Goal: Task Accomplishment & Management: Complete application form

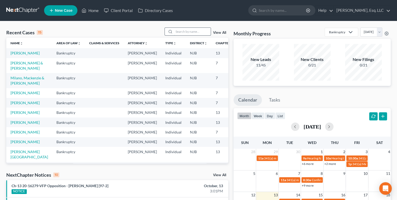
click at [181, 33] on input "search" at bounding box center [192, 32] width 37 height 8
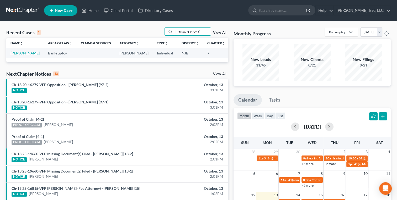
type input "awilda"
click at [18, 55] on link "[PERSON_NAME]" at bounding box center [24, 53] width 29 height 4
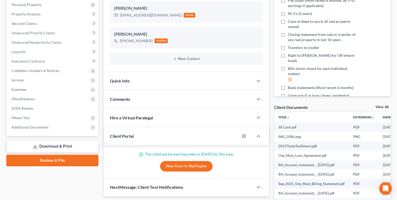
scroll to position [93, 0]
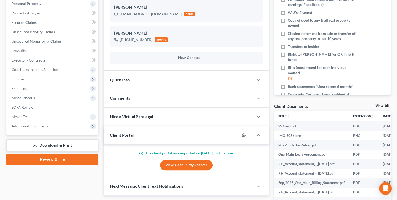
click at [117, 78] on span "Quick Info" at bounding box center [120, 79] width 20 height 5
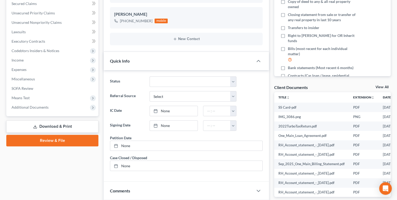
scroll to position [131, 0]
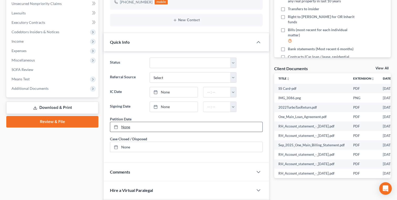
click at [126, 125] on link "None" at bounding box center [186, 127] width 152 height 10
click at [154, 77] on select "Select Word Of Mouth Previous Clients Direct Mail Website Google Search Modern …" at bounding box center [192, 77] width 87 height 10
select select "3"
click at [149, 72] on select "Select Word Of Mouth Previous Clients Direct Mail Website Google Search Modern …" at bounding box center [192, 77] width 87 height 10
click at [159, 95] on link "None" at bounding box center [174, 92] width 48 height 10
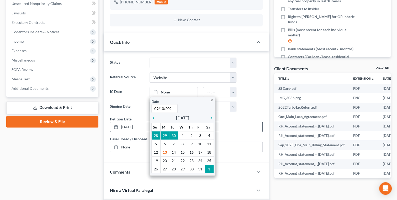
type input "[DATE]"
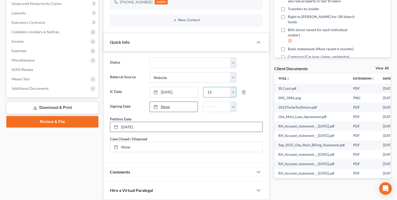
type input "12"
click at [164, 107] on link "None" at bounding box center [174, 107] width 48 height 10
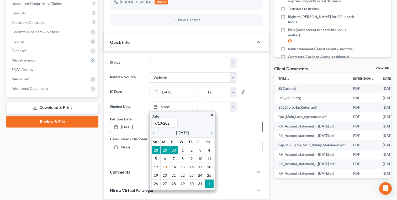
type input "9/10/2025"
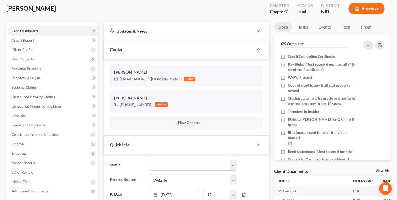
scroll to position [0, 0]
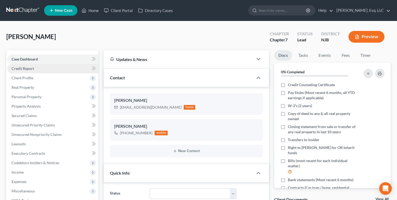
type input "12"
click at [18, 70] on span "Credit Report" at bounding box center [23, 68] width 23 height 4
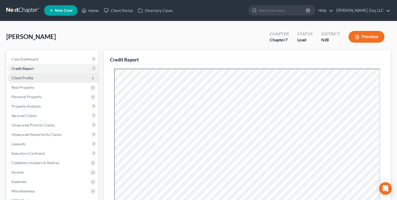
click at [15, 80] on span "Client Profile" at bounding box center [52, 77] width 91 height 9
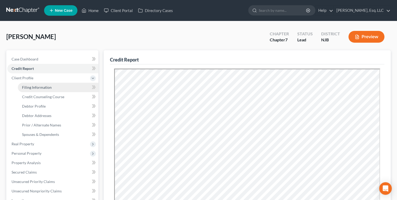
click at [28, 91] on link "Filing Information" at bounding box center [58, 87] width 80 height 9
select select "1"
select select "0"
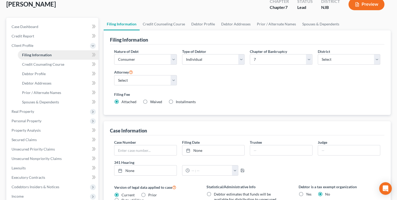
scroll to position [31, 0]
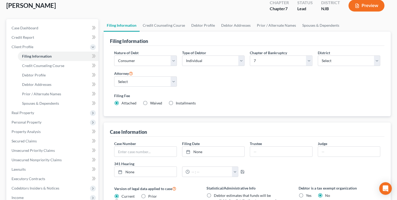
click at [112, 128] on div "Case Information" at bounding box center [247, 130] width 274 height 14
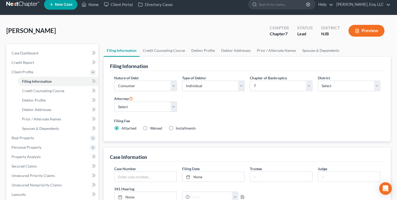
scroll to position [0, 0]
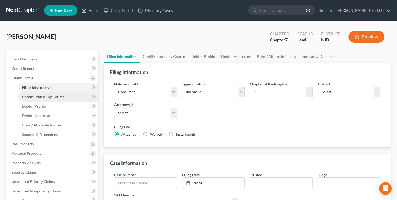
click at [29, 100] on link "Credit Counseling Course" at bounding box center [58, 96] width 80 height 9
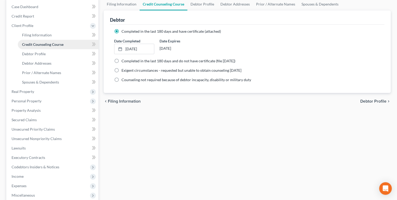
scroll to position [53, 0]
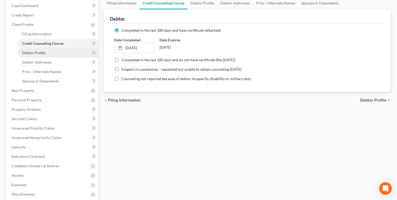
click at [23, 51] on span "Debtor Profile" at bounding box center [34, 53] width 24 height 4
select select "3"
select select "1"
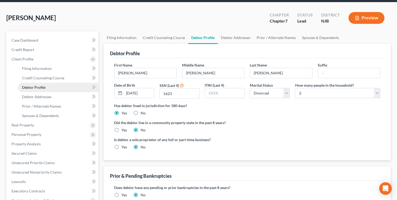
scroll to position [18, 0]
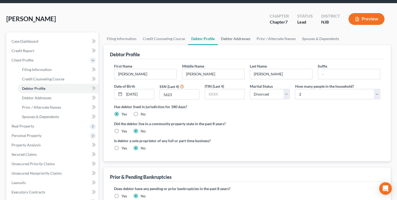
click at [237, 41] on link "Debtor Addresses" at bounding box center [236, 39] width 36 height 13
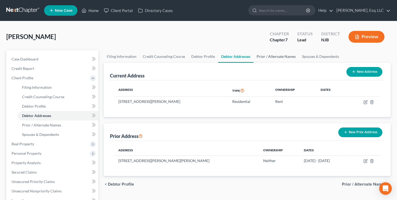
click at [267, 58] on link "Prior / Alternate Names" at bounding box center [275, 56] width 45 height 13
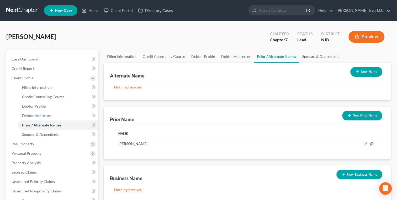
click at [308, 58] on link "Spouses & Dependents" at bounding box center [320, 56] width 43 height 13
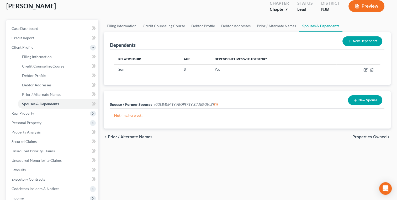
scroll to position [31, 0]
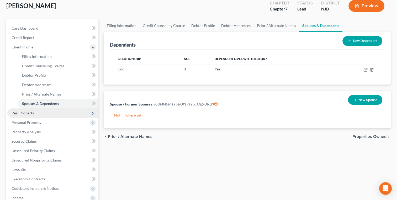
click at [19, 113] on span "Real Property" at bounding box center [23, 113] width 23 height 4
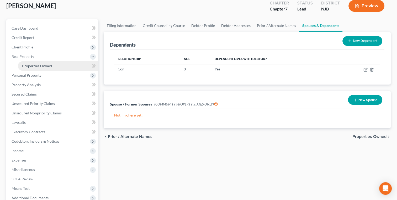
click at [43, 67] on span "Properties Owned" at bounding box center [37, 66] width 30 height 4
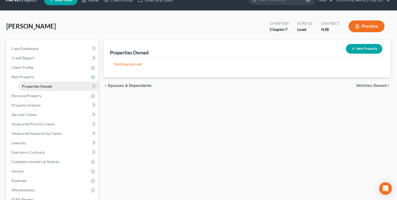
scroll to position [12, 0]
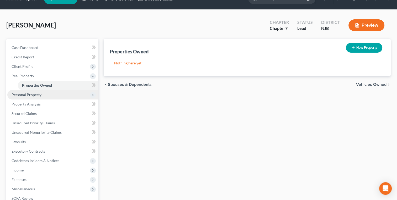
click at [17, 95] on span "Personal Property" at bounding box center [27, 95] width 30 height 4
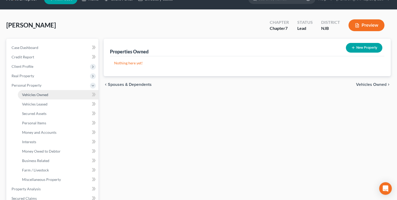
click at [30, 96] on span "Vehicles Owned" at bounding box center [35, 95] width 26 height 4
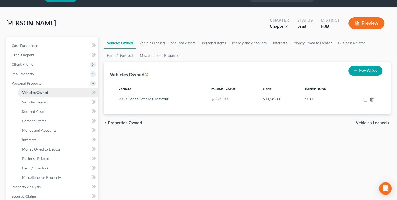
scroll to position [19, 0]
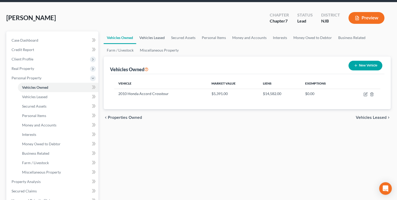
click at [153, 39] on link "Vehicles Leased" at bounding box center [152, 37] width 32 height 13
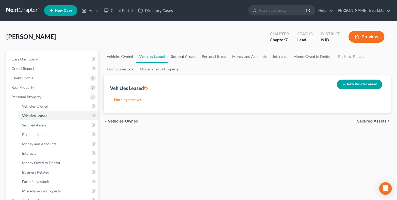
click at [184, 57] on link "Secured Assets" at bounding box center [183, 56] width 31 height 13
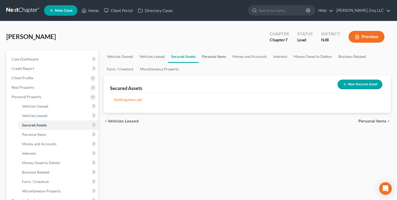
click at [215, 55] on link "Personal Items" at bounding box center [214, 56] width 30 height 13
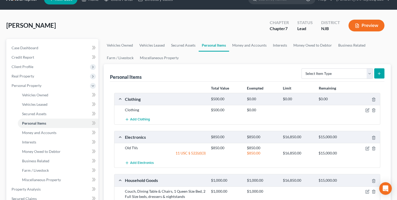
scroll to position [0, 0]
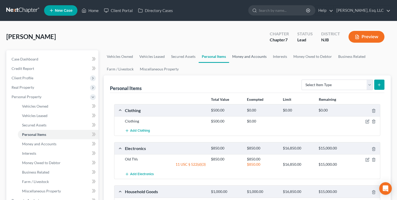
click at [243, 55] on link "Money and Accounts" at bounding box center [249, 56] width 41 height 13
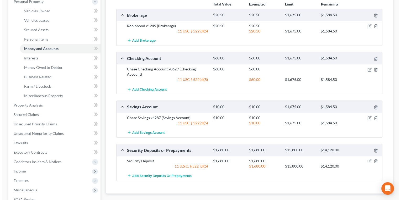
scroll to position [96, 0]
click at [365, 117] on icon "button" at bounding box center [366, 117] width 3 height 3
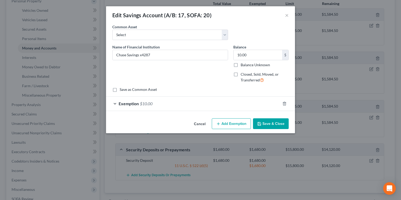
click at [129, 104] on span "Exemption" at bounding box center [129, 103] width 20 height 5
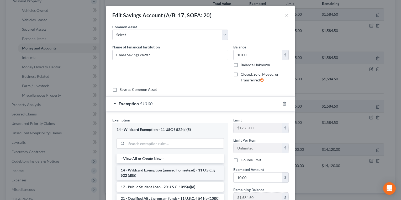
click at [146, 171] on li "14 - Wildcard Exemption (unused homestead) - 11 U.S.C. § 522 (d)(5)" at bounding box center [169, 173] width 107 height 15
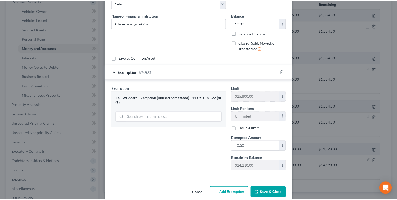
scroll to position [39, 0]
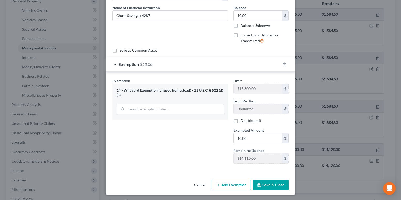
click at [262, 187] on button "Save & Close" at bounding box center [271, 185] width 36 height 11
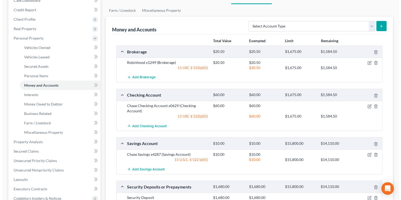
scroll to position [57, 0]
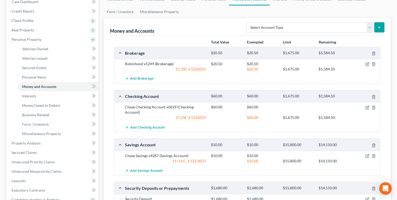
click at [190, 119] on div "11 USC § 522(d)(5)" at bounding box center [165, 117] width 86 height 5
click at [210, 117] on div at bounding box center [226, 117] width 36 height 5
click at [366, 107] on icon "button" at bounding box center [367, 108] width 4 height 4
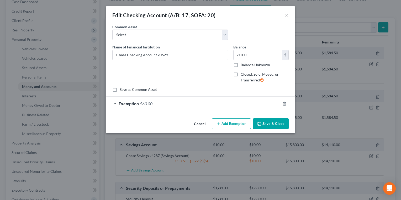
click at [190, 109] on div "Exemption $60.00" at bounding box center [193, 104] width 174 height 14
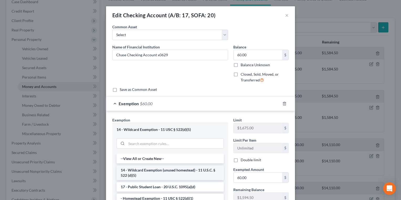
click at [139, 175] on li "14 - Wildcard Exemption (unused homestead) - 11 U.S.C. § 522 (d)(5)" at bounding box center [169, 173] width 107 height 15
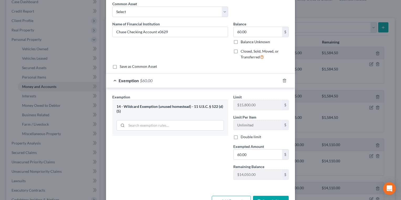
scroll to position [39, 0]
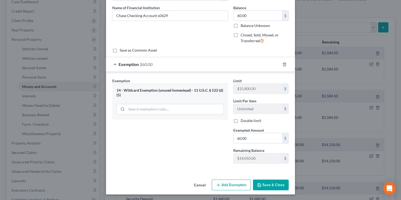
click at [263, 185] on button "Save & Close" at bounding box center [271, 185] width 36 height 11
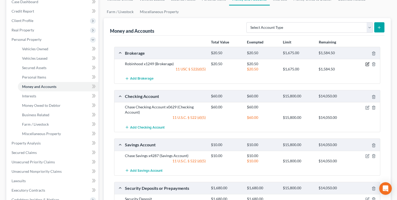
click at [365, 63] on icon "button" at bounding box center [366, 64] width 3 height 3
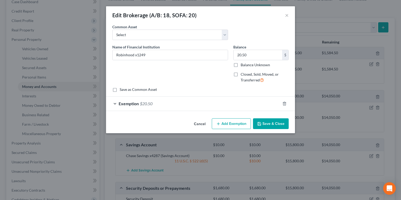
click at [155, 103] on div "Exemption $20.50" at bounding box center [193, 104] width 174 height 14
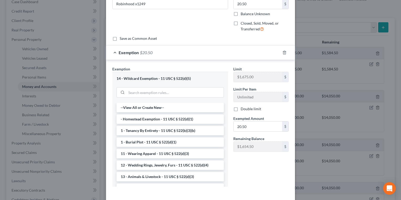
scroll to position [74, 0]
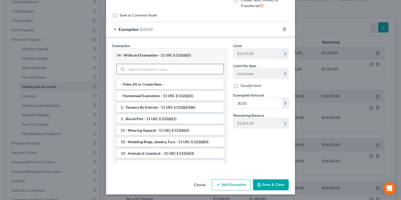
click at [126, 67] on input "search" at bounding box center [174, 69] width 97 height 10
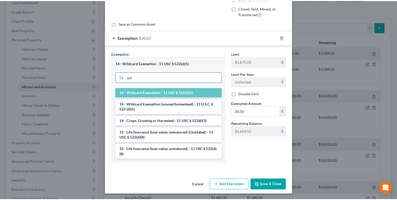
scroll to position [39, 0]
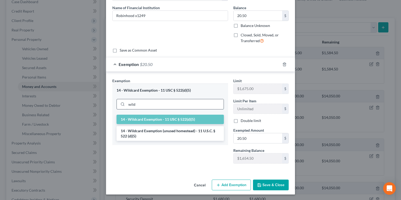
type input "wild"
click at [155, 133] on li "14 - Wildcard Exemption (unused homestead) - 11 U.S.C. § 522 (d)(5)" at bounding box center [169, 133] width 107 height 15
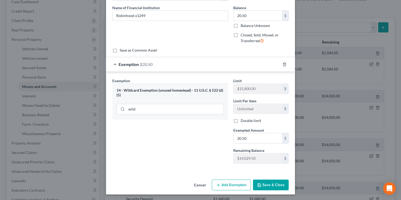
click at [269, 180] on button "Save & Close" at bounding box center [271, 185] width 36 height 11
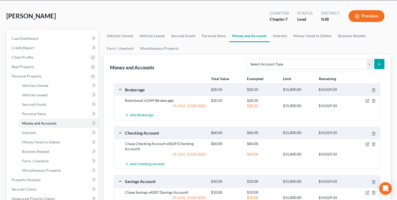
scroll to position [0, 0]
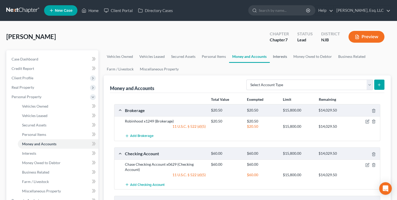
click at [280, 57] on link "Interests" at bounding box center [280, 56] width 20 height 13
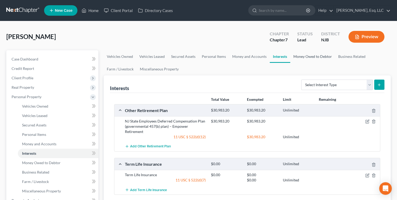
click at [311, 59] on link "Money Owed to Debtor" at bounding box center [312, 56] width 45 height 13
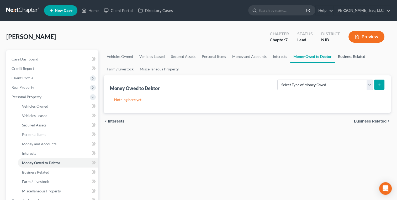
click at [351, 56] on link "Business Related" at bounding box center [352, 56] width 34 height 13
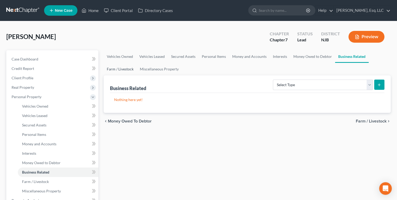
click at [116, 67] on link "Farm / Livestock" at bounding box center [120, 69] width 33 height 13
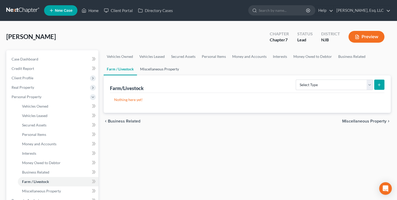
click at [152, 68] on link "Miscellaneous Property" at bounding box center [159, 69] width 45 height 13
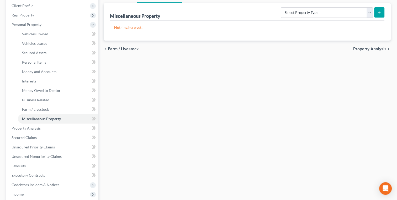
scroll to position [107, 0]
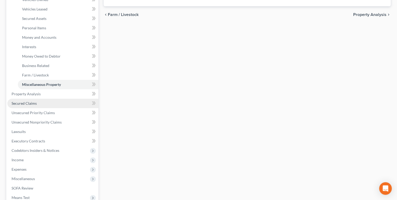
click at [13, 105] on span "Secured Claims" at bounding box center [24, 103] width 25 height 4
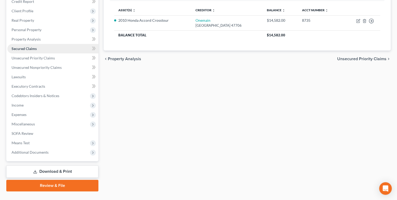
scroll to position [68, 0]
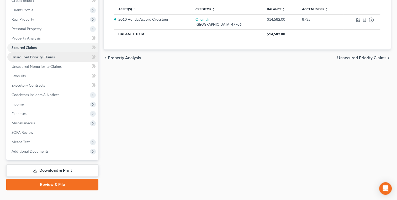
click at [15, 61] on link "Unsecured Priority Claims" at bounding box center [52, 56] width 91 height 9
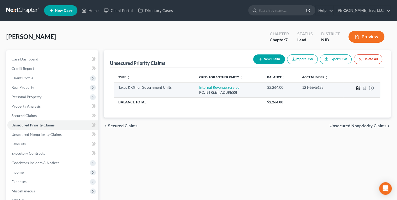
click at [357, 87] on icon "button" at bounding box center [358, 88] width 4 height 4
select select "0"
select select "39"
select select "0"
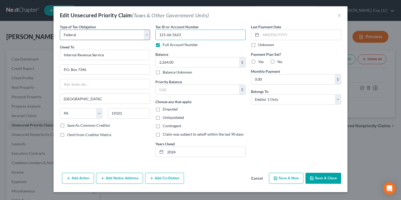
drag, startPoint x: 186, startPoint y: 32, endPoint x: 149, endPoint y: 37, distance: 37.0
click at [149, 37] on div "Type of Tax Obligation * Select Federal City State Franchise Tax Board Other Ow…" at bounding box center [200, 92] width 286 height 137
click at [163, 43] on label "Full Account Number" at bounding box center [180, 44] width 35 height 5
click at [165, 43] on input "Full Account Number" at bounding box center [166, 43] width 3 height 3
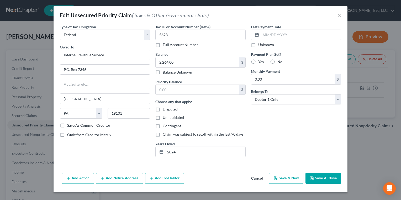
click at [325, 177] on button "Save & Close" at bounding box center [323, 178] width 36 height 11
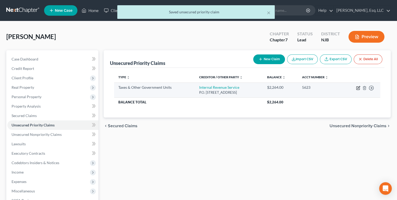
click at [359, 89] on icon "button" at bounding box center [358, 88] width 4 height 4
select select "0"
select select "39"
select select "0"
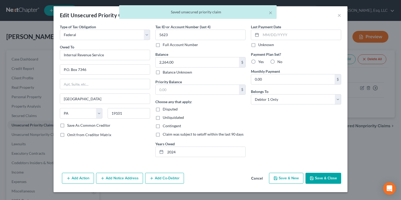
click at [277, 61] on label "No" at bounding box center [279, 61] width 5 height 5
click at [279, 61] on input "No" at bounding box center [280, 60] width 3 height 3
radio input "true"
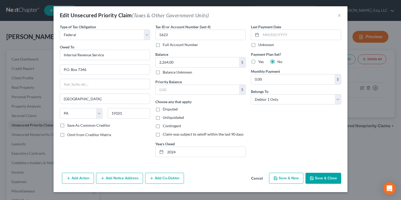
click at [325, 178] on button "Save & Close" at bounding box center [323, 178] width 36 height 11
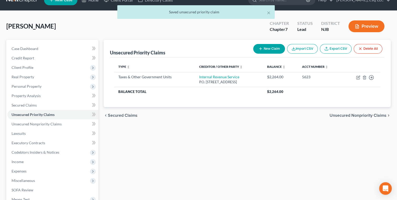
scroll to position [24, 0]
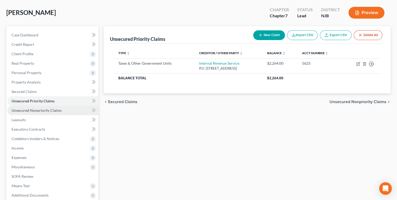
click at [15, 112] on link "Unsecured Nonpriority Claims" at bounding box center [52, 110] width 91 height 9
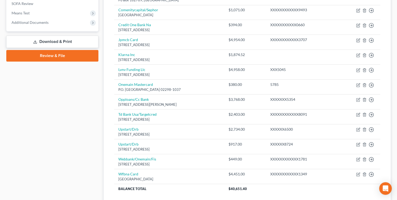
scroll to position [237, 0]
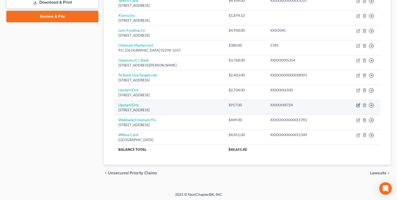
click at [357, 106] on icon "button" at bounding box center [358, 105] width 4 height 4
select select "4"
select select "0"
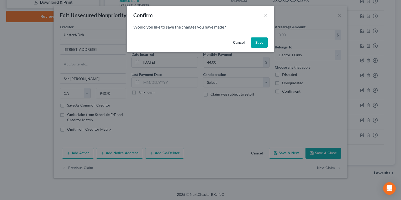
click at [259, 43] on button "Save" at bounding box center [259, 42] width 17 height 10
select select "4"
select select "0"
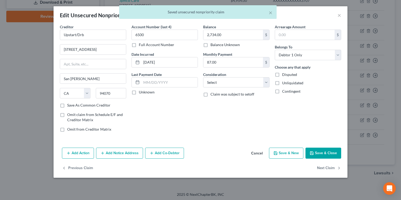
type input "0"
click at [67, 129] on label "Omit from Creditor Matrix" at bounding box center [89, 129] width 44 height 5
click at [69, 129] on input "Omit from Creditor Matrix" at bounding box center [70, 128] width 3 height 3
checkbox input "true"
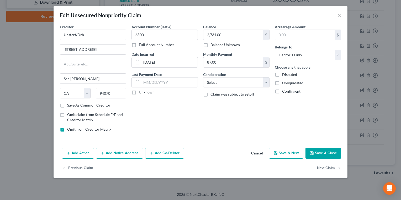
click at [61, 178] on div "Edit Unsecured Nonpriority Claim × Creditor * Upstart/Drb 2 Circle Star Way San…" at bounding box center [200, 100] width 401 height 200
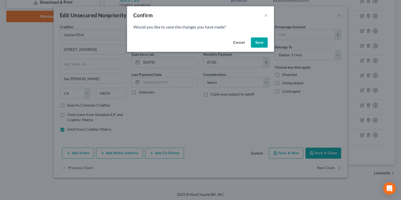
click at [258, 45] on button "Save" at bounding box center [259, 42] width 17 height 10
select select "24"
select select "2"
select select "0"
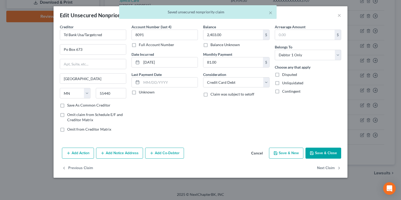
type input "0"
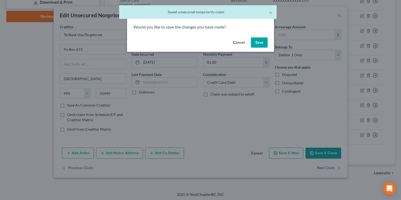
click at [254, 41] on button "Save" at bounding box center [259, 42] width 17 height 10
select select "14"
select select "0"
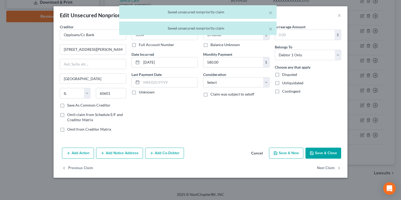
type input "0"
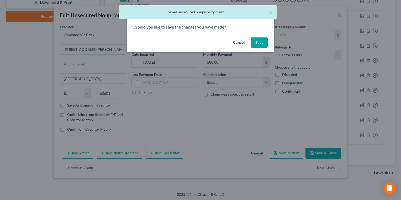
click at [257, 47] on button "Save" at bounding box center [259, 42] width 17 height 10
select select "22"
select select "2"
select select "0"
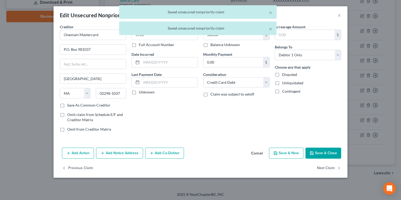
type input "0"
click at [76, 169] on button "Previous Claim" at bounding box center [77, 168] width 31 height 11
select select "42"
select select "0"
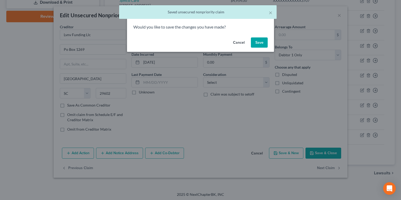
click at [260, 45] on button "Save" at bounding box center [259, 42] width 17 height 10
select select "36"
select select "14"
select select "0"
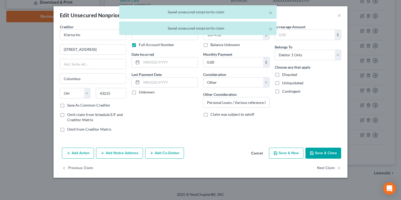
type input "0"
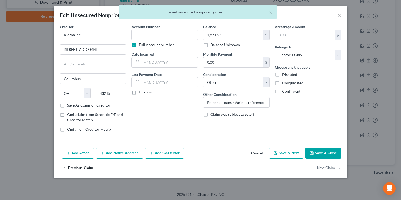
click at [74, 169] on button "Previous Claim" at bounding box center [77, 168] width 31 height 11
select select "7"
select select "0"
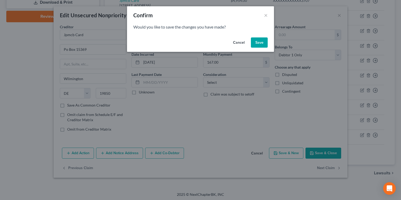
click at [260, 46] on button "Save" at bounding box center [259, 42] width 17 height 10
select select "31"
select select "2"
select select "0"
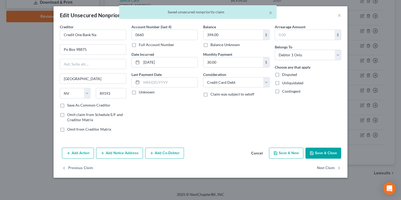
type input "0"
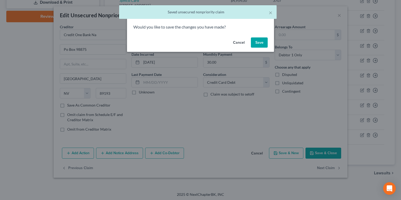
click at [258, 44] on button "Save" at bounding box center [259, 42] width 17 height 10
select select "36"
select select "2"
select select "0"
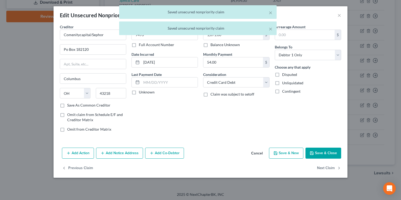
type input "0"
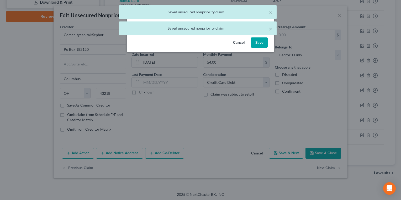
click at [259, 44] on button "Save" at bounding box center [259, 42] width 17 height 10
select select "36"
select select "2"
select select "0"
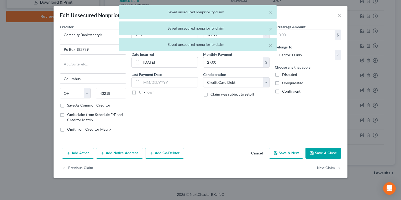
type input "0"
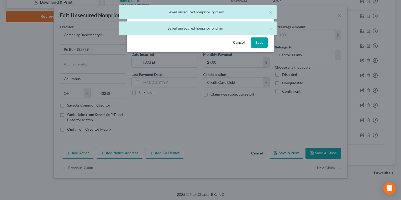
click at [239, 44] on button "Cancel" at bounding box center [239, 42] width 20 height 10
select select "43"
select select "2"
select select "0"
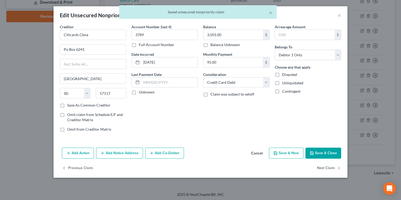
click at [67, 130] on label "Omit from Creditor Matrix" at bounding box center [89, 129] width 44 height 5
click at [69, 130] on input "Omit from Creditor Matrix" at bounding box center [70, 128] width 3 height 3
click at [67, 130] on label "Omit from Creditor Matrix" at bounding box center [89, 129] width 44 height 5
click at [69, 130] on input "Omit from Creditor Matrix" at bounding box center [70, 128] width 3 height 3
checkbox input "false"
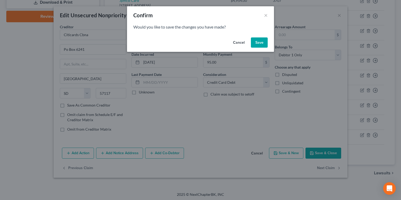
click at [259, 40] on button "Save" at bounding box center [259, 42] width 17 height 10
select select "36"
select select "2"
select select "0"
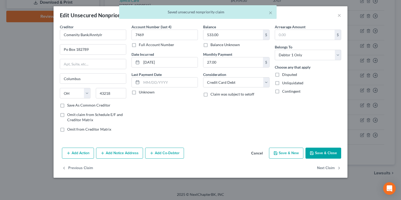
type input "0"
click at [67, 129] on label "Omit from Creditor Matrix" at bounding box center [89, 129] width 44 height 5
click at [69, 129] on input "Omit from Creditor Matrix" at bounding box center [70, 128] width 3 height 3
checkbox input "true"
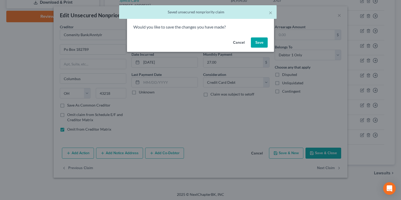
click at [259, 44] on button "Save" at bounding box center [259, 42] width 17 height 10
select select "36"
select select "2"
select select "0"
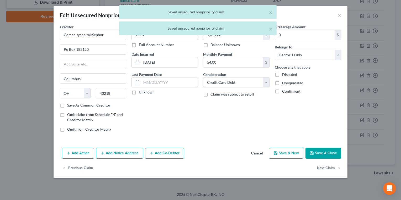
type input "0"
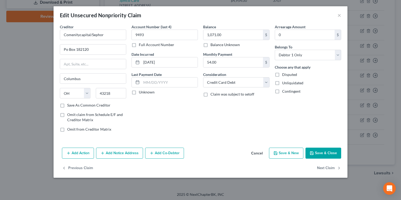
click at [320, 151] on button "Save & Close" at bounding box center [323, 153] width 36 height 11
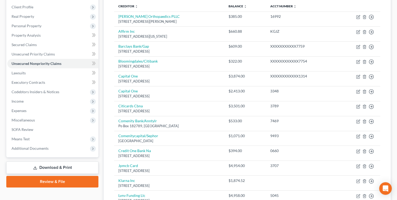
scroll to position [70, 0]
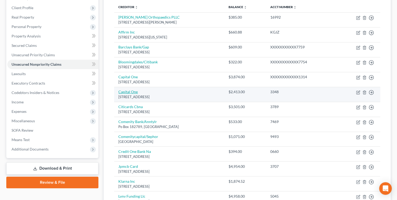
click at [121, 94] on link "Capital One" at bounding box center [127, 92] width 19 height 4
select select "46"
select select "2"
select select "0"
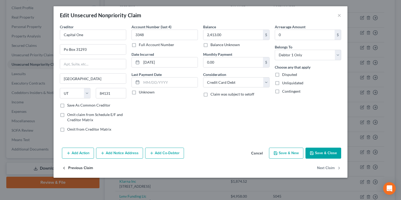
click at [72, 169] on button "Previous Claim" at bounding box center [77, 168] width 31 height 11
select select "46"
select select "2"
select select "0"
click at [67, 128] on label "Omit from Creditor Matrix" at bounding box center [89, 129] width 44 height 5
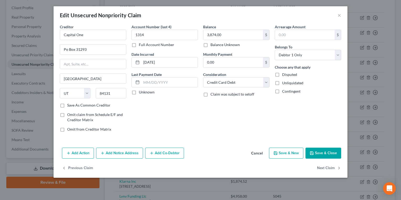
click at [69, 128] on input "Omit from Creditor Matrix" at bounding box center [70, 128] width 3 height 3
checkbox input "true"
click at [326, 148] on button "Save & Close" at bounding box center [323, 153] width 36 height 11
type input "0"
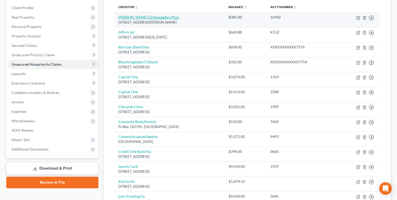
click at [141, 16] on link "Abraham Orthopaedics PLLC" at bounding box center [148, 17] width 61 height 4
select select "33"
select select "9"
select select "0"
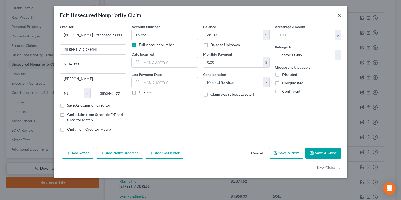
click at [339, 14] on button "×" at bounding box center [339, 15] width 4 height 6
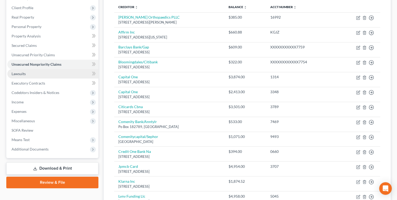
click at [17, 73] on span "Lawsuits" at bounding box center [19, 74] width 14 height 4
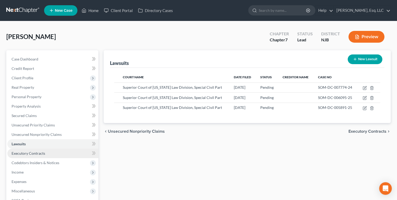
click at [18, 154] on span "Executory Contracts" at bounding box center [29, 153] width 34 height 4
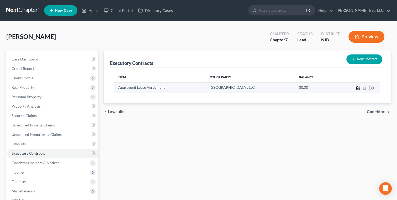
click at [357, 89] on icon "button" at bounding box center [358, 88] width 4 height 4
select select "3"
select select "33"
select select "0"
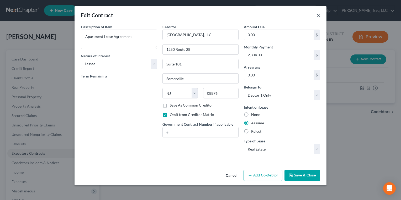
click at [317, 14] on button "×" at bounding box center [318, 15] width 4 height 6
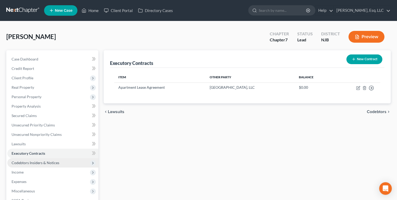
click at [16, 164] on span "Codebtors Insiders & Notices" at bounding box center [36, 163] width 48 height 4
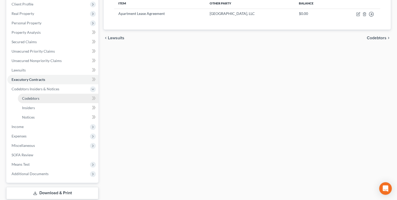
click at [28, 99] on span "Codebtors" at bounding box center [30, 98] width 17 height 4
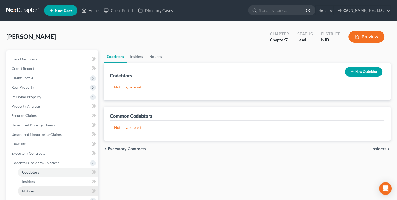
click at [26, 187] on link "Notices" at bounding box center [58, 191] width 80 height 9
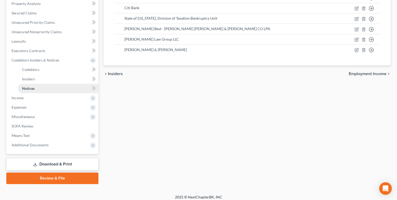
scroll to position [106, 0]
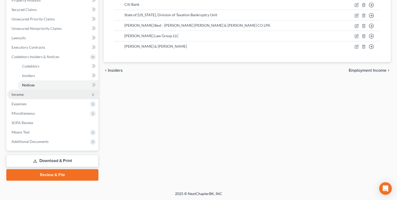
click at [17, 96] on span "Income" at bounding box center [52, 94] width 91 height 9
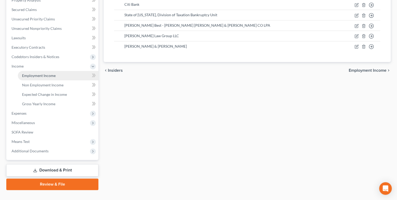
click at [31, 77] on span "Employment Income" at bounding box center [39, 75] width 34 height 4
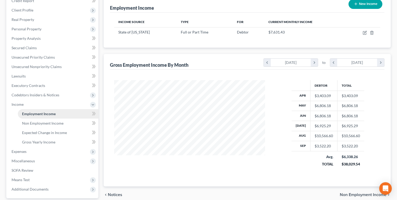
scroll to position [69, 0]
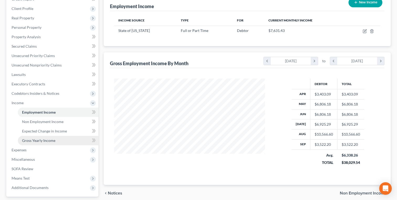
click at [33, 141] on span "Gross Yearly Income" at bounding box center [38, 140] width 33 height 4
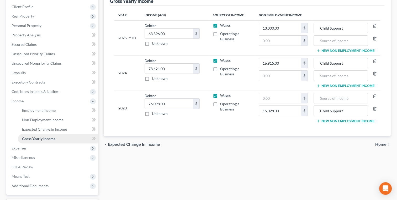
scroll to position [77, 0]
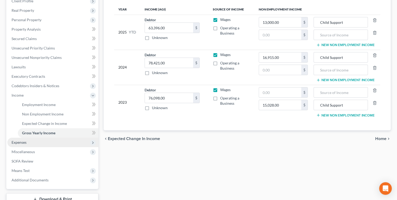
click at [16, 145] on span "Expenses" at bounding box center [52, 142] width 91 height 9
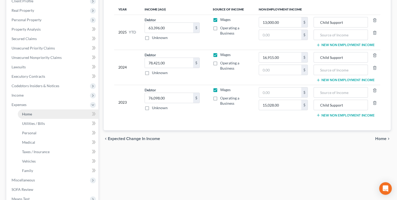
click at [25, 115] on span "Home" at bounding box center [27, 114] width 10 height 4
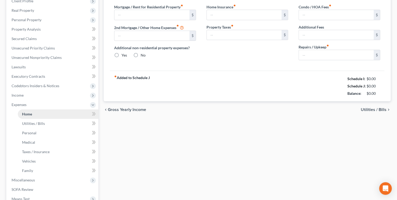
type input "2,034.00"
type input "0.00"
radio input "true"
type input "15.00"
type input "0.00"
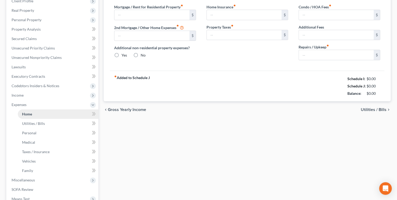
type input "0.00"
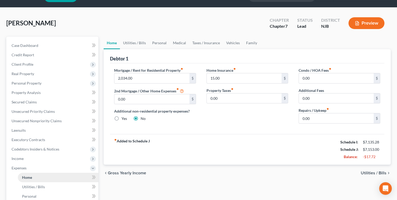
scroll to position [15, 0]
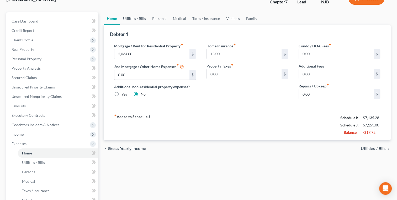
click at [139, 19] on link "Utilities / Bills" at bounding box center [134, 18] width 29 height 13
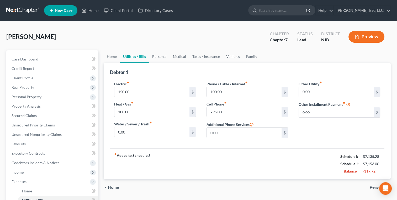
click at [159, 57] on link "Personal" at bounding box center [159, 56] width 21 height 13
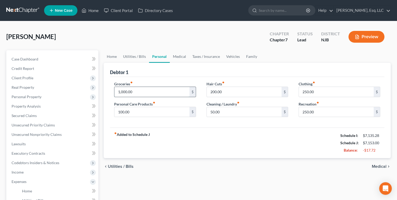
click at [136, 90] on input "1,000.00" at bounding box center [151, 92] width 75 height 10
type input "950"
click at [169, 142] on div "fiber_manual_record Added to Schedule J Schedule I: $7,135.28 Schedule J: $7,10…" at bounding box center [247, 143] width 274 height 31
click at [178, 56] on link "Medical" at bounding box center [179, 56] width 19 height 13
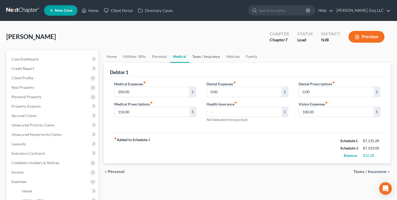
click at [203, 59] on link "Taxes / Insurance" at bounding box center [206, 56] width 34 height 13
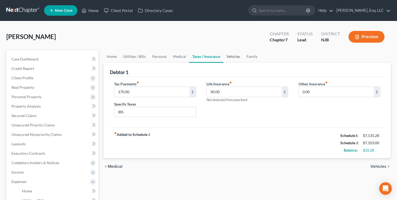
click at [230, 55] on link "Vehicles" at bounding box center [233, 56] width 20 height 13
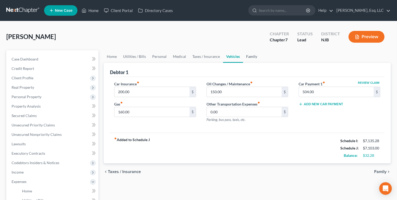
click at [248, 55] on link "Family" at bounding box center [251, 56] width 17 height 13
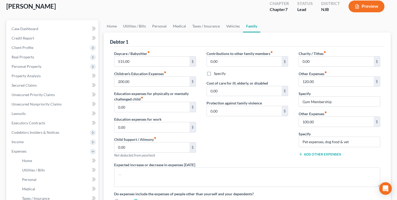
scroll to position [31, 0]
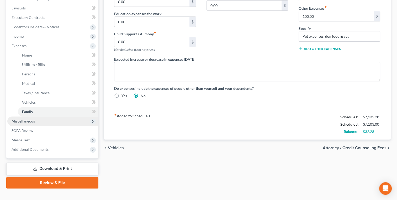
click at [14, 124] on span "Miscellaneous" at bounding box center [52, 121] width 91 height 9
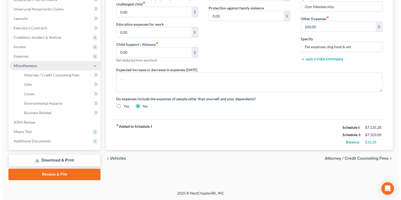
scroll to position [125, 0]
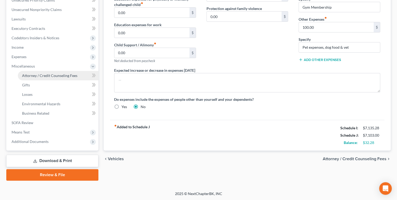
click at [57, 77] on span "Attorney / Credit Counseling Fees" at bounding box center [49, 75] width 55 height 4
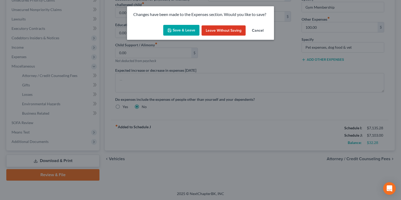
click at [181, 32] on button "Save & Leave" at bounding box center [181, 30] width 36 height 11
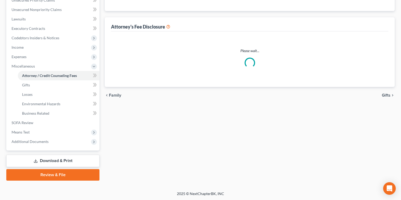
select select "0"
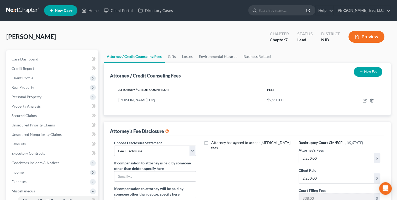
click at [330, 166] on div "Bankruptcy Court CM/ECF: New Jersey Attorney's Fees 2,250.00 $ Client Paid 2,25…" at bounding box center [339, 188] width 92 height 97
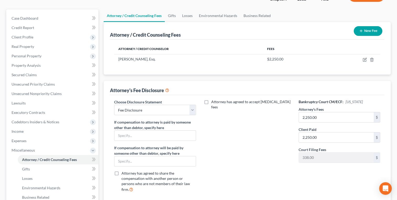
scroll to position [38, 0]
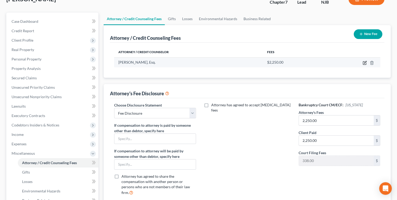
click at [364, 63] on icon "button" at bounding box center [364, 63] width 4 height 4
select select "33"
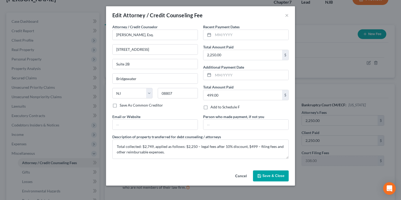
click at [268, 178] on span "Save & Close" at bounding box center [273, 176] width 22 height 4
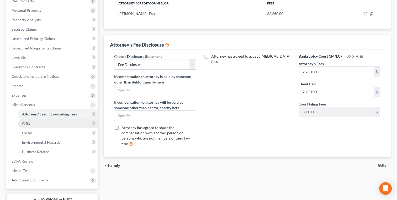
click at [25, 120] on link "Gifts" at bounding box center [58, 123] width 80 height 9
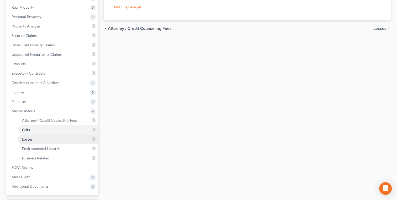
click at [22, 141] on span "Losses" at bounding box center [27, 139] width 10 height 4
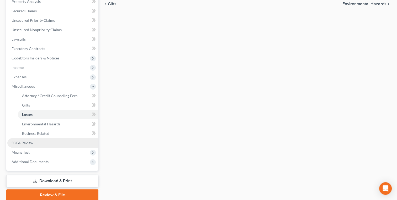
click at [14, 146] on link "SOFA Review" at bounding box center [52, 142] width 91 height 9
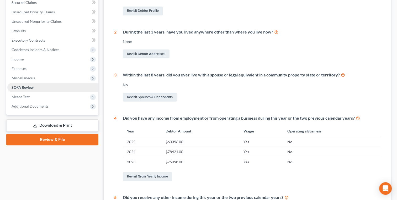
scroll to position [119, 0]
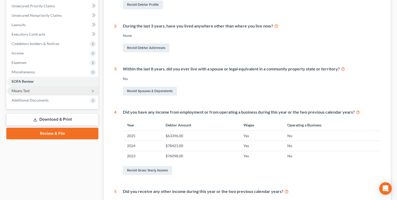
click at [15, 92] on span "Means Test" at bounding box center [21, 91] width 18 height 4
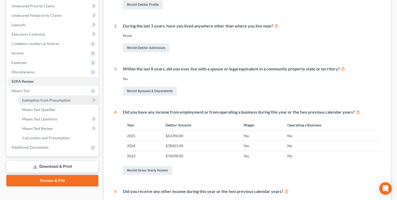
click at [28, 102] on link "Exemption from Presumption" at bounding box center [58, 100] width 80 height 9
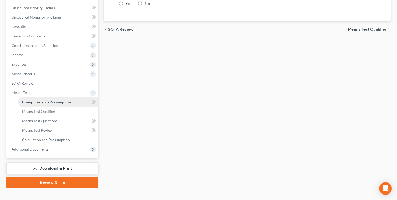
radio input "true"
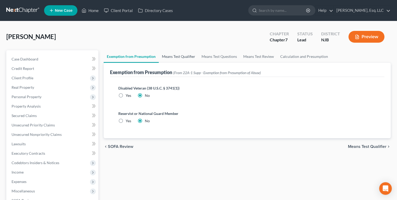
click at [178, 58] on link "Means Test Qualifier" at bounding box center [179, 56] width 40 height 13
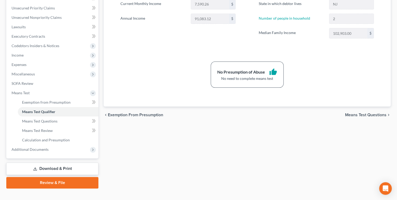
scroll to position [118, 0]
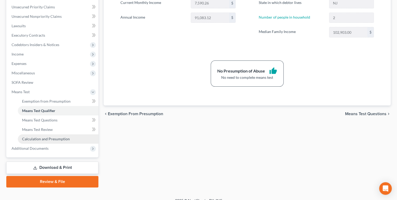
click at [23, 140] on span "Calculation and Presumption" at bounding box center [46, 139] width 48 height 4
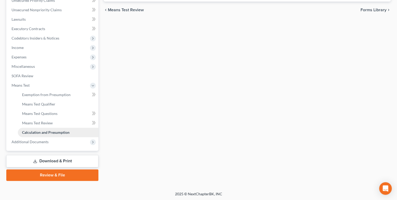
scroll to position [125, 0]
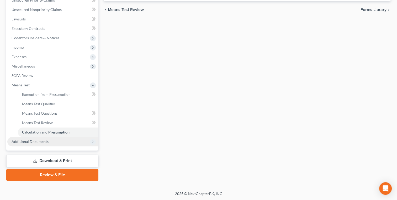
click at [20, 142] on span "Additional Documents" at bounding box center [30, 141] width 37 height 4
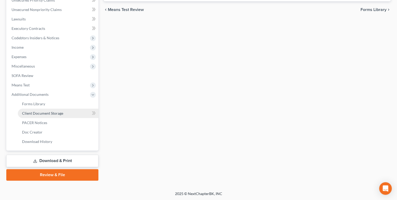
click at [33, 114] on span "Client Document Storage" at bounding box center [42, 113] width 41 height 4
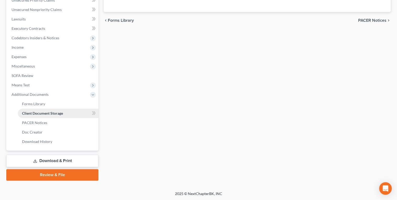
scroll to position [125, 0]
select select "9"
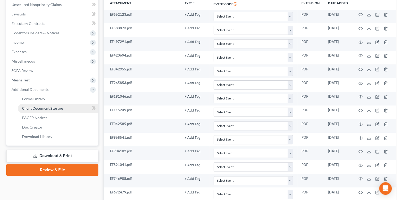
scroll to position [143, 0]
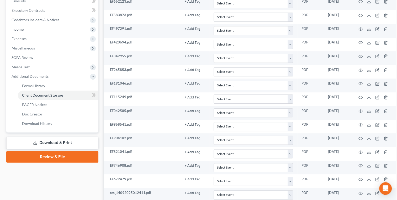
click at [51, 153] on link "Review & File" at bounding box center [52, 157] width 92 height 12
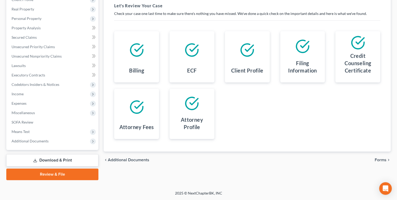
scroll to position [73, 0]
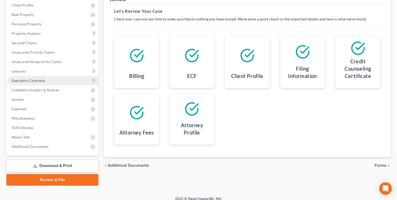
click at [46, 85] on link "Executory Contracts" at bounding box center [52, 80] width 91 height 9
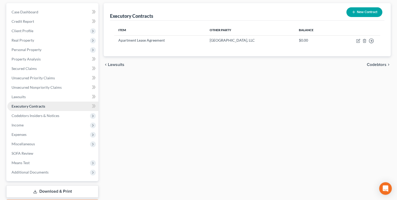
scroll to position [78, 0]
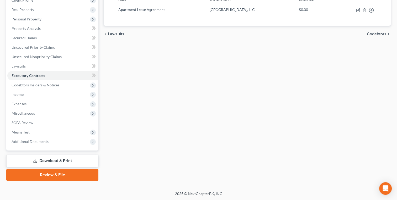
click at [51, 161] on link "Download & Print" at bounding box center [52, 161] width 92 height 12
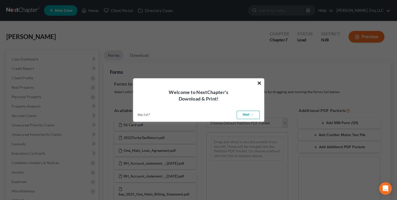
click at [260, 86] on button "×" at bounding box center [259, 83] width 5 height 8
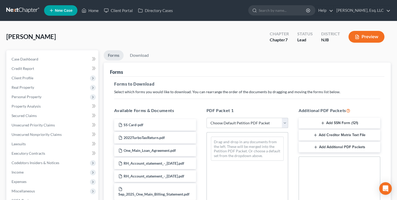
click at [214, 124] on select "Choose Default Petition PDF Packet Complete Bankruptcy Petition (all forms and …" at bounding box center [247, 123] width 82 height 10
select select "0"
click at [206, 118] on select "Choose Default Petition PDF Packet Complete Bankruptcy Petition (all forms and …" at bounding box center [247, 123] width 82 height 10
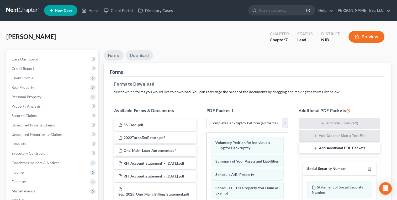
click at [141, 55] on link "Download" at bounding box center [139, 55] width 27 height 10
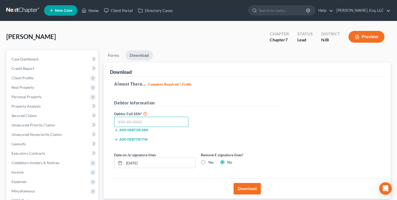
click at [139, 119] on input "text" at bounding box center [151, 122] width 74 height 10
paste input "121-66-5623"
type input "121-66-5623"
click at [243, 189] on button "Download" at bounding box center [246, 189] width 27 height 12
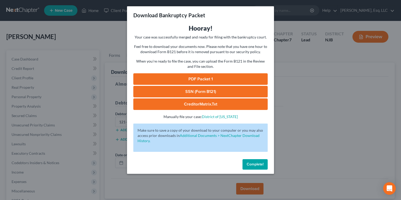
click at [209, 93] on link "SSN (Form B121)" at bounding box center [200, 92] width 134 height 12
click at [257, 163] on span "Complete!" at bounding box center [254, 164] width 17 height 4
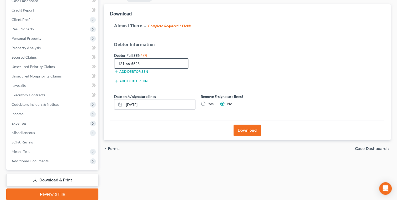
scroll to position [78, 0]
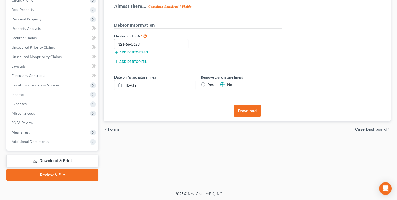
click at [68, 176] on link "Review & File" at bounding box center [52, 175] width 92 height 12
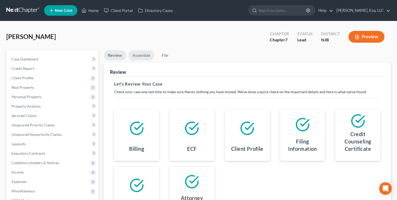
click at [141, 54] on link "Assemble" at bounding box center [141, 55] width 26 height 10
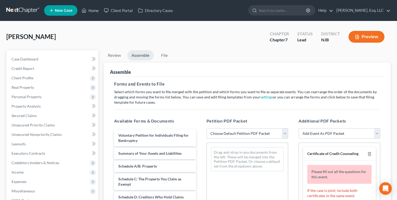
click at [248, 135] on select "Choose Default Petition PDF Packet Complete Bankruptcy Petition (all forms and …" at bounding box center [247, 133] width 82 height 10
select select "0"
click at [206, 128] on select "Choose Default Petition PDF Packet Complete Bankruptcy Petition (all forms and …" at bounding box center [247, 133] width 82 height 10
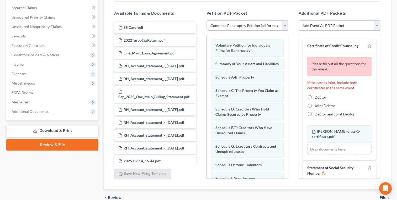
scroll to position [115, 0]
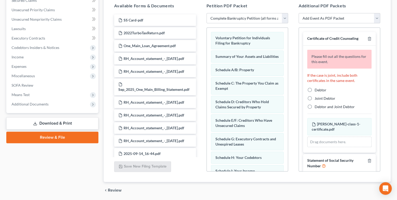
click at [314, 88] on label "Debtor" at bounding box center [320, 90] width 12 height 5
click at [316, 88] on input "Debtor" at bounding box center [317, 89] width 3 height 3
radio input "true"
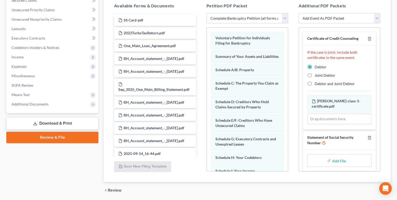
click at [335, 160] on input "file" at bounding box center [338, 160] width 13 height 9
type input "C:\fakepath\Official Form 121_esigned_Awilda Rodriguez.pdf"
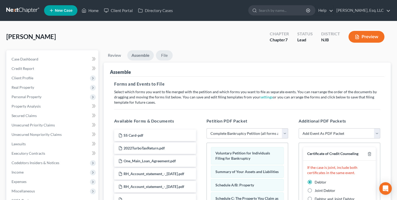
click at [170, 57] on link "File" at bounding box center [164, 55] width 17 height 10
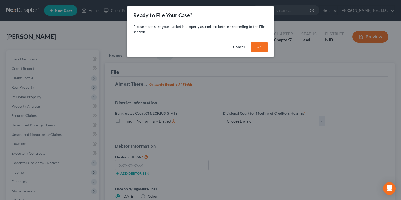
click at [259, 49] on button "OK" at bounding box center [259, 47] width 17 height 10
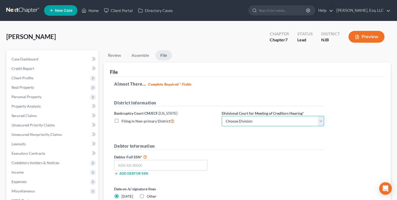
click at [242, 119] on select "Choose Division [GEOGRAPHIC_DATA] [GEOGRAPHIC_DATA]/[GEOGRAPHIC_DATA] [GEOGRAPH…" at bounding box center [273, 121] width 102 height 10
select select "3"
click at [222, 116] on select "Choose Division [GEOGRAPHIC_DATA] [GEOGRAPHIC_DATA]/[GEOGRAPHIC_DATA] [GEOGRAPH…" at bounding box center [273, 121] width 102 height 10
click at [173, 163] on input "text" at bounding box center [160, 165] width 93 height 10
paste input "121-66-5623"
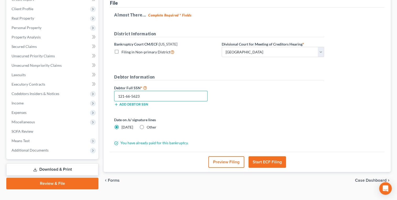
scroll to position [78, 0]
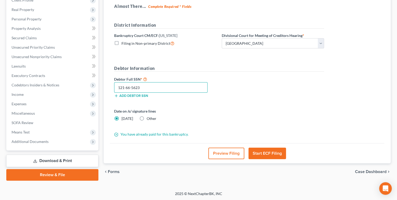
type input "121-66-5623"
click at [265, 151] on button "Start ECF Filing" at bounding box center [266, 154] width 37 height 12
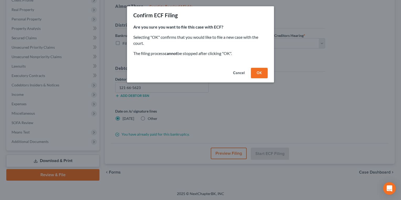
click at [257, 74] on button "OK" at bounding box center [259, 73] width 17 height 10
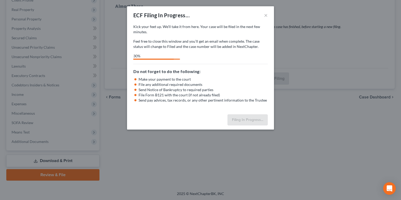
select select "3"
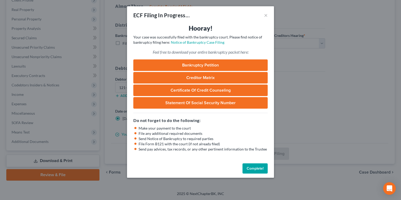
click at [257, 170] on button "Complete!" at bounding box center [254, 169] width 25 height 10
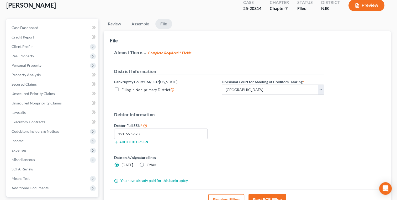
scroll to position [0, 0]
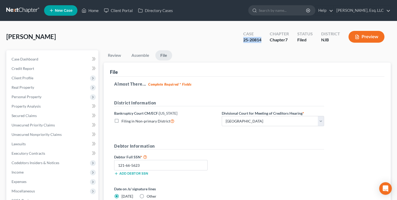
drag, startPoint x: 266, startPoint y: 40, endPoint x: 241, endPoint y: 40, distance: 24.9
click at [241, 40] on div "Case 25-20814" at bounding box center [252, 37] width 26 height 15
copy div "25-20814"
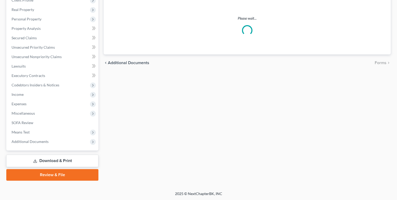
scroll to position [78, 0]
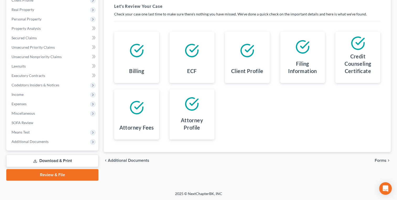
click at [255, 123] on div "Billing ECF Client Profile Filing Information Credit Counseling Certificate Att…" at bounding box center [247, 85] width 276 height 121
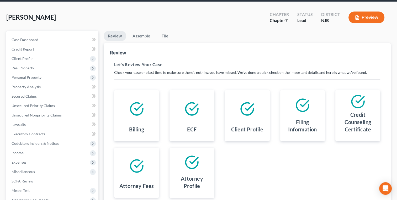
scroll to position [0, 0]
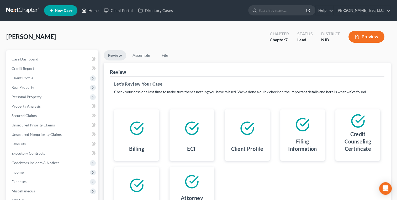
click at [93, 11] on link "Home" at bounding box center [90, 10] width 22 height 9
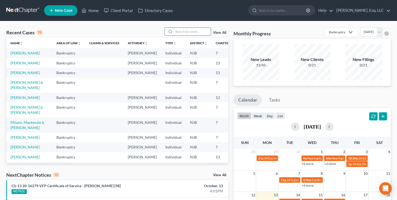
click at [191, 30] on input "search" at bounding box center [192, 32] width 37 height 8
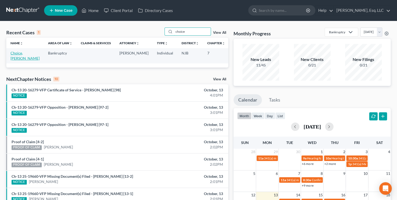
type input "choice"
click at [20, 58] on link "Choice, [PERSON_NAME]" at bounding box center [24, 56] width 29 height 10
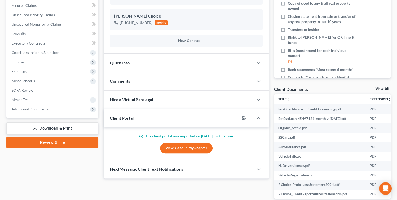
scroll to position [115, 0]
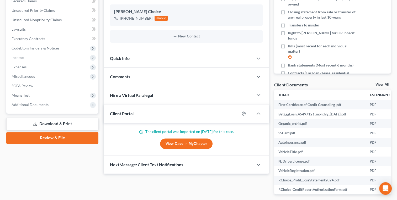
click at [126, 61] on div "Quick Info" at bounding box center [178, 58] width 149 height 18
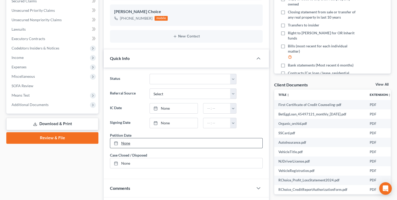
click at [127, 143] on link "None" at bounding box center [186, 143] width 152 height 10
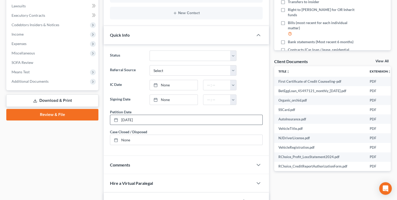
scroll to position [124, 0]
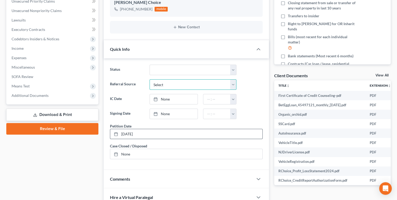
click at [175, 85] on select "Select Word Of Mouth Previous Clients Direct Mail Website Google Search Modern …" at bounding box center [192, 84] width 87 height 10
select select "3"
click at [149, 79] on select "Select Word Of Mouth Previous Clients Direct Mail Website Google Search Modern …" at bounding box center [192, 84] width 87 height 10
click at [181, 99] on link "None" at bounding box center [174, 99] width 48 height 10
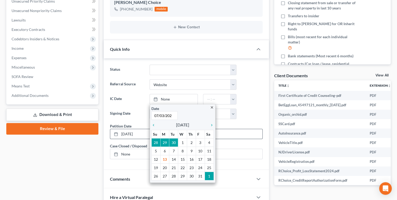
type input "[DATE]"
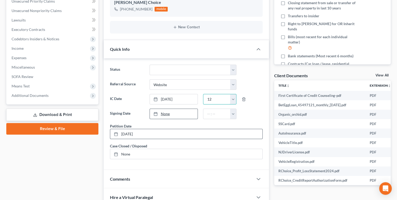
type input "12"
click at [165, 111] on link "None" at bounding box center [174, 114] width 48 height 10
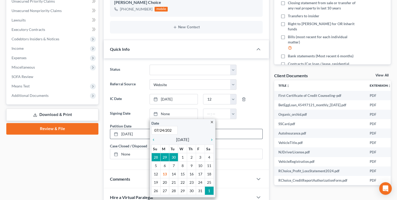
type input "[DATE]"
click at [220, 110] on input "text" at bounding box center [216, 114] width 27 height 10
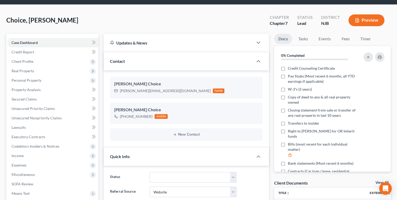
scroll to position [0, 0]
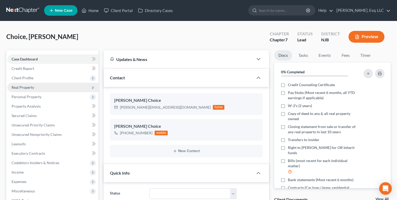
type input "12"
click at [26, 87] on span "Real Property" at bounding box center [23, 87] width 23 height 4
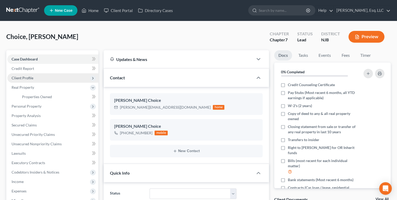
click at [23, 77] on span "Client Profile" at bounding box center [23, 78] width 22 height 4
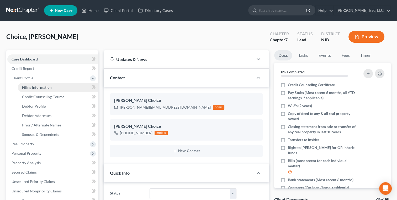
click at [40, 87] on span "Filing Information" at bounding box center [37, 87] width 30 height 4
select select "1"
select select "0"
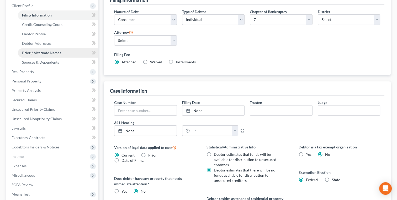
scroll to position [72, 0]
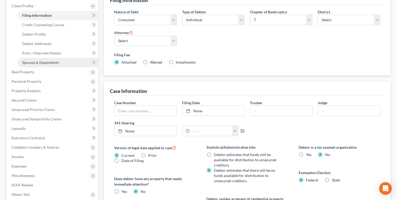
click at [26, 63] on span "Spouses & Dependents" at bounding box center [40, 62] width 37 height 4
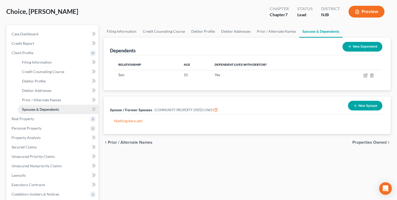
scroll to position [25, 0]
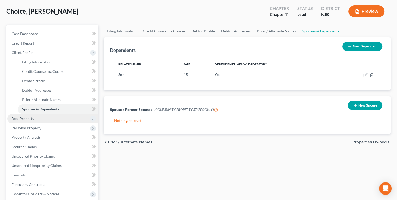
click at [15, 116] on span "Real Property" at bounding box center [23, 118] width 23 height 4
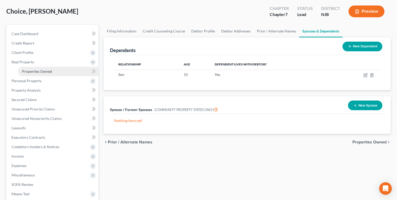
click at [30, 71] on span "Properties Owned" at bounding box center [37, 71] width 30 height 4
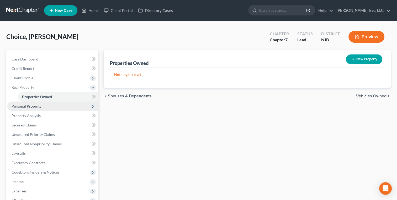
click at [17, 106] on span "Personal Property" at bounding box center [27, 106] width 30 height 4
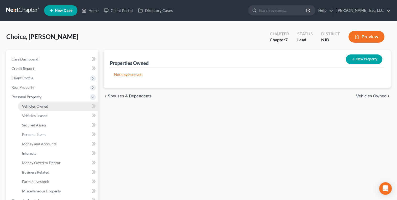
click at [30, 109] on link "Vehicles Owned" at bounding box center [58, 106] width 80 height 9
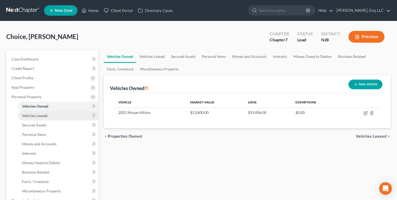
click at [26, 116] on span "Vehicles Leased" at bounding box center [34, 116] width 25 height 4
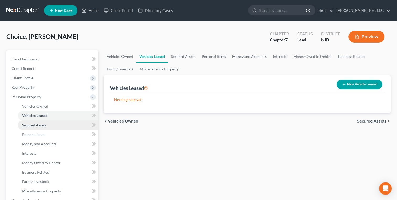
click at [25, 124] on span "Secured Assets" at bounding box center [34, 125] width 24 height 4
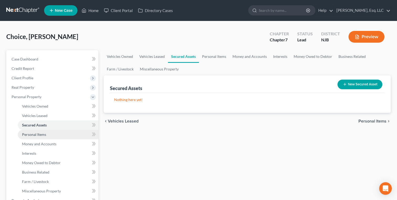
click at [26, 135] on span "Personal Items" at bounding box center [34, 134] width 24 height 4
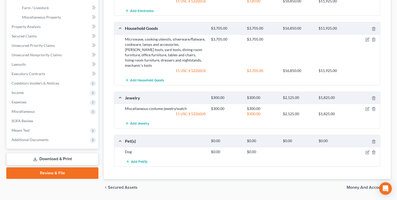
scroll to position [180, 0]
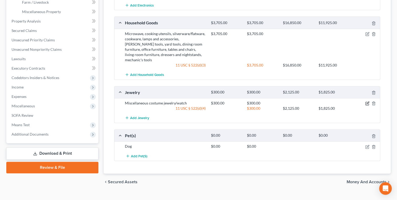
click at [365, 102] on icon "button" at bounding box center [366, 103] width 3 height 3
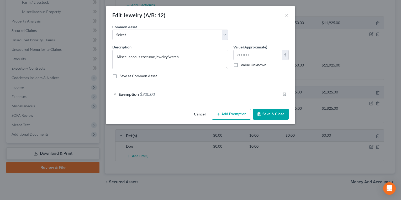
click at [244, 93] on div "Exemption $300.00" at bounding box center [193, 94] width 174 height 14
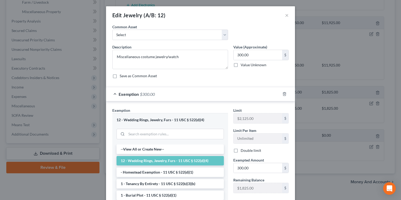
click at [323, 152] on div "Edit Jewelry (A/B: 12) × An exemption set must first be selected from the Filin…" at bounding box center [200, 100] width 401 height 200
click at [286, 16] on button "×" at bounding box center [287, 15] width 4 height 6
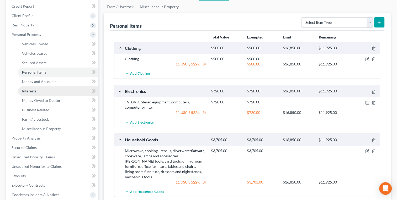
click at [24, 87] on link "Interests" at bounding box center [58, 91] width 80 height 9
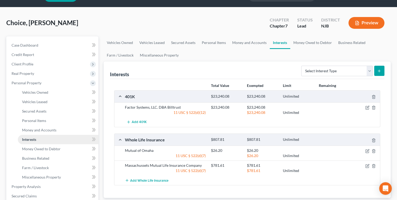
scroll to position [14, 0]
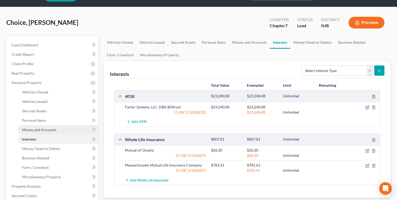
click at [23, 130] on span "Money and Accounts" at bounding box center [39, 130] width 34 height 4
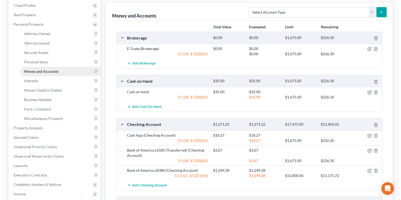
scroll to position [73, 0]
click at [186, 160] on div "11 USC § 522(d)(5)" at bounding box center [165, 160] width 86 height 5
click at [181, 158] on div "11 USC § 522(d)(5)" at bounding box center [165, 160] width 86 height 5
click at [366, 150] on icon "button" at bounding box center [367, 150] width 4 height 4
select select "33"
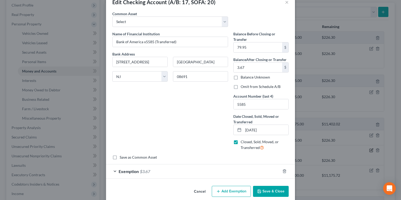
scroll to position [20, 0]
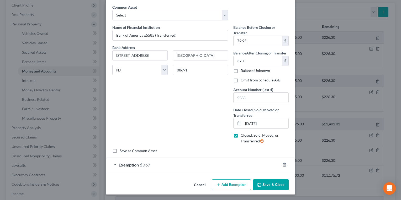
click at [137, 163] on div "Exemption $3.67" at bounding box center [193, 165] width 174 height 14
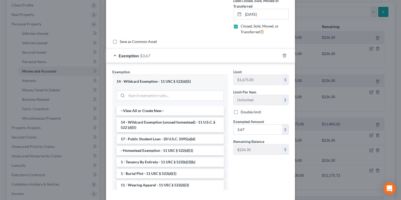
scroll to position [146, 0]
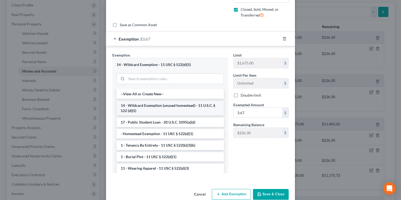
click at [137, 107] on li "14 - Wildcard Exemption (unused homestead) - 11 U.S.C. § 522 (d)(5)" at bounding box center [169, 108] width 107 height 15
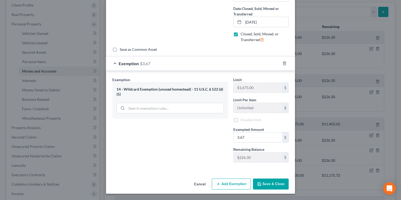
scroll to position [120, 0]
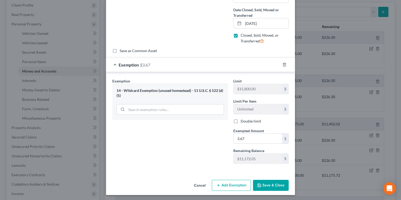
click at [271, 187] on button "Save & Close" at bounding box center [271, 185] width 36 height 11
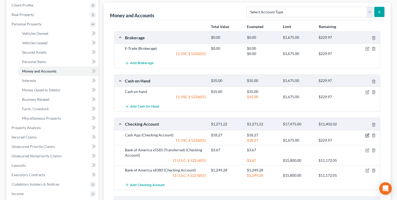
click at [365, 135] on icon "button" at bounding box center [367, 135] width 4 height 4
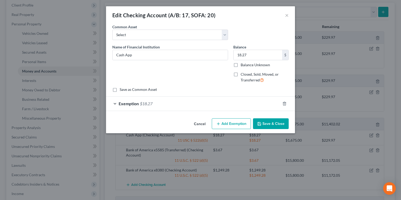
click at [169, 106] on div "Exemption $18.27" at bounding box center [193, 104] width 174 height 14
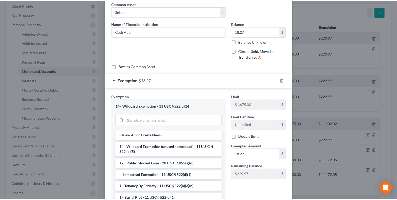
scroll to position [34, 0]
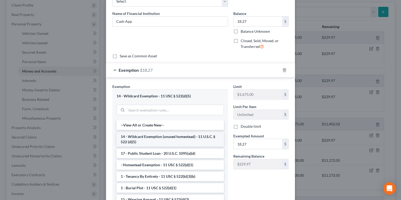
click at [142, 141] on li "14 - Wildcard Exemption (unused homestead) - 11 U.S.C. § 522 (d)(5)" at bounding box center [169, 139] width 107 height 15
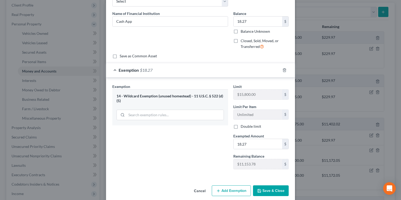
click at [274, 195] on button "Save & Close" at bounding box center [271, 191] width 36 height 11
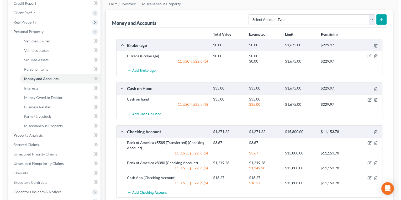
scroll to position [65, 0]
click at [366, 99] on icon "button" at bounding box center [367, 100] width 4 height 4
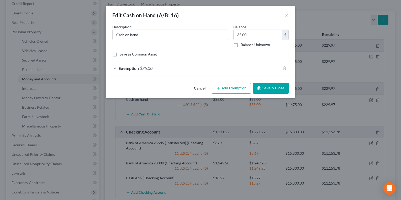
click at [163, 70] on div "Exemption $35.00" at bounding box center [193, 68] width 174 height 14
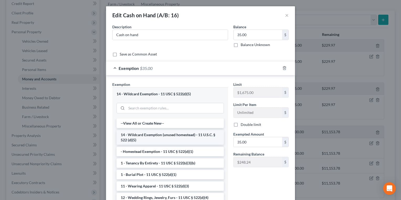
click at [164, 139] on li "14 - Wildcard Exemption (unused homestead) - 11 U.S.C. § 522 (d)(5)" at bounding box center [169, 137] width 107 height 15
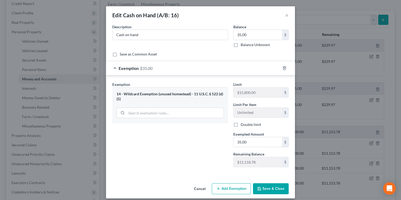
click at [265, 188] on button "Save & Close" at bounding box center [271, 189] width 36 height 11
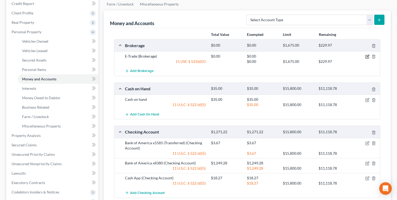
click at [366, 57] on icon "button" at bounding box center [367, 57] width 4 height 4
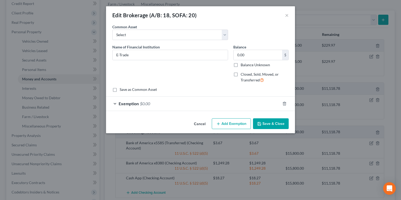
click at [166, 108] on div "Exemption $0.00" at bounding box center [193, 104] width 174 height 14
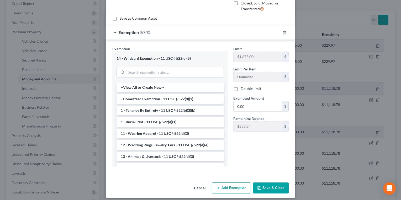
scroll to position [74, 0]
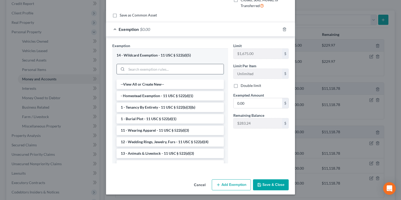
click at [175, 68] on input "search" at bounding box center [174, 69] width 97 height 10
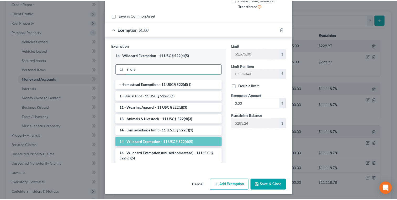
scroll to position [39, 0]
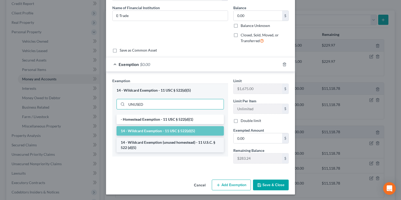
type input "UNUSED"
click at [180, 147] on li "14 - Wildcard Exemption (unused homestead) - 11 U.S.C. § 522 (d)(5)" at bounding box center [169, 145] width 107 height 15
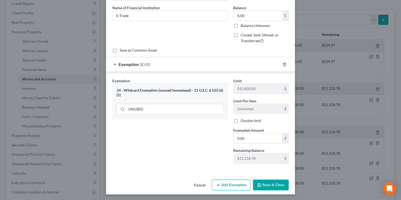
click at [273, 188] on button "Save & Close" at bounding box center [271, 185] width 36 height 11
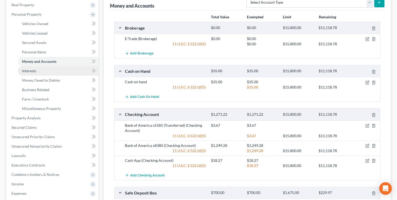
click at [27, 70] on span "Interests" at bounding box center [29, 71] width 14 height 4
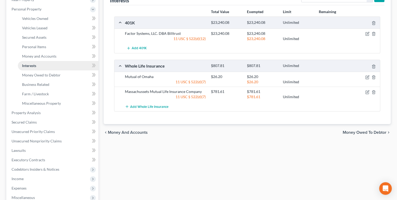
scroll to position [90, 0]
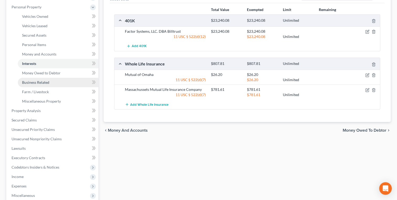
click at [24, 78] on link "Business Related" at bounding box center [58, 82] width 80 height 9
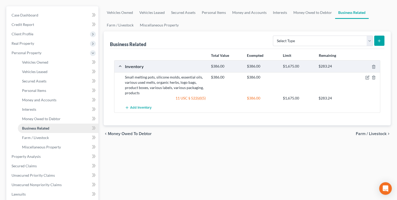
scroll to position [44, 0]
click at [23, 119] on span "Money Owed to Debtor" at bounding box center [41, 119] width 39 height 4
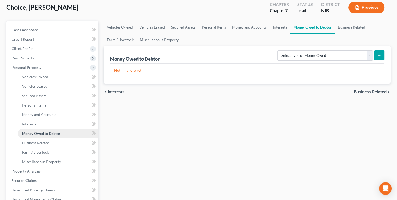
scroll to position [30, 0]
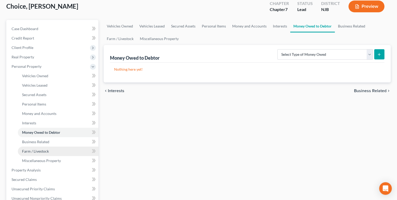
click at [22, 152] on span "Farm / Livestock" at bounding box center [35, 151] width 27 height 4
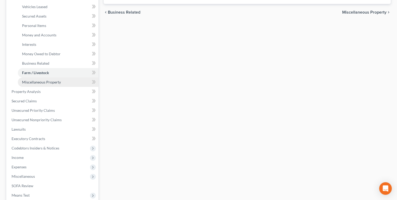
click at [29, 83] on span "Miscellaneous Property" at bounding box center [41, 82] width 39 height 4
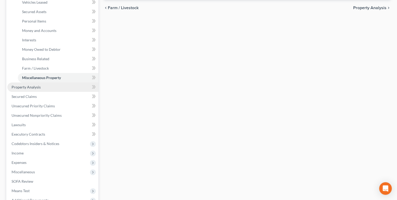
click at [14, 88] on span "Property Analysis" at bounding box center [26, 87] width 29 height 4
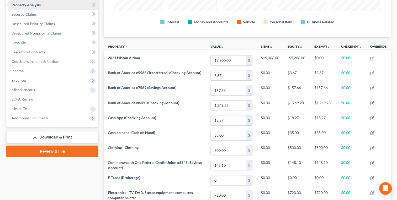
scroll to position [102, 0]
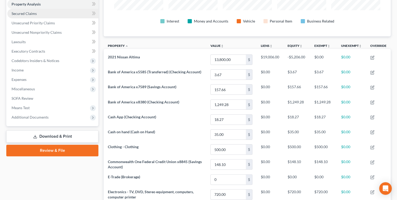
click at [15, 17] on link "Secured Claims" at bounding box center [52, 13] width 91 height 9
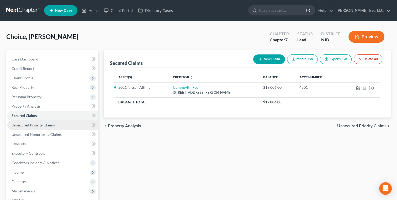
click at [13, 127] on span "Unsecured Priority Claims" at bounding box center [33, 125] width 43 height 4
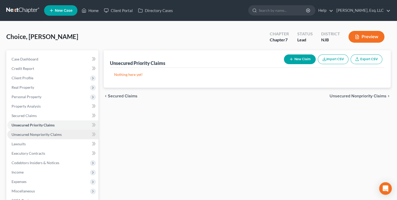
click at [12, 136] on span "Unsecured Nonpriority Claims" at bounding box center [37, 134] width 50 height 4
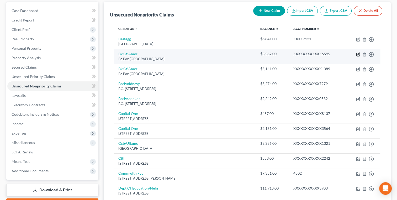
click at [357, 53] on icon "button" at bounding box center [358, 54] width 4 height 4
select select "45"
select select "2"
select select "0"
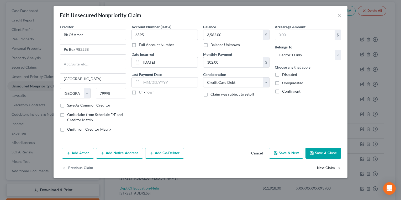
click at [322, 169] on button "Next Claim" at bounding box center [329, 168] width 24 height 11
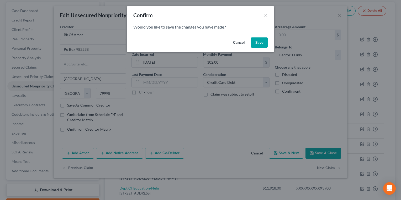
click at [256, 42] on button "Save" at bounding box center [259, 42] width 17 height 10
select select "45"
select select "2"
select select "0"
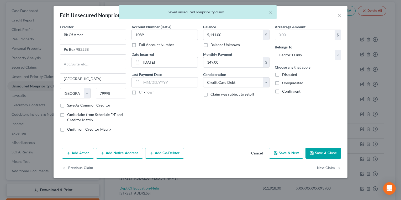
type input "0"
click at [67, 127] on label "Omit from Creditor Matrix" at bounding box center [89, 129] width 44 height 5
click at [69, 127] on input "Omit from Creditor Matrix" at bounding box center [70, 128] width 3 height 3
checkbox input "true"
click at [329, 167] on button "Next Claim" at bounding box center [329, 168] width 24 height 11
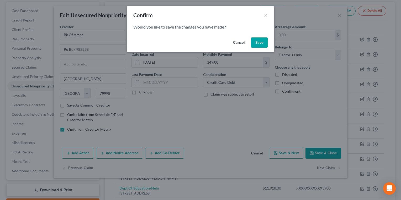
click at [257, 39] on button "Save" at bounding box center [259, 42] width 17 height 10
select select "7"
select select "2"
select select "0"
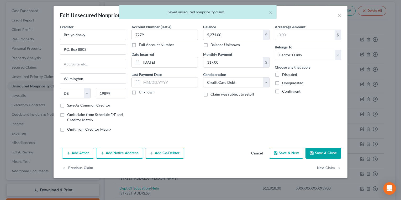
type input "0"
click at [327, 163] on button "Next Claim" at bounding box center [329, 168] width 24 height 11
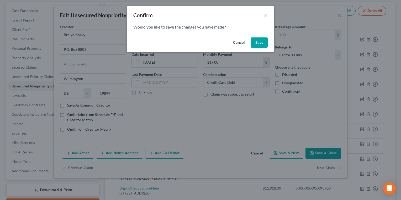
click at [260, 41] on button "Save" at bounding box center [259, 42] width 17 height 10
select select "7"
select select "0"
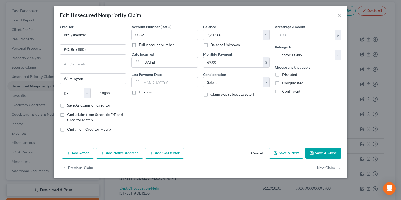
type input "0"
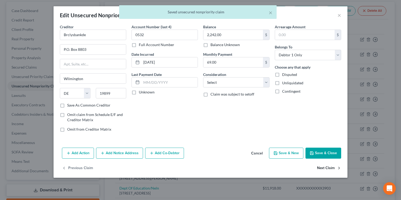
click at [325, 166] on button "Next Claim" at bounding box center [329, 168] width 24 height 11
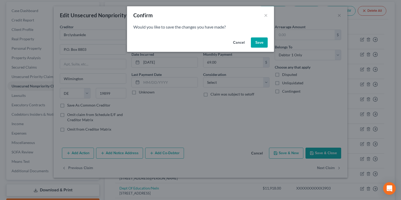
click at [258, 44] on button "Save" at bounding box center [259, 42] width 17 height 10
select select "46"
select select "2"
select select "0"
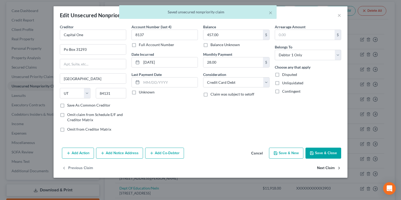
click at [326, 169] on button "Next Claim" at bounding box center [329, 168] width 24 height 11
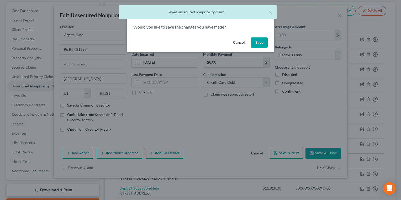
click at [262, 42] on button "Save" at bounding box center [259, 42] width 17 height 10
select select "46"
select select "2"
select select "0"
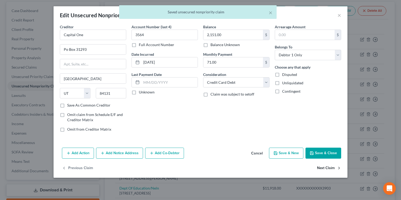
click at [324, 169] on button "Next Claim" at bounding box center [329, 168] width 24 height 11
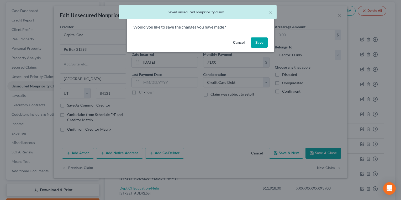
click at [259, 46] on button "Save" at bounding box center [259, 42] width 17 height 10
select select "36"
select select "2"
select select "0"
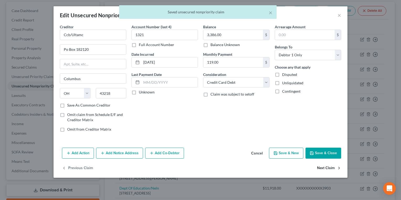
click at [334, 166] on button "Next Claim" at bounding box center [329, 168] width 24 height 11
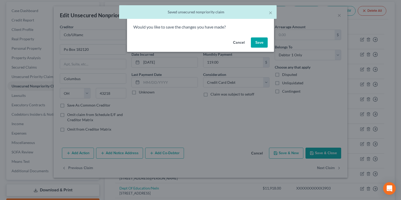
click at [256, 39] on button "Save" at bounding box center [259, 42] width 17 height 10
select select "43"
select select "2"
select select "0"
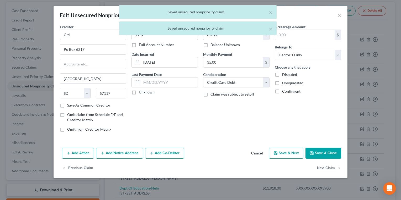
type input "0"
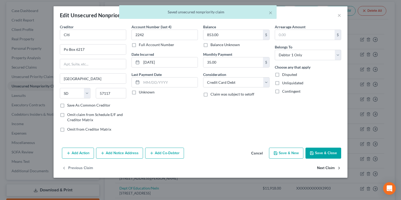
click at [323, 166] on button "Next Claim" at bounding box center [329, 168] width 24 height 11
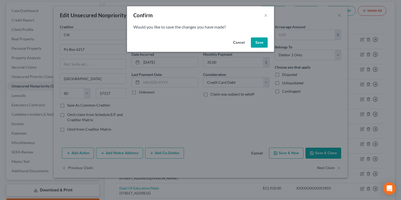
click at [257, 42] on button "Save" at bounding box center [259, 42] width 17 height 10
select select "48"
select select "14"
select select "0"
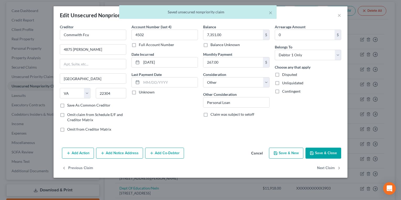
type input "0"
click at [329, 168] on button "Next Claim" at bounding box center [329, 168] width 24 height 11
select select "30"
select select "17"
select select "0"
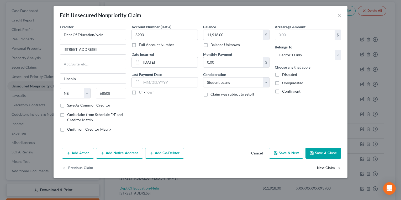
click at [329, 168] on button "Next Claim" at bounding box center [329, 168] width 24 height 11
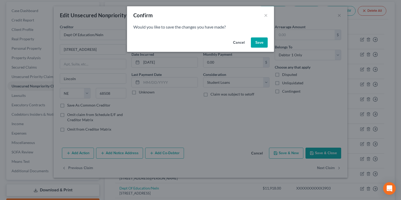
click at [260, 44] on button "Save" at bounding box center [259, 42] width 17 height 10
select select "30"
select select "17"
select select "0"
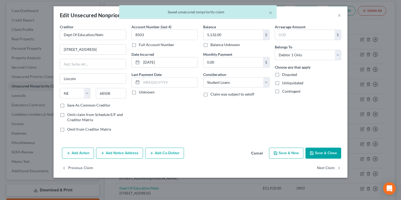
type input "0"
click at [67, 130] on label "Omit from Creditor Matrix" at bounding box center [89, 129] width 44 height 5
click at [69, 130] on input "Omit from Creditor Matrix" at bounding box center [70, 128] width 3 height 3
checkbox input "true"
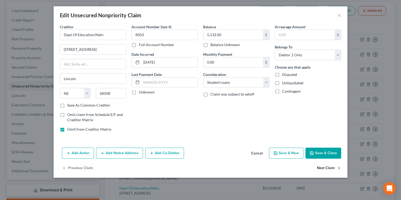
click at [323, 168] on button "Next Claim" at bounding box center [329, 168] width 24 height 11
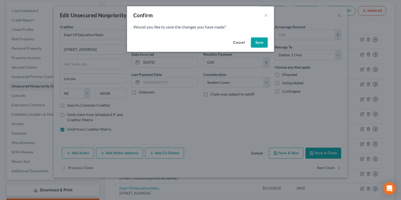
click at [257, 38] on button "Save" at bounding box center [259, 42] width 17 height 10
select select "30"
select select "17"
select select "0"
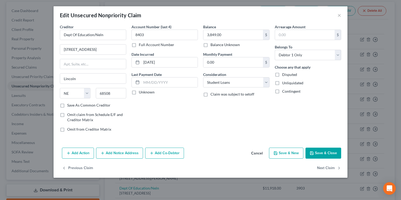
type input "0"
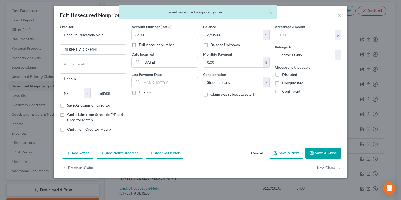
click at [67, 129] on label "Omit from Creditor Matrix" at bounding box center [89, 129] width 44 height 5
click at [69, 129] on input "Omit from Creditor Matrix" at bounding box center [70, 128] width 3 height 3
checkbox input "true"
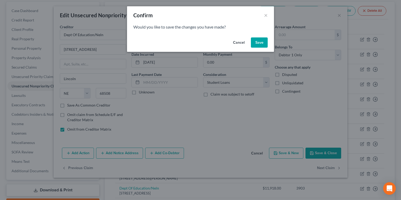
click at [259, 43] on button "Save" at bounding box center [259, 42] width 17 height 10
select select "10"
select select "2"
select select "0"
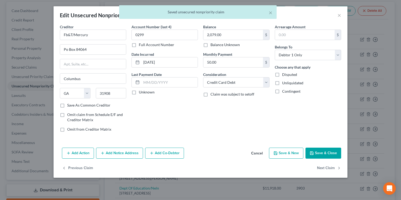
type input "0"
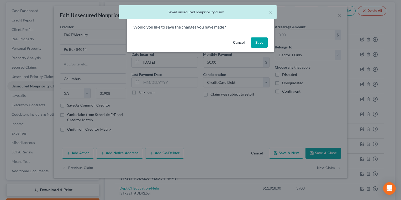
click at [258, 43] on button "Save" at bounding box center [259, 42] width 17 height 10
type input "0"
select select "39"
select select "2"
select select "0"
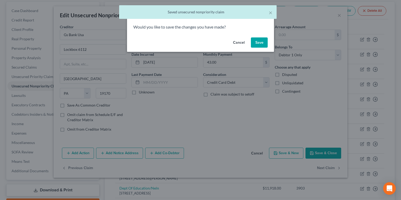
click at [256, 39] on button "Save" at bounding box center [259, 42] width 17 height 10
select select "21"
select select "9"
select select "0"
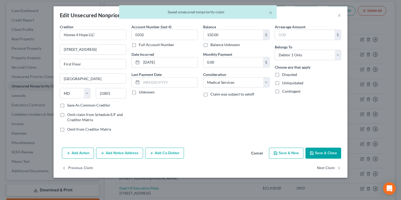
type input "0"
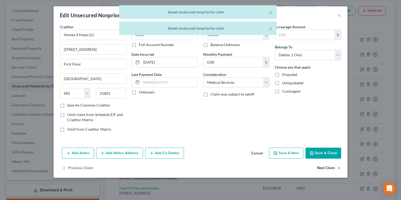
click at [320, 170] on button "Next Claim" at bounding box center [329, 168] width 24 height 11
select select "7"
select select "2"
select select "0"
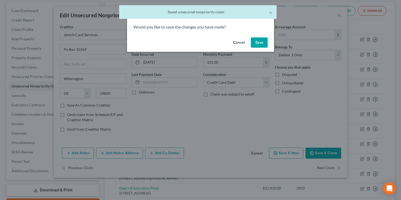
click at [258, 40] on button "Save" at bounding box center [259, 42] width 17 height 10
select select "33"
select select "14"
select select "0"
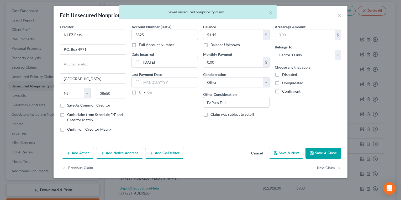
type input "0"
click at [322, 168] on button "Next Claim" at bounding box center [329, 168] width 24 height 11
select select "39"
select select "9"
select select "3"
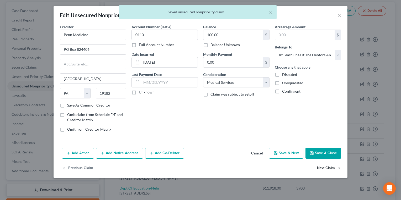
click at [318, 173] on button "Next Claim" at bounding box center [329, 168] width 24 height 11
select select "42"
select select "2"
select select "0"
click at [318, 171] on button "Next Claim" at bounding box center [329, 168] width 24 height 11
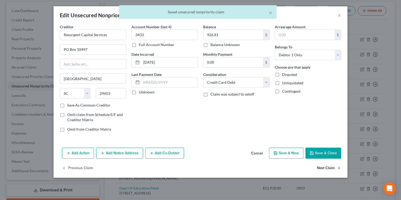
select select "24"
select select "2"
select select "0"
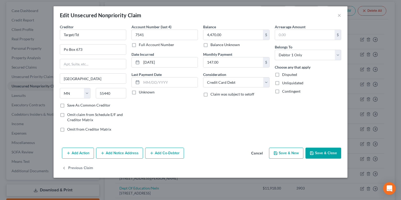
click at [320, 153] on button "Save & Close" at bounding box center [323, 153] width 36 height 11
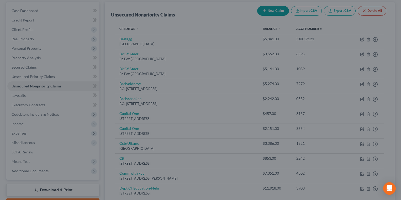
type input "0"
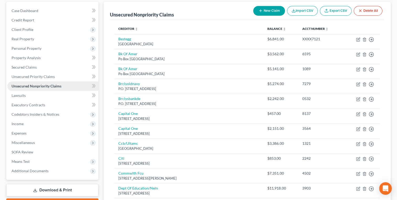
click at [17, 90] on link "Unsecured Nonpriority Claims" at bounding box center [52, 86] width 91 height 9
click at [17, 95] on span "Lawsuits" at bounding box center [19, 95] width 14 height 4
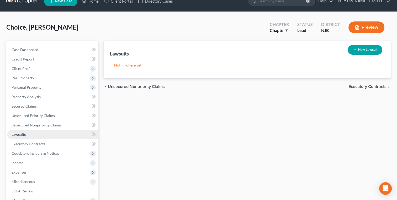
scroll to position [20, 0]
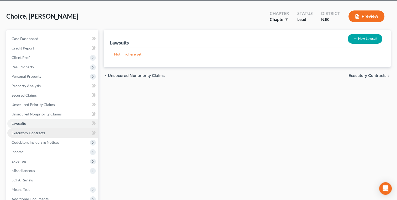
click at [16, 135] on span "Executory Contracts" at bounding box center [29, 133] width 34 height 4
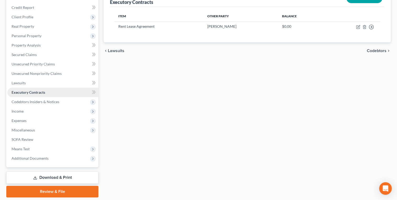
scroll to position [61, 0]
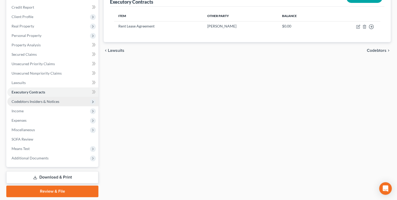
click at [17, 102] on span "Codebtors Insiders & Notices" at bounding box center [36, 101] width 48 height 4
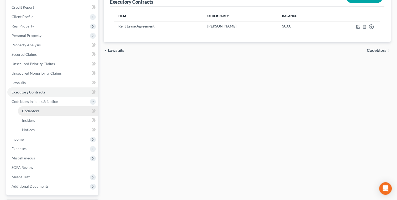
click at [26, 112] on span "Codebtors" at bounding box center [30, 111] width 17 height 4
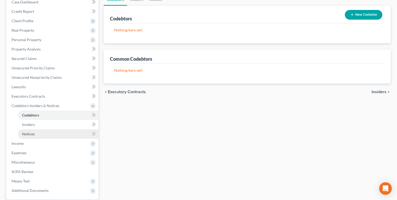
click at [25, 130] on link "Notices" at bounding box center [58, 134] width 80 height 9
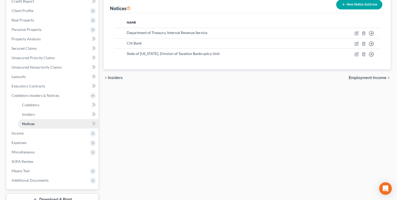
scroll to position [69, 0]
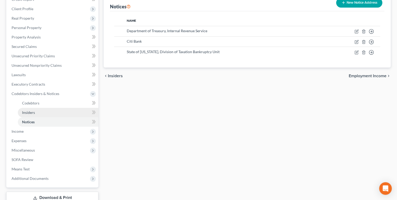
click at [24, 115] on link "Insiders" at bounding box center [58, 112] width 80 height 9
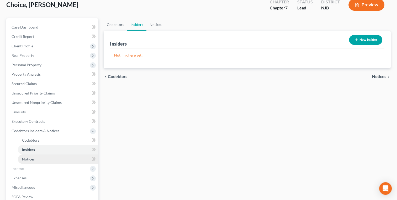
click at [25, 159] on span "Notices" at bounding box center [28, 159] width 13 height 4
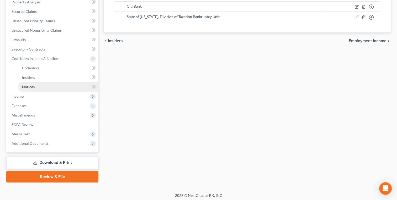
scroll to position [106, 0]
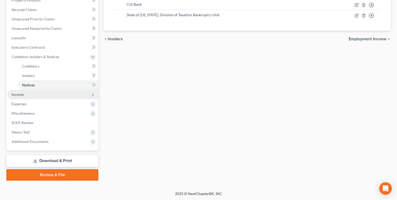
click at [17, 96] on span "Income" at bounding box center [18, 94] width 12 height 4
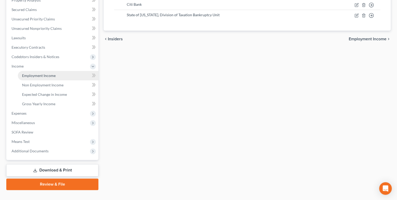
click at [30, 78] on link "Employment Income" at bounding box center [58, 75] width 80 height 9
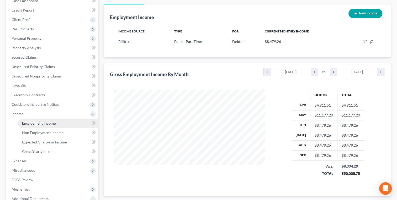
scroll to position [59, 0]
click at [25, 135] on link "Non Employment Income" at bounding box center [58, 132] width 80 height 9
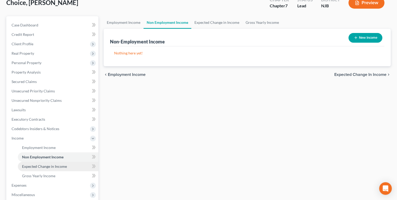
click at [24, 169] on link "Expected Change in Income" at bounding box center [58, 166] width 80 height 9
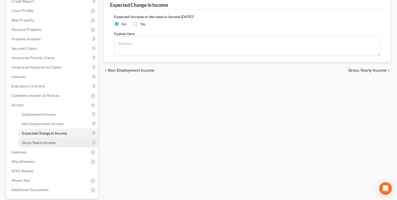
click at [25, 146] on link "Gross Yearly Income" at bounding box center [58, 142] width 80 height 9
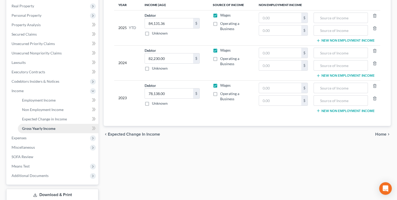
scroll to position [84, 0]
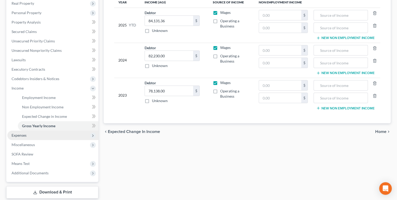
click at [15, 137] on span "Expenses" at bounding box center [19, 135] width 15 height 4
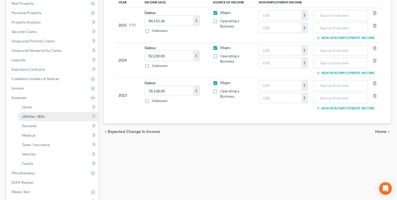
click at [25, 112] on link "Utilities / Bills" at bounding box center [58, 116] width 80 height 9
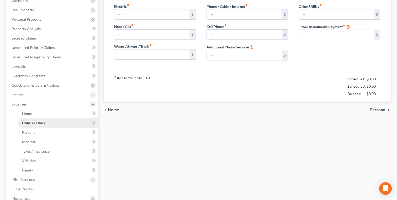
type input "95.00"
type input "60.00"
type input "0.00"
type input "75.99"
type input "215.31"
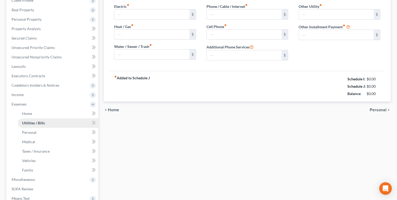
type input "0.00"
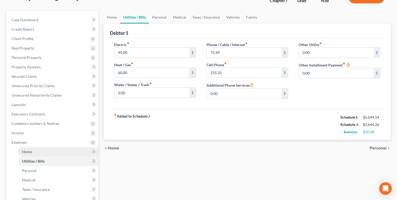
click at [24, 154] on link "Home" at bounding box center [58, 151] width 80 height 9
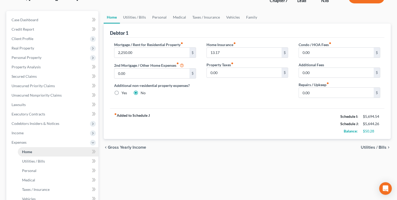
scroll to position [19, 0]
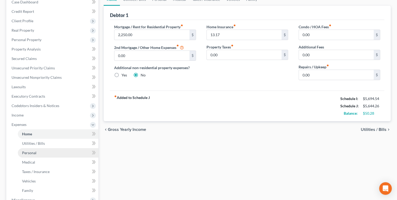
click at [21, 154] on link "Personal" at bounding box center [58, 152] width 80 height 9
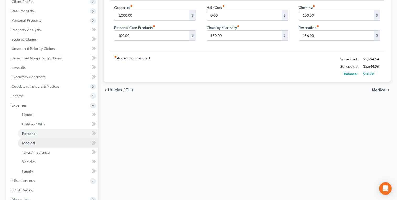
click at [21, 142] on link "Medical" at bounding box center [58, 142] width 80 height 9
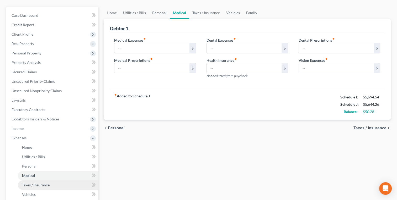
click at [25, 187] on link "Taxes / Insurance" at bounding box center [58, 185] width 80 height 9
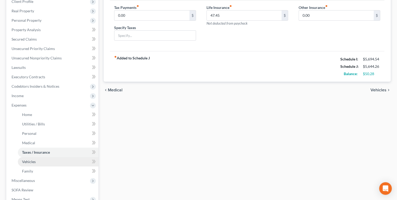
click at [24, 160] on span "Vehicles" at bounding box center [29, 162] width 14 height 4
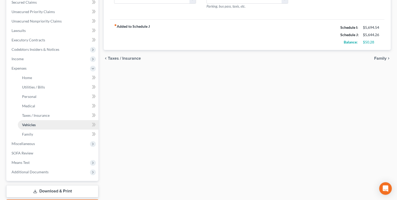
scroll to position [115, 0]
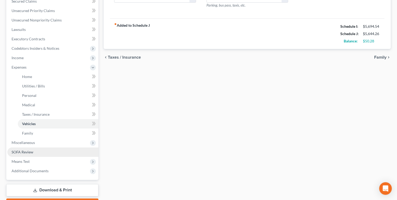
click at [19, 154] on link "SOFA Review" at bounding box center [52, 152] width 91 height 9
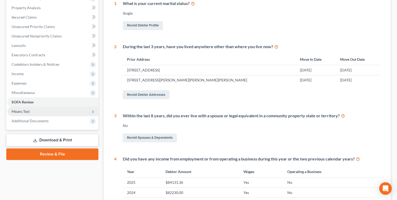
click at [17, 113] on span "Means Test" at bounding box center [21, 111] width 18 height 4
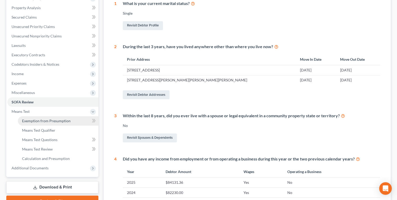
click at [36, 122] on span "Exemption from Presumption" at bounding box center [46, 121] width 49 height 4
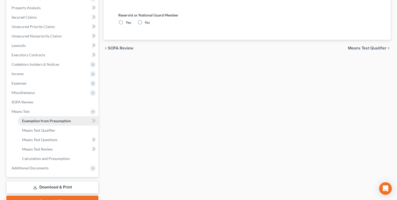
radio input "true"
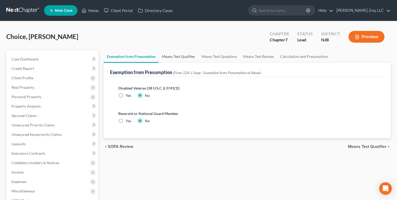
click at [174, 56] on link "Means Test Qualifier" at bounding box center [179, 56] width 40 height 13
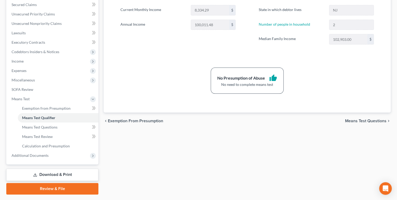
scroll to position [125, 0]
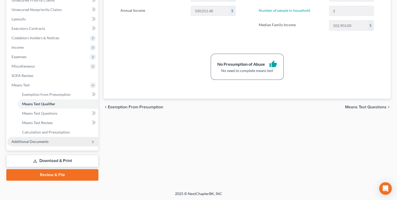
click at [20, 141] on span "Additional Documents" at bounding box center [30, 141] width 37 height 4
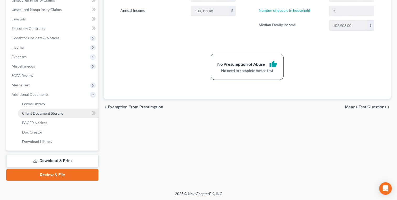
click at [42, 115] on span "Client Document Storage" at bounding box center [42, 113] width 41 height 4
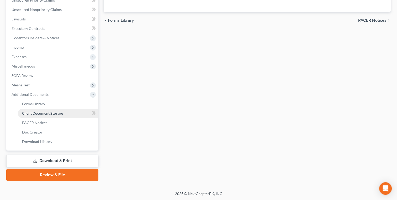
scroll to position [125, 0]
select select "9"
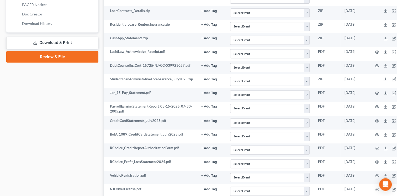
scroll to position [243, 0]
click at [50, 43] on link "Download & Print" at bounding box center [52, 43] width 92 height 12
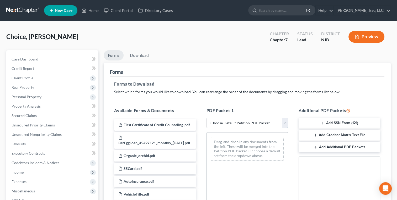
click at [286, 124] on select "Choose Default Petition PDF Packet Complete Bankruptcy Petition (all forms and …" at bounding box center [247, 123] width 82 height 10
select select "0"
click at [206, 118] on select "Choose Default Petition PDF Packet Complete Bankruptcy Petition (all forms and …" at bounding box center [247, 123] width 82 height 10
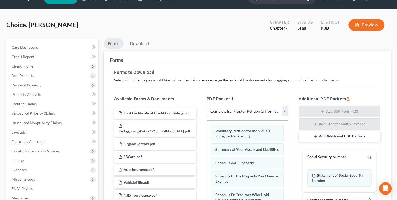
scroll to position [6, 0]
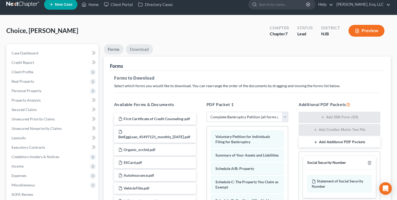
click at [137, 53] on link "Download" at bounding box center [139, 49] width 27 height 10
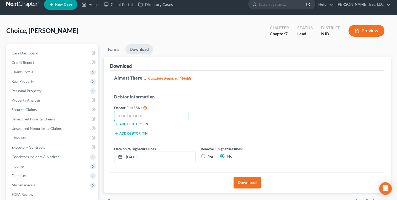
click at [167, 113] on input "text" at bounding box center [151, 116] width 74 height 10
type input "151-72-9400"
click at [248, 185] on button "Download" at bounding box center [246, 183] width 27 height 12
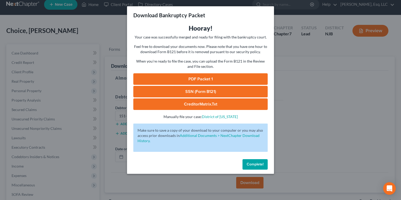
click at [201, 93] on link "SSN (Form B121)" at bounding box center [200, 92] width 134 height 12
click at [260, 163] on span "Complete!" at bounding box center [254, 164] width 17 height 4
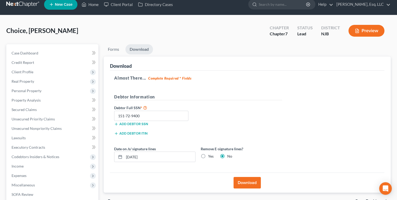
click at [264, 131] on div "Add debtor ITIN" at bounding box center [197, 135] width 173 height 9
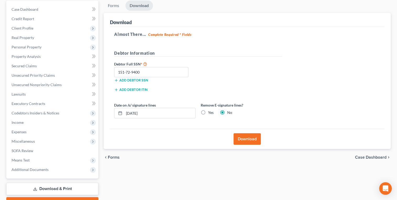
scroll to position [78, 0]
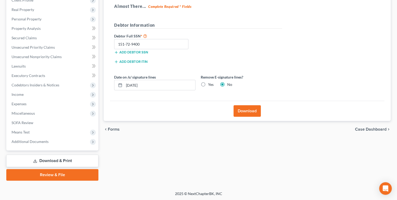
click at [62, 176] on link "Review & File" at bounding box center [52, 175] width 92 height 12
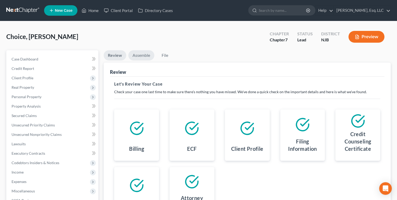
click at [142, 55] on link "Assemble" at bounding box center [141, 55] width 26 height 10
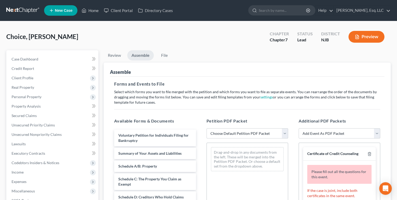
click at [250, 133] on select "Choose Default Petition PDF Packet Complete Bankruptcy Petition (all forms and …" at bounding box center [247, 133] width 82 height 10
select select "0"
click at [206, 128] on select "Choose Default Petition PDF Packet Complete Bankruptcy Petition (all forms and …" at bounding box center [247, 133] width 82 height 10
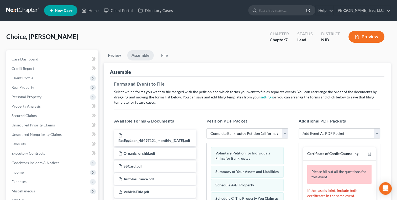
scroll to position [133, 0]
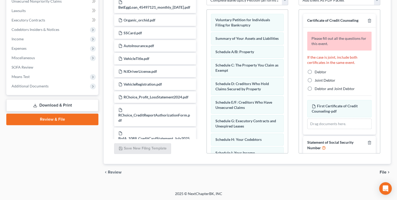
click at [314, 72] on label "Debtor" at bounding box center [320, 71] width 12 height 5
click at [316, 72] on input "Debtor" at bounding box center [317, 70] width 3 height 3
radio input "true"
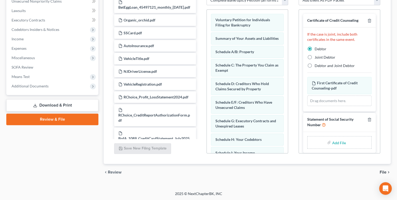
click at [334, 139] on input "file" at bounding box center [338, 142] width 13 height 9
type input "C:\fakepath\Official Form 121_esigned_regina Choice.pdf"
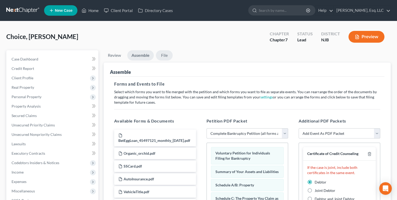
click at [163, 55] on link "File" at bounding box center [164, 55] width 17 height 10
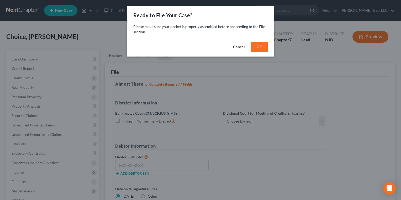
click at [262, 47] on button "OK" at bounding box center [259, 47] width 17 height 10
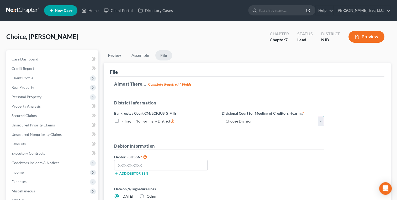
click at [253, 116] on select "Choose Division [GEOGRAPHIC_DATA] [GEOGRAPHIC_DATA]/[GEOGRAPHIC_DATA] [GEOGRAPH…" at bounding box center [273, 121] width 102 height 10
select select "3"
click at [222, 116] on select "Choose Division [GEOGRAPHIC_DATA] [GEOGRAPHIC_DATA]/[GEOGRAPHIC_DATA] [GEOGRAPH…" at bounding box center [273, 121] width 102 height 10
click at [175, 167] on input "text" at bounding box center [160, 165] width 93 height 10
paste input "222-59-7191"
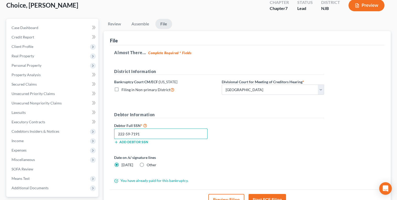
scroll to position [78, 0]
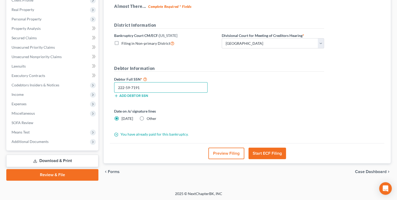
type input "222-59-7191"
click at [268, 156] on button "Start ECF Filing" at bounding box center [266, 154] width 37 height 12
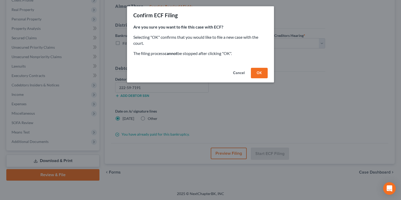
click at [259, 72] on button "OK" at bounding box center [259, 73] width 17 height 10
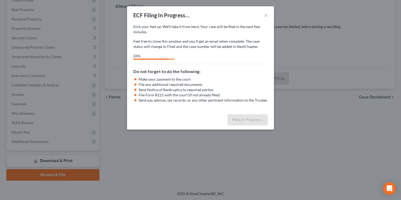
select select "3"
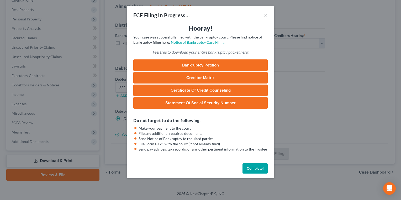
click at [259, 168] on button "Complete!" at bounding box center [254, 169] width 25 height 10
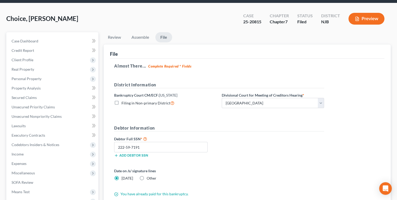
scroll to position [0, 0]
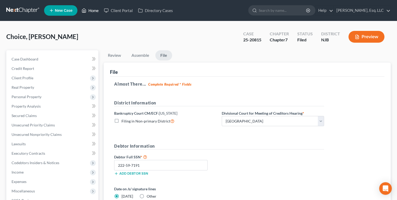
click at [99, 9] on link "Home" at bounding box center [90, 10] width 22 height 9
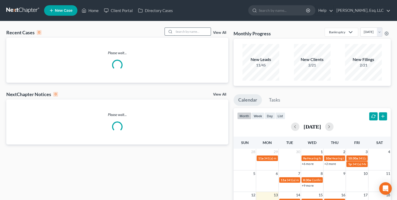
click at [189, 29] on input "search" at bounding box center [192, 32] width 37 height 8
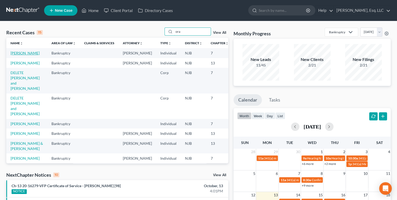
type input "ora"
click at [25, 55] on link "[PERSON_NAME]" at bounding box center [24, 53] width 29 height 4
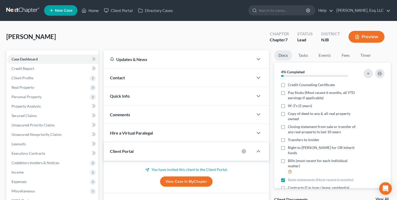
click at [127, 96] on span "Quick Info" at bounding box center [120, 96] width 20 height 5
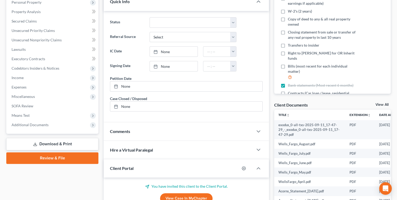
scroll to position [100, 0]
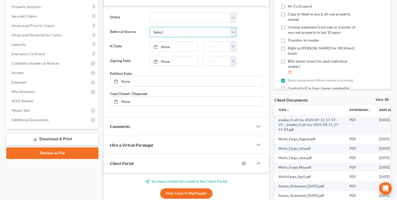
click at [185, 29] on select "Select Word Of Mouth Previous Clients Direct Mail Website Google Search Modern …" at bounding box center [192, 32] width 87 height 10
select select "0"
click at [149, 27] on select "Select Word Of Mouth Previous Clients Direct Mail Website Google Search Modern …" at bounding box center [192, 32] width 87 height 10
click at [176, 46] on link "[DATE]" at bounding box center [174, 47] width 48 height 10
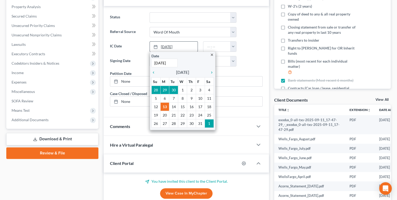
click at [176, 46] on link "[DATE]" at bounding box center [174, 47] width 48 height 10
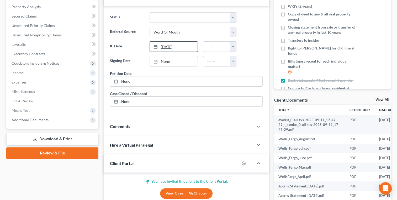
click at [176, 46] on link "[DATE]" at bounding box center [174, 47] width 48 height 10
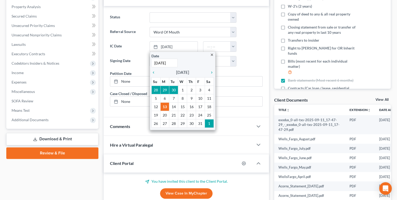
click at [255, 64] on div at bounding box center [252, 61] width 26 height 10
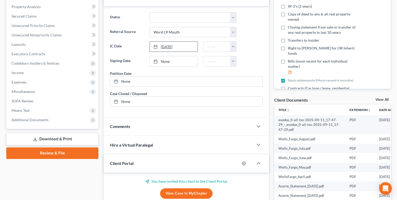
click at [173, 49] on link "[DATE]" at bounding box center [174, 47] width 48 height 10
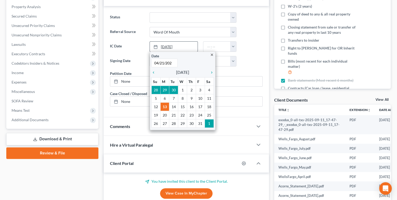
type input "[DATE]"
click at [225, 45] on input "text" at bounding box center [216, 47] width 27 height 10
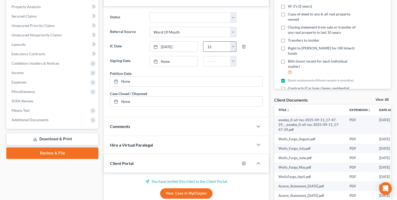
type input "12"
click at [178, 59] on link "None" at bounding box center [174, 61] width 48 height 10
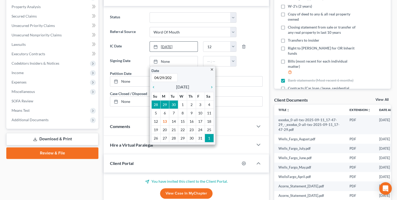
type input "[DATE]"
click at [253, 69] on ng-include "Status Discharged Discharged & Reported Discharge Litigation Dismissal Notice D…" at bounding box center [186, 59] width 153 height 95
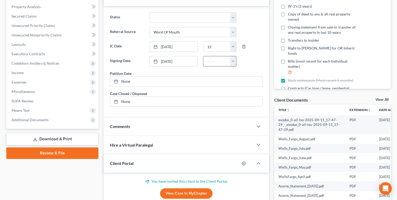
click at [216, 60] on input "text" at bounding box center [216, 61] width 27 height 10
type input "12"
click at [130, 81] on link "None" at bounding box center [186, 82] width 152 height 10
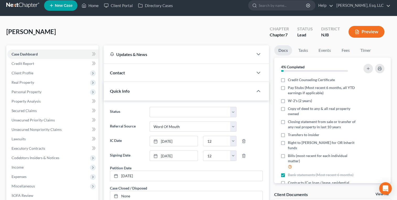
scroll to position [0, 0]
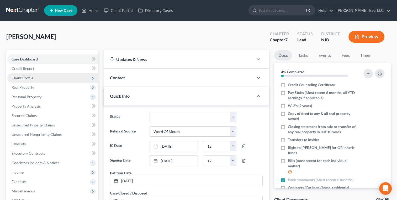
click at [18, 80] on span "Client Profile" at bounding box center [52, 77] width 91 height 9
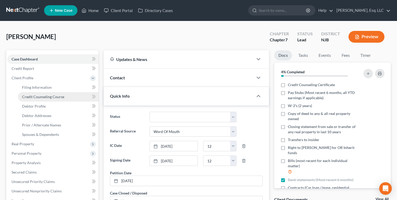
click at [28, 93] on link "Credit Counseling Course" at bounding box center [58, 96] width 80 height 9
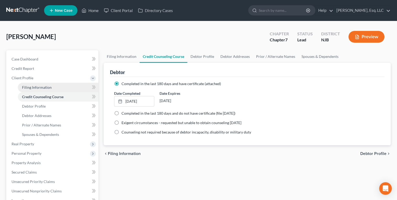
click at [27, 90] on link "Filing Information" at bounding box center [58, 87] width 80 height 9
select select "1"
select select "0"
select select "51"
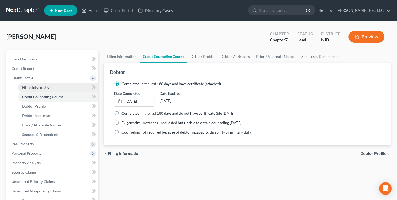
select select "0"
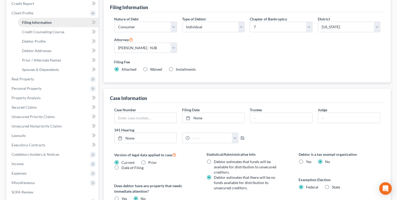
scroll to position [48, 0]
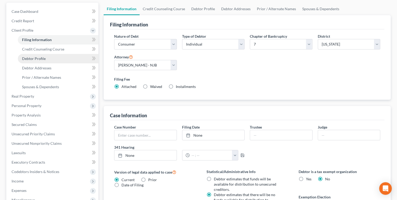
click at [25, 57] on span "Debtor Profile" at bounding box center [34, 58] width 24 height 4
select select "0"
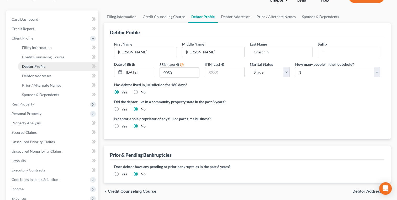
scroll to position [48, 0]
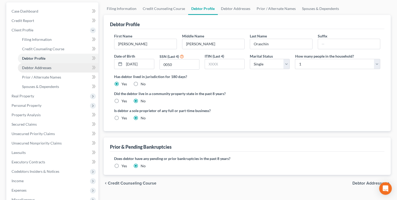
click at [24, 67] on span "Debtor Addresses" at bounding box center [36, 68] width 29 height 4
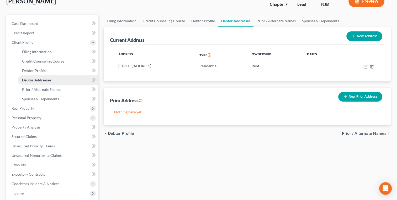
scroll to position [35, 0]
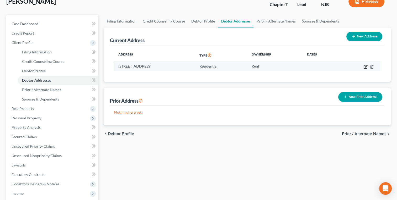
click at [364, 66] on icon "button" at bounding box center [365, 67] width 4 height 4
select select "33"
select select "17"
select select "0"
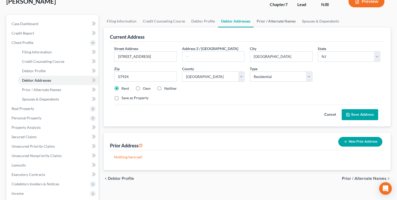
click at [271, 20] on link "Prior / Alternate Names" at bounding box center [275, 21] width 45 height 13
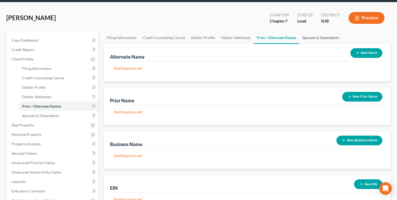
click at [315, 40] on link "Spouses & Dependents" at bounding box center [320, 37] width 43 height 13
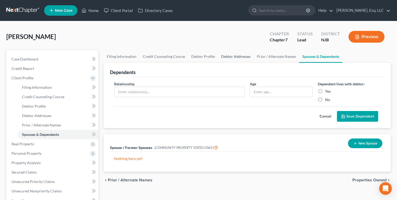
click at [238, 58] on link "Debtor Addresses" at bounding box center [236, 56] width 36 height 13
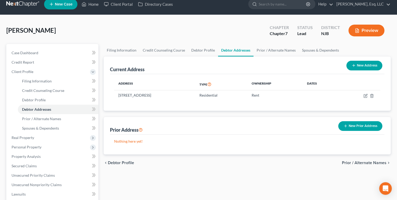
scroll to position [7, 0]
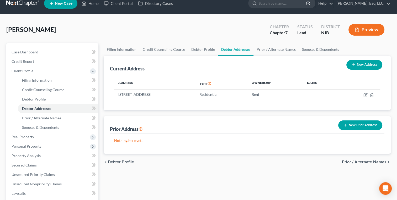
click at [354, 62] on button "New Address" at bounding box center [364, 65] width 36 height 10
select select "0"
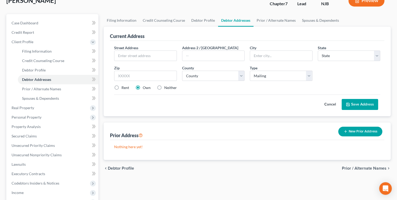
scroll to position [36, 0]
click at [164, 85] on label "Neither" at bounding box center [170, 87] width 13 height 5
click at [166, 85] on input "Neither" at bounding box center [167, 86] width 3 height 3
radio input "true"
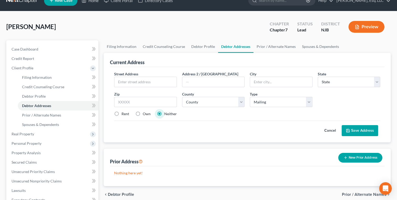
scroll to position [9, 0]
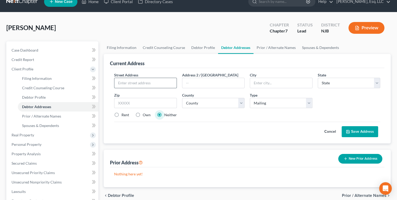
click at [141, 83] on input "text" at bounding box center [145, 83] width 62 height 10
type input "[STREET_ADDRESS]"
click at [266, 80] on input "text" at bounding box center [281, 83] width 62 height 10
type input "[GEOGRAPHIC_DATA]"
select select "33"
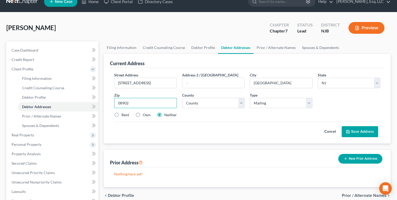
type input "08902"
click at [360, 130] on button "Save Address" at bounding box center [359, 131] width 36 height 11
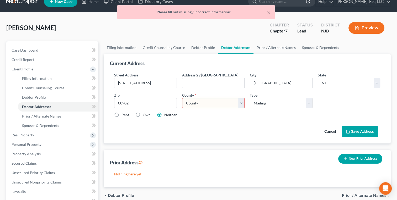
click at [192, 102] on select "County [GEOGRAPHIC_DATA] [GEOGRAPHIC_DATA] [GEOGRAPHIC_DATA] [GEOGRAPHIC_DATA] …" at bounding box center [213, 103] width 62 height 10
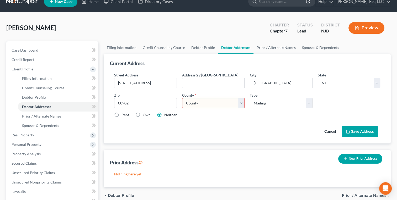
select select "11"
click at [182, 98] on select "County [GEOGRAPHIC_DATA] [GEOGRAPHIC_DATA] [GEOGRAPHIC_DATA] [GEOGRAPHIC_DATA] …" at bounding box center [213, 103] width 62 height 10
click at [361, 129] on button "Save Address" at bounding box center [359, 131] width 36 height 11
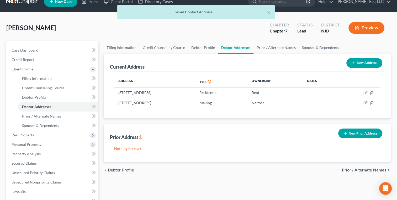
click at [223, 141] on div "Prior Address New Prior Address" at bounding box center [247, 134] width 274 height 18
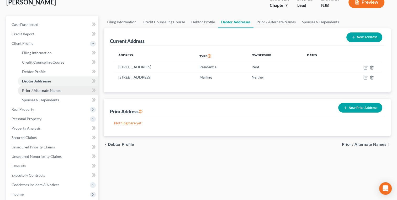
click at [54, 92] on span "Prior / Alternate Names" at bounding box center [41, 90] width 39 height 4
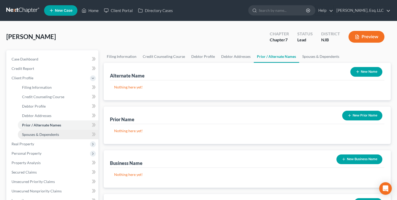
click at [56, 136] on span "Spouses & Dependents" at bounding box center [40, 134] width 37 height 4
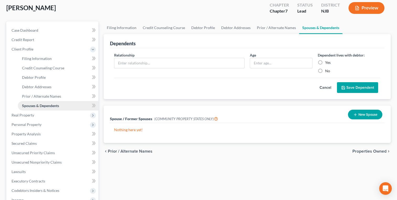
scroll to position [51, 0]
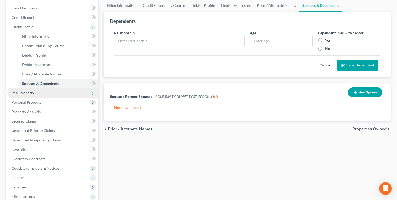
click at [23, 92] on span "Real Property" at bounding box center [23, 93] width 23 height 4
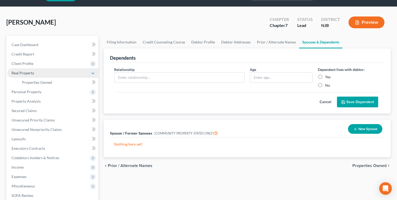
scroll to position [12, 0]
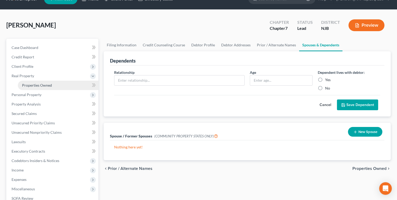
click at [42, 84] on span "Properties Owned" at bounding box center [37, 85] width 30 height 4
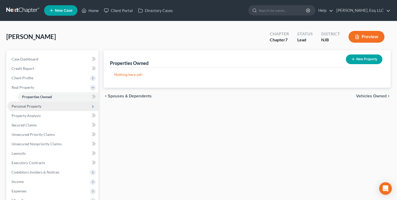
click at [26, 106] on span "Personal Property" at bounding box center [27, 106] width 30 height 4
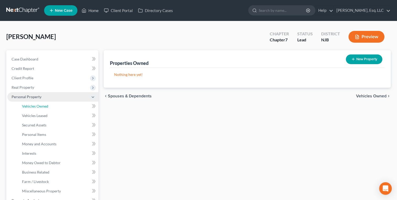
click at [26, 106] on span "Vehicles Owned" at bounding box center [35, 106] width 26 height 4
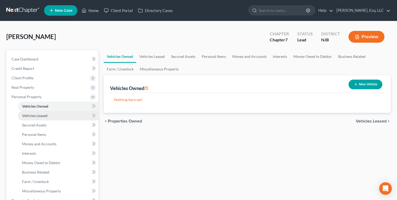
click at [29, 117] on span "Vehicles Leased" at bounding box center [34, 116] width 25 height 4
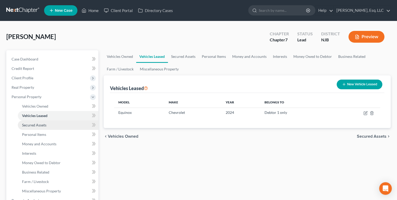
click at [31, 126] on span "Secured Assets" at bounding box center [34, 125] width 24 height 4
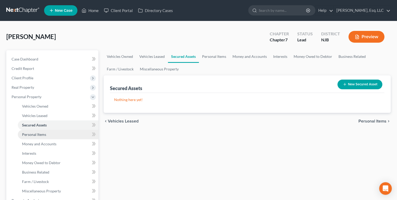
click at [31, 132] on link "Personal Items" at bounding box center [58, 134] width 80 height 9
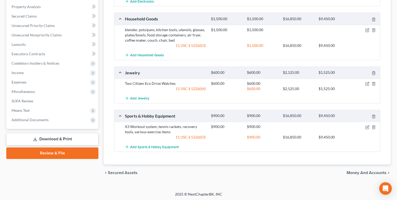
scroll to position [19, 0]
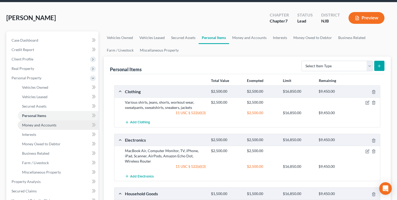
click at [49, 125] on span "Money and Accounts" at bounding box center [39, 125] width 34 height 4
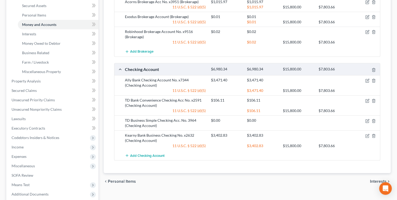
scroll to position [126, 0]
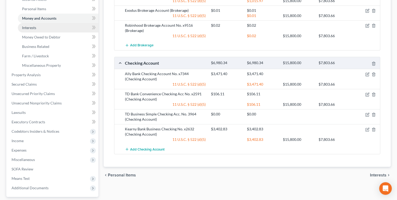
click at [33, 27] on span "Interests" at bounding box center [29, 27] width 14 height 4
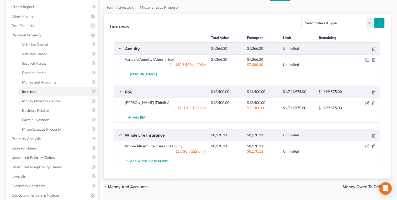
scroll to position [63, 0]
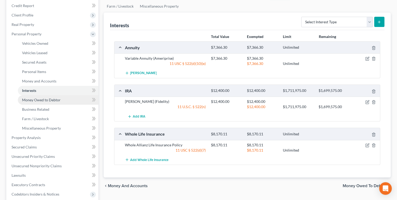
click at [42, 99] on span "Money Owed to Debtor" at bounding box center [41, 100] width 39 height 4
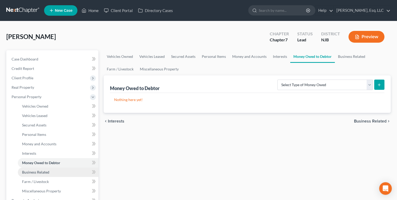
click at [33, 174] on span "Business Related" at bounding box center [35, 172] width 27 height 4
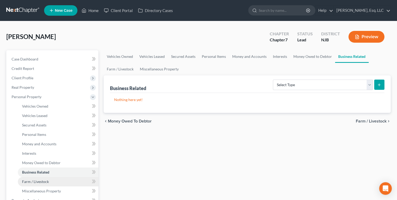
click at [33, 180] on span "Farm / Livestock" at bounding box center [35, 182] width 27 height 4
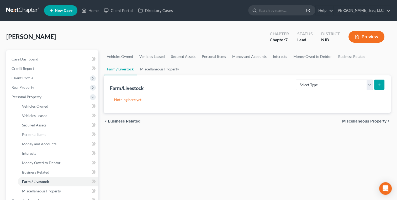
click at [195, 175] on div "Vehicles Owned Vehicles Leased Secured Assets Personal Items Money and Accounts…" at bounding box center [247, 201] width 292 height 303
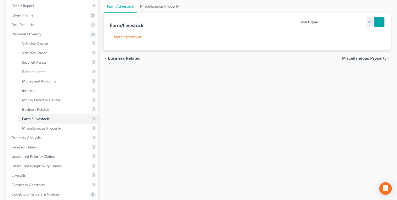
scroll to position [84, 0]
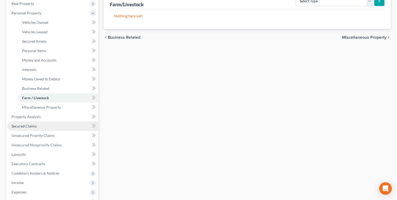
click at [29, 126] on span "Secured Claims" at bounding box center [24, 126] width 25 height 4
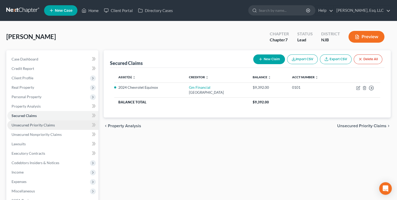
click at [51, 125] on span "Unsecured Priority Claims" at bounding box center [33, 125] width 43 height 4
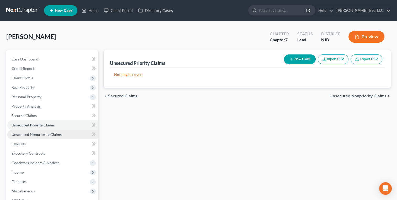
click at [52, 134] on span "Unsecured Nonpriority Claims" at bounding box center [37, 134] width 50 height 4
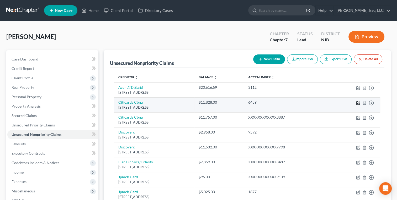
click at [357, 101] on icon "button" at bounding box center [358, 103] width 4 height 4
select select "43"
select select "2"
select select "0"
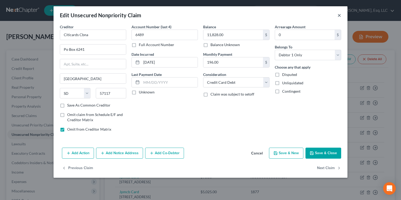
click at [340, 16] on button "×" at bounding box center [339, 15] width 4 height 6
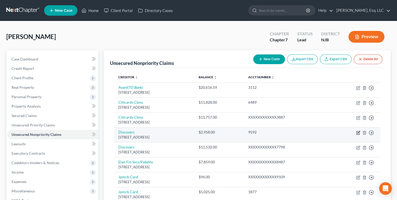
click at [176, 133] on td "Discoverc Po Box 30939, [GEOGRAPHIC_DATA]" at bounding box center [154, 134] width 80 height 15
click at [357, 132] on icon "button" at bounding box center [358, 133] width 4 height 4
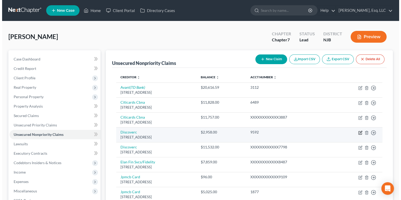
select select "46"
select select "2"
select select "0"
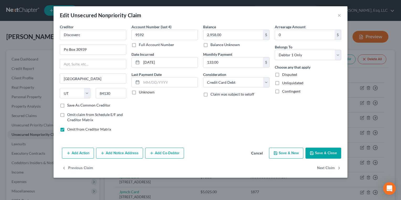
click at [322, 157] on button "Save & Close" at bounding box center [323, 153] width 36 height 11
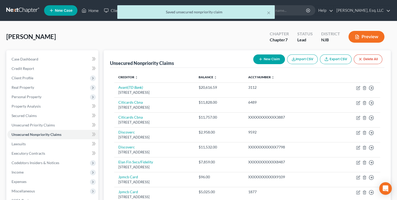
scroll to position [78, 0]
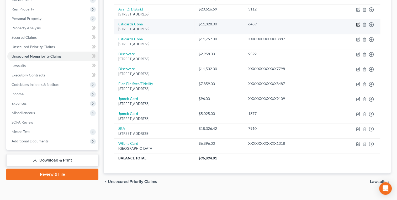
click at [359, 24] on icon "button" at bounding box center [358, 25] width 4 height 4
select select "43"
select select "2"
select select "0"
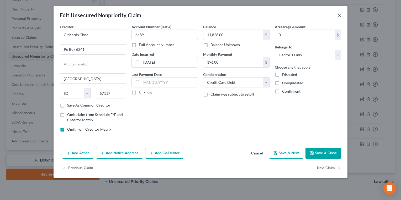
click at [338, 14] on button "×" at bounding box center [339, 15] width 4 height 6
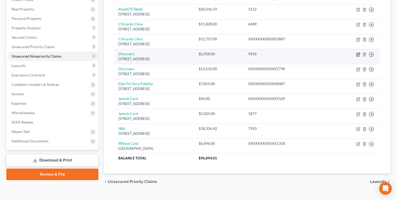
click at [359, 53] on icon "button" at bounding box center [358, 54] width 4 height 4
select select "46"
select select "2"
select select "0"
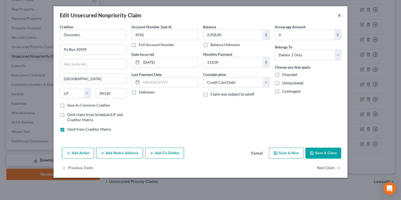
click at [339, 15] on button "×" at bounding box center [339, 15] width 4 height 6
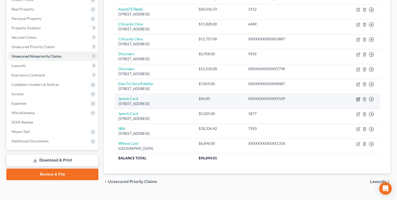
click at [358, 98] on icon "button" at bounding box center [358, 99] width 4 height 4
select select "7"
select select "0"
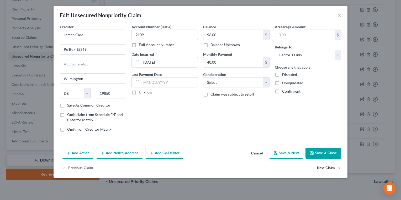
click at [328, 167] on button "Next Claim" at bounding box center [329, 168] width 24 height 11
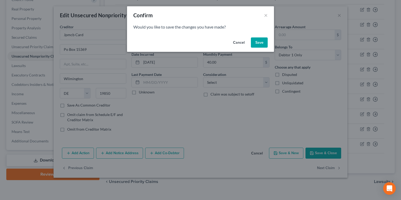
click at [260, 44] on button "Save" at bounding box center [259, 42] width 17 height 10
select select "7"
select select "0"
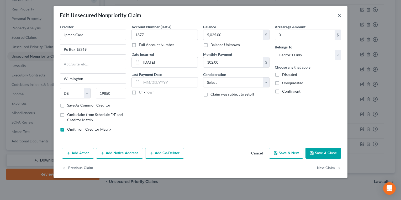
click at [339, 15] on button "×" at bounding box center [339, 15] width 4 height 6
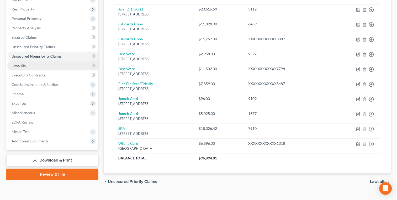
click at [226, 178] on div "chevron_left Unsecured Priority Claims Lawsuits chevron_right" at bounding box center [247, 182] width 287 height 17
click at [23, 66] on span "Lawsuits" at bounding box center [19, 65] width 14 height 4
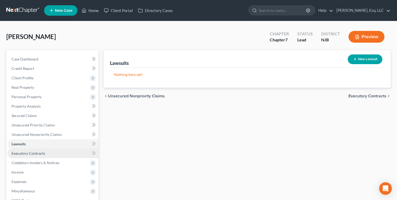
click at [31, 154] on span "Executory Contracts" at bounding box center [29, 153] width 34 height 4
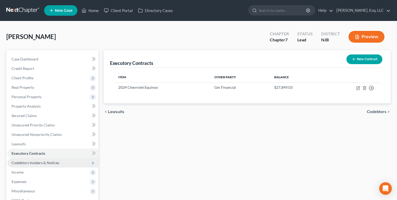
click at [17, 163] on span "Codebtors Insiders & Notices" at bounding box center [36, 163] width 48 height 4
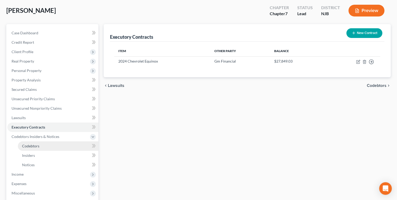
click at [29, 148] on span "Codebtors" at bounding box center [30, 146] width 17 height 4
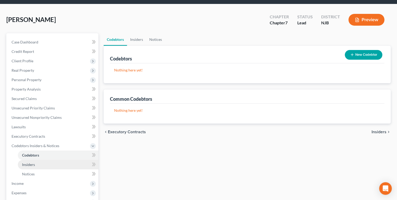
click at [26, 165] on span "Insiders" at bounding box center [28, 165] width 13 height 4
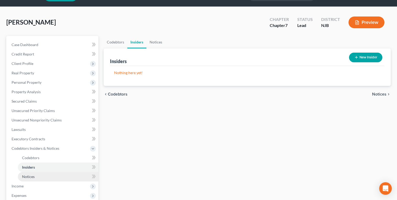
click at [27, 176] on span "Notices" at bounding box center [28, 177] width 13 height 4
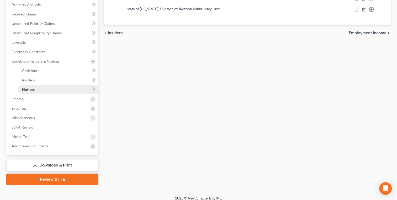
scroll to position [105, 0]
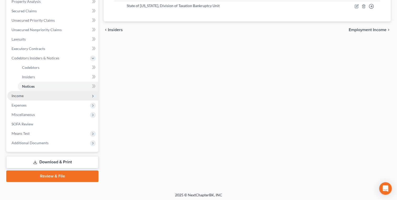
click at [19, 96] on span "Income" at bounding box center [18, 96] width 12 height 4
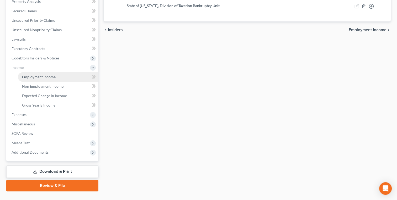
click at [47, 77] on span "Employment Income" at bounding box center [39, 77] width 34 height 4
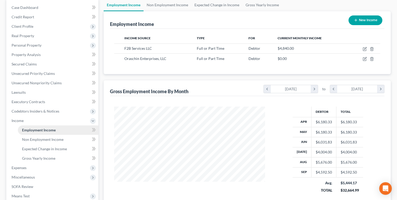
scroll to position [53, 0]
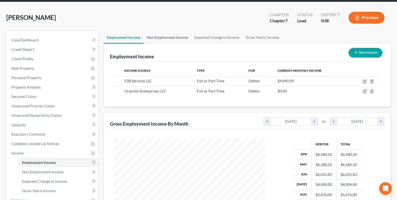
click at [177, 39] on link "Non Employment Income" at bounding box center [167, 37] width 48 height 13
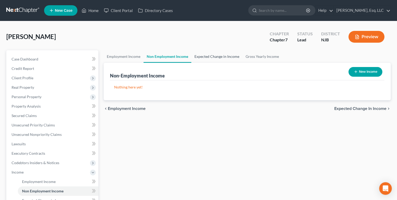
click at [213, 55] on link "Expected Change in Income" at bounding box center [216, 56] width 51 height 13
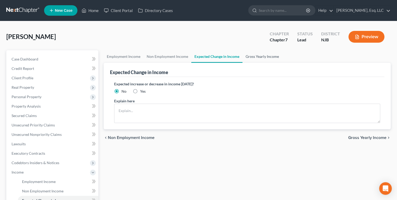
click at [265, 56] on link "Gross Yearly Income" at bounding box center [262, 56] width 40 height 13
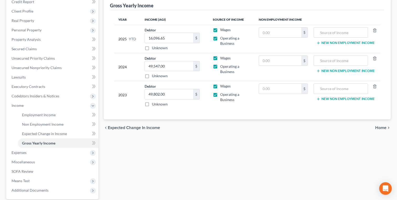
scroll to position [92, 0]
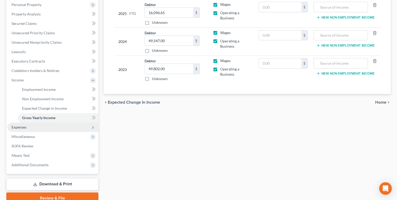
click at [21, 130] on span "Expenses" at bounding box center [52, 127] width 91 height 9
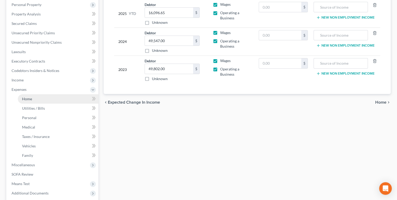
click at [29, 102] on link "Home" at bounding box center [58, 98] width 80 height 9
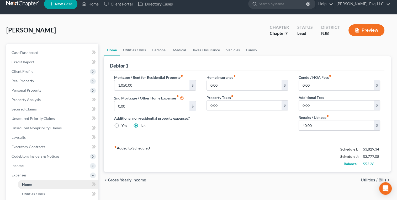
scroll to position [7, 0]
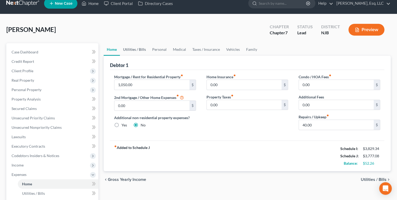
click at [141, 50] on link "Utilities / Bills" at bounding box center [134, 49] width 29 height 13
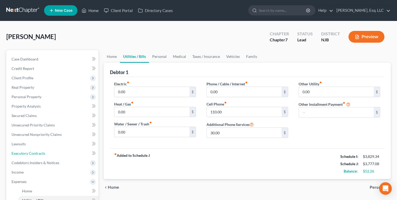
click at [31, 154] on span "Executory Contracts" at bounding box center [29, 153] width 34 height 4
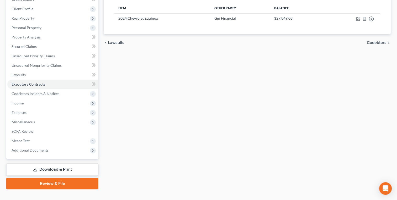
scroll to position [69, 0]
click at [25, 113] on span "Expenses" at bounding box center [19, 112] width 15 height 4
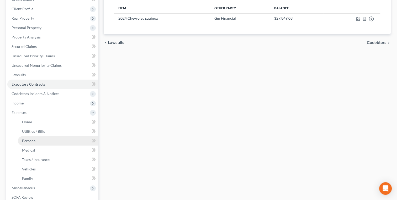
click at [34, 144] on link "Personal" at bounding box center [58, 140] width 80 height 9
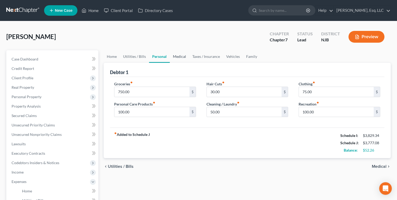
click at [178, 55] on link "Medical" at bounding box center [179, 56] width 19 height 13
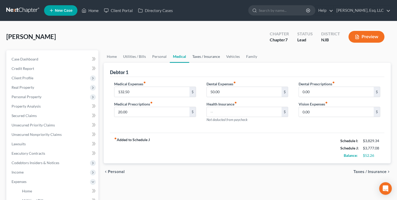
click at [207, 56] on link "Taxes / Insurance" at bounding box center [206, 56] width 34 height 13
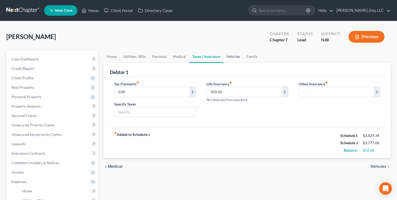
click at [234, 54] on link "Vehicles" at bounding box center [233, 56] width 20 height 13
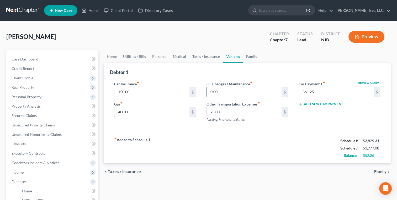
click at [211, 92] on input "0.00" at bounding box center [244, 92] width 75 height 10
type input "45"
click at [297, 152] on div "fiber_manual_record Added to Schedule J Schedule I: $3,829.34 Schedule J: $3,82…" at bounding box center [247, 148] width 274 height 31
click at [250, 56] on link "Family" at bounding box center [251, 56] width 17 height 13
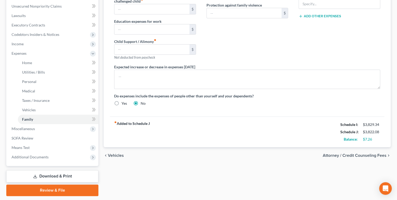
scroll to position [144, 0]
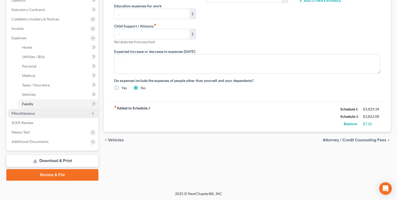
click at [28, 113] on span "Miscellaneous" at bounding box center [23, 113] width 23 height 4
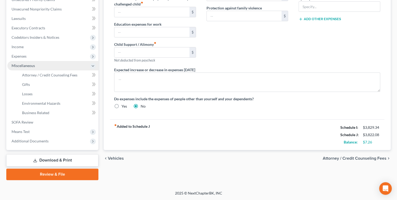
scroll to position [125, 0]
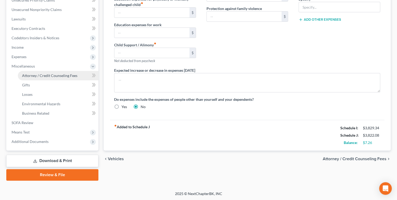
click at [71, 76] on span "Attorney / Credit Counseling Fees" at bounding box center [49, 75] width 55 height 4
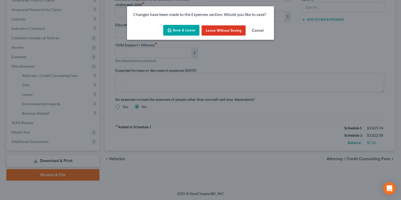
click at [184, 32] on button "Save & Leave" at bounding box center [181, 30] width 36 height 11
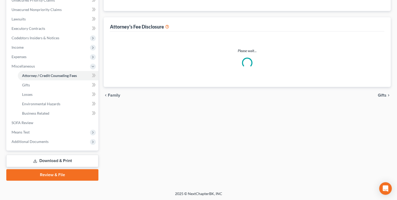
scroll to position [73, 0]
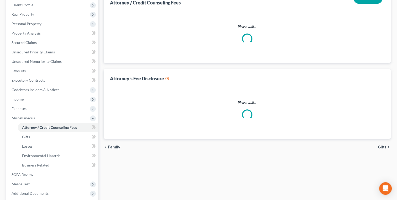
select select "0"
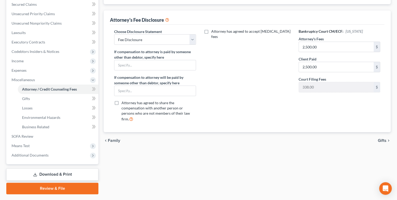
scroll to position [125, 0]
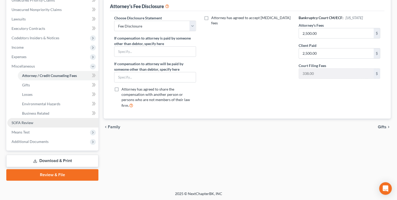
click at [26, 123] on span "SOFA Review" at bounding box center [23, 123] width 22 height 4
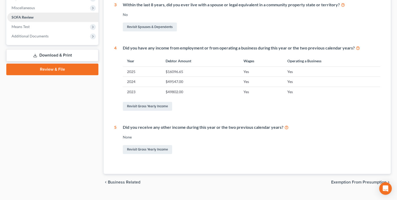
scroll to position [184, 0]
click at [26, 27] on span "Means Test" at bounding box center [21, 26] width 18 height 4
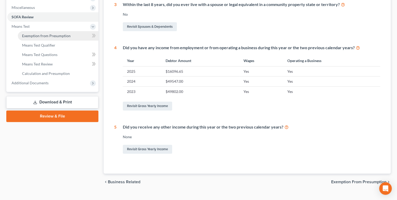
click at [57, 34] on span "Exemption from Presumption" at bounding box center [46, 36] width 49 height 4
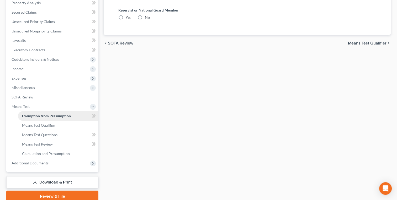
radio input "true"
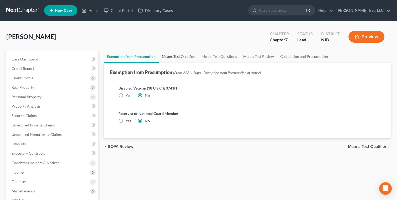
click at [179, 56] on link "Means Test Qualifier" at bounding box center [179, 56] width 40 height 13
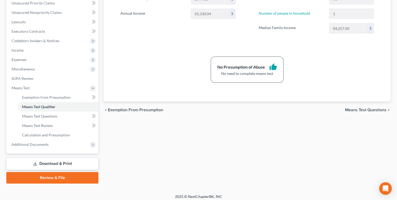
scroll to position [124, 0]
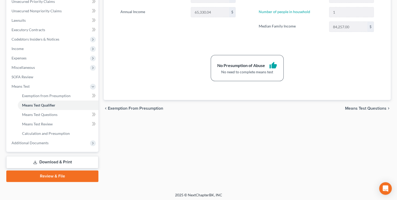
click at [66, 162] on link "Download & Print" at bounding box center [52, 162] width 92 height 12
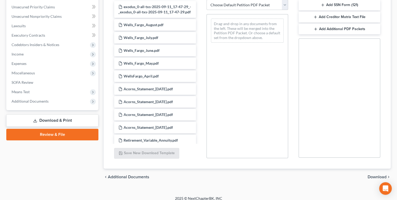
scroll to position [123, 0]
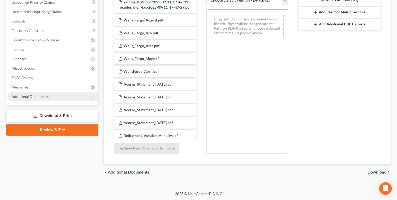
click at [35, 97] on span "Additional Documents" at bounding box center [30, 96] width 37 height 4
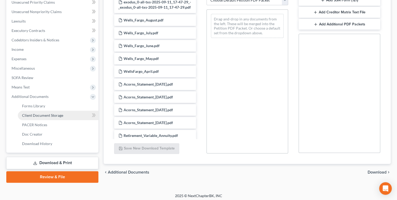
click at [55, 113] on span "Client Document Storage" at bounding box center [42, 115] width 41 height 4
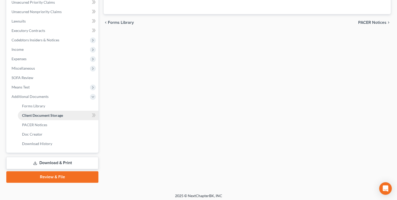
scroll to position [102, 0]
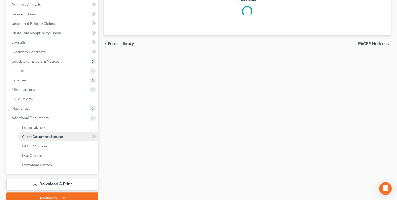
select select "9"
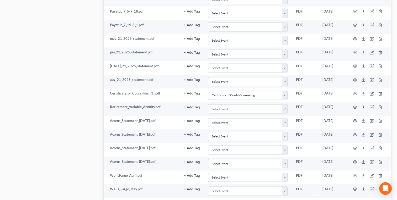
scroll to position [1051, 0]
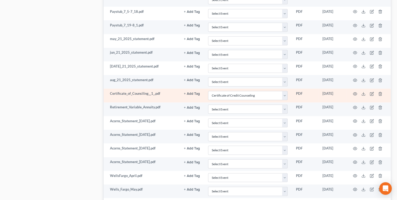
click at [195, 92] on button "+ Add Tag" at bounding box center [192, 93] width 16 height 3
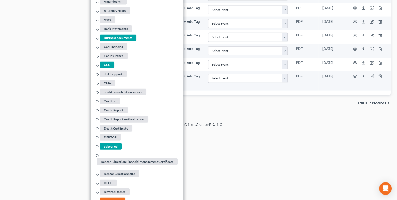
scroll to position [1219, 0]
click at [112, 62] on span "CCC" at bounding box center [107, 65] width 15 height 7
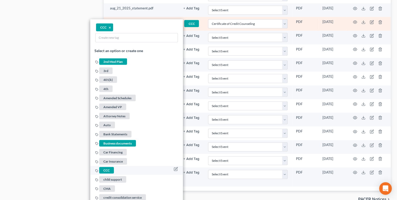
scroll to position [1115, 0]
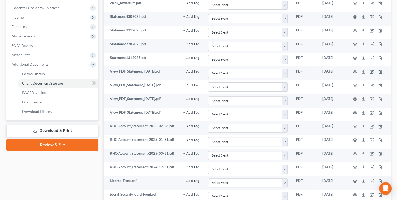
scroll to position [159, 0]
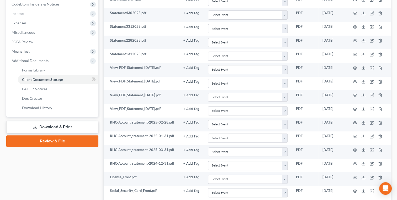
click at [58, 125] on link "Download & Print" at bounding box center [52, 127] width 92 height 12
click at [53, 127] on link "Download & Print" at bounding box center [52, 127] width 92 height 12
click at [60, 126] on link "Download & Print" at bounding box center [52, 127] width 92 height 12
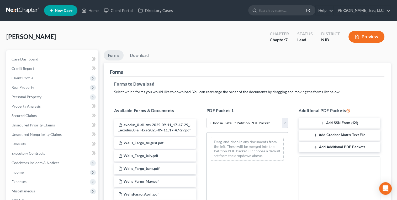
scroll to position [123, 0]
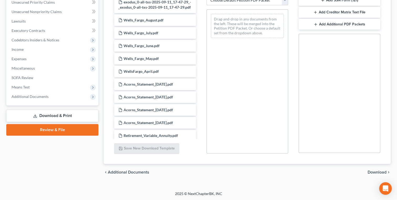
click at [62, 114] on link "Download & Print" at bounding box center [52, 116] width 92 height 12
click at [62, 116] on link "Download & Print" at bounding box center [52, 116] width 92 height 12
click at [48, 127] on link "Review & File" at bounding box center [52, 130] width 92 height 12
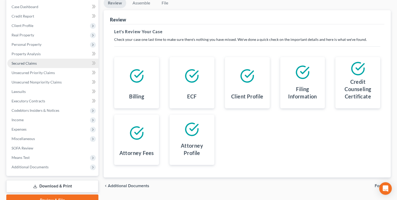
scroll to position [78, 0]
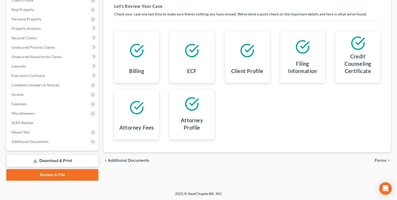
click at [53, 160] on link "Download & Print" at bounding box center [52, 161] width 92 height 12
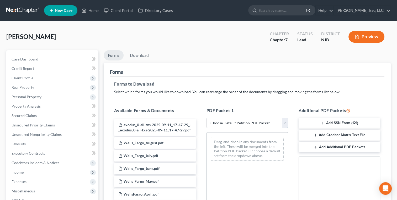
click at [220, 121] on select "Choose Default Petition PDF Packet Complete Bankruptcy Petition (all forms and …" at bounding box center [247, 123] width 82 height 10
select select "0"
click at [206, 118] on select "Choose Default Petition PDF Packet Complete Bankruptcy Petition (all forms and …" at bounding box center [247, 123] width 82 height 10
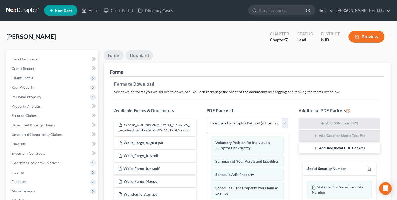
click at [140, 56] on link "Download" at bounding box center [139, 55] width 27 height 10
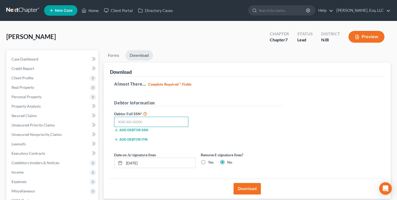
click at [147, 122] on input "text" at bounding box center [151, 122] width 74 height 10
type input "140-84-0050"
click at [248, 191] on button "Download" at bounding box center [246, 189] width 27 height 12
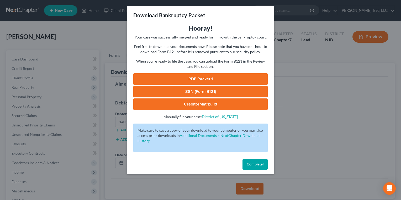
click at [200, 92] on link "SSN (Form B121)" at bounding box center [200, 92] width 134 height 12
click at [254, 169] on button "Complete!" at bounding box center [254, 164] width 25 height 10
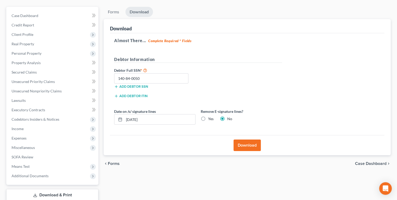
scroll to position [78, 0]
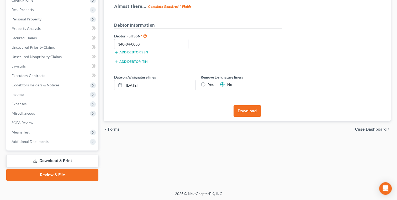
click at [69, 176] on link "Review & File" at bounding box center [52, 175] width 92 height 12
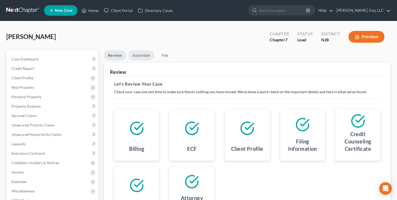
click at [142, 51] on link "Assemble" at bounding box center [141, 55] width 26 height 10
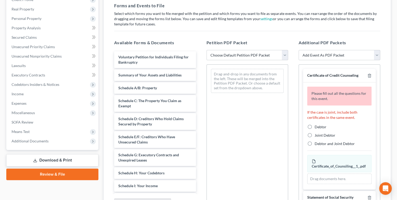
scroll to position [78, 0]
click at [286, 54] on select "Choose Default Petition PDF Packet Complete Bankruptcy Petition (all forms and …" at bounding box center [247, 56] width 82 height 10
select select "0"
click at [206, 51] on select "Choose Default Petition PDF Packet Complete Bankruptcy Petition (all forms and …" at bounding box center [247, 56] width 82 height 10
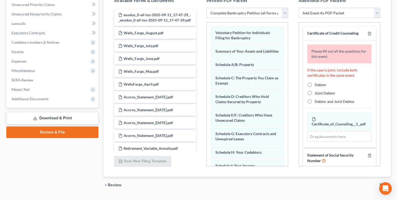
scroll to position [133, 0]
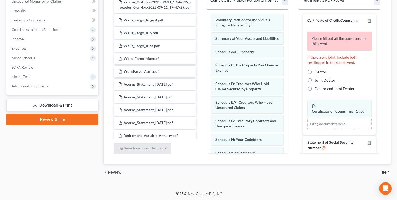
click at [314, 69] on label "Debtor" at bounding box center [320, 71] width 12 height 5
click at [316, 69] on input "Debtor" at bounding box center [317, 70] width 3 height 3
radio input "true"
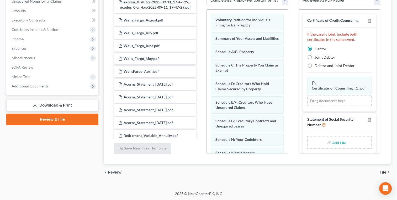
click at [335, 147] on input "file" at bounding box center [338, 142] width 13 height 9
type input "C:\fakepath\Official Form 121_esigned_Christopher Oraschin.pdf"
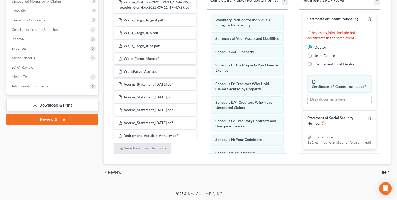
scroll to position [0, 0]
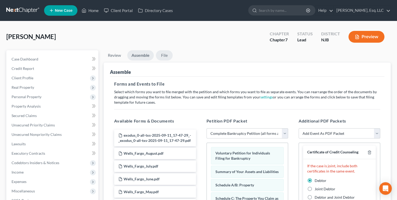
click at [169, 51] on link "File" at bounding box center [164, 55] width 17 height 10
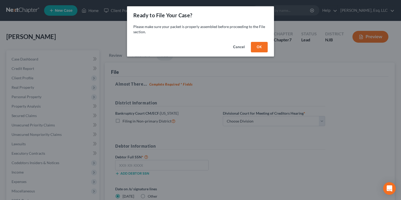
click at [260, 48] on button "OK" at bounding box center [259, 47] width 17 height 10
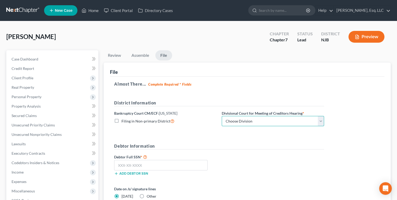
click at [245, 123] on select "Choose Division [GEOGRAPHIC_DATA] [GEOGRAPHIC_DATA]/[GEOGRAPHIC_DATA] [GEOGRAPH…" at bounding box center [273, 121] width 102 height 10
select select "3"
click at [222, 116] on select "Choose Division [GEOGRAPHIC_DATA] [GEOGRAPHIC_DATA]/[GEOGRAPHIC_DATA] [GEOGRAPH…" at bounding box center [273, 121] width 102 height 10
click at [182, 168] on input "text" at bounding box center [160, 165] width 93 height 10
paste input "140-84-0050"
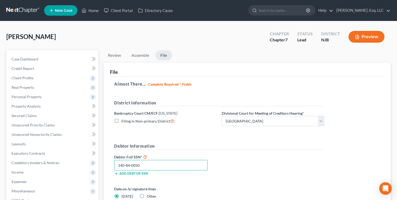
type input "140-84-0050"
click at [274, 164] on div "Debtor Full SSN * 140-84-0050 Add debtor SSN" at bounding box center [218, 167] width 215 height 26
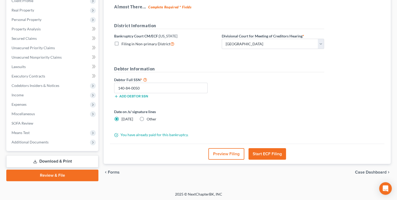
scroll to position [78, 0]
click at [269, 157] on button "Start ECF Filing" at bounding box center [266, 154] width 37 height 12
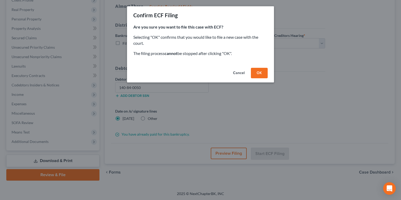
click at [267, 75] on button "OK" at bounding box center [259, 73] width 17 height 10
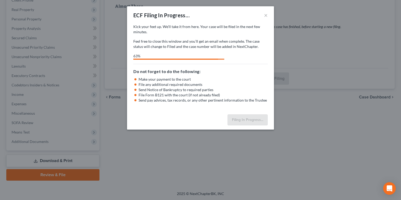
select select "3"
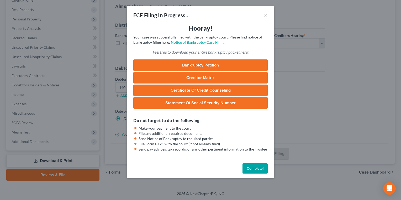
click at [260, 167] on button "Complete!" at bounding box center [254, 169] width 25 height 10
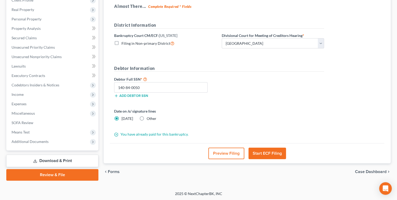
click at [274, 164] on div "chevron_left Forms Case Dashboard chevron_right" at bounding box center [247, 172] width 287 height 17
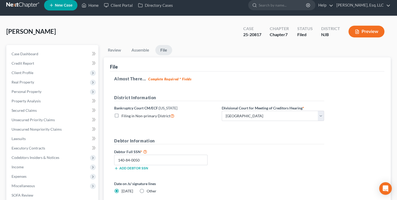
scroll to position [0, 0]
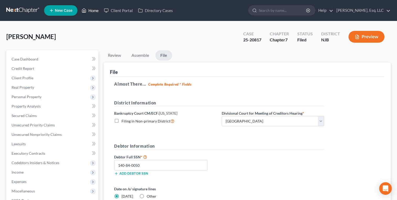
click at [92, 9] on link "Home" at bounding box center [90, 10] width 22 height 9
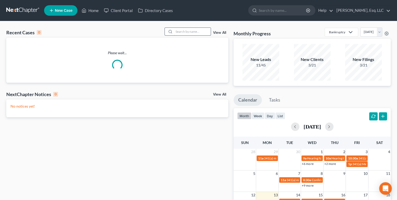
click at [190, 34] on input "search" at bounding box center [192, 32] width 37 height 8
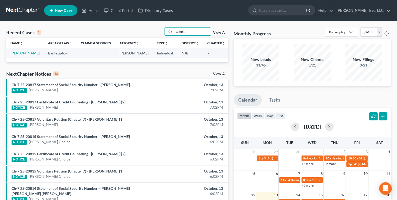
type input "tompki"
click at [17, 55] on link "[PERSON_NAME]" at bounding box center [24, 53] width 29 height 4
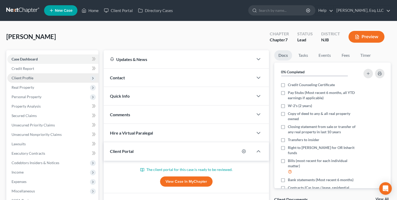
click at [22, 77] on span "Client Profile" at bounding box center [23, 78] width 22 height 4
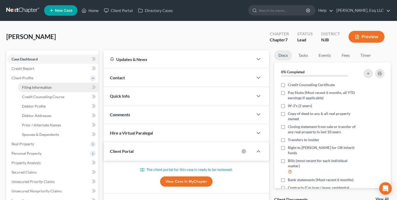
click at [34, 90] on link "Filing Information" at bounding box center [58, 87] width 80 height 9
select select "1"
select select "0"
select select "51"
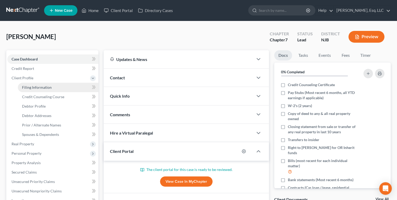
select select "0"
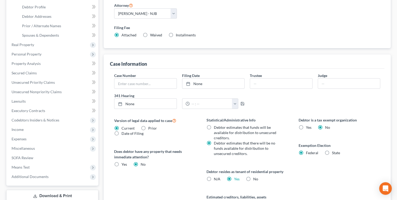
scroll to position [105, 0]
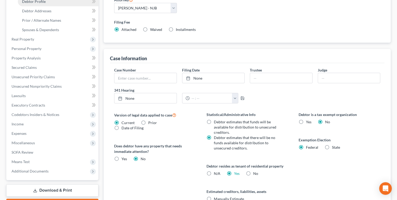
click at [36, 0] on span "Debtor Profile" at bounding box center [34, 1] width 24 height 4
select select "3"
select select "1"
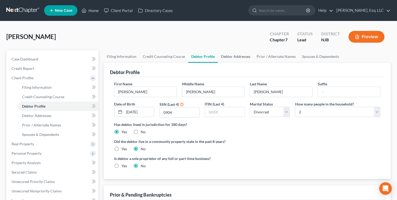
click at [231, 57] on link "Debtor Addresses" at bounding box center [236, 56] width 36 height 13
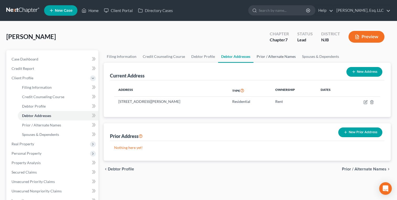
click at [279, 56] on link "Prior / Alternate Names" at bounding box center [275, 56] width 45 height 13
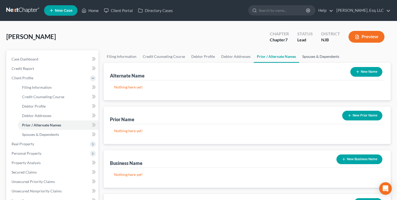
click at [307, 57] on link "Spouses & Dependents" at bounding box center [320, 56] width 43 height 13
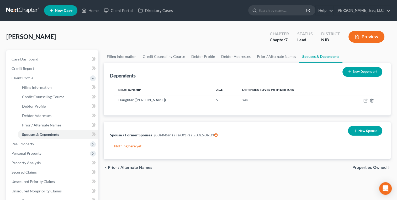
click at [217, 116] on div "Dependents New Dependent Relationship Age Dependent lives with debtor? Daughter…" at bounding box center [247, 111] width 292 height 96
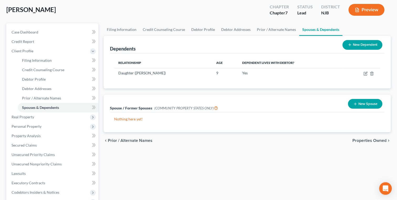
scroll to position [42, 0]
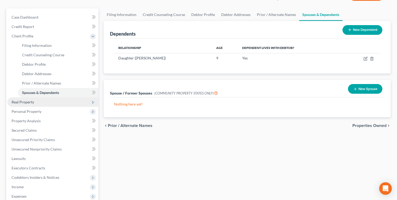
click at [18, 104] on span "Real Property" at bounding box center [23, 102] width 23 height 4
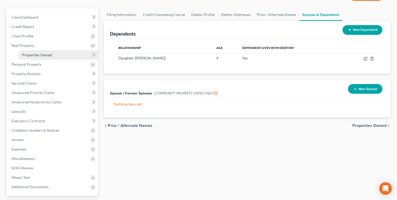
click at [41, 55] on span "Properties Owned" at bounding box center [37, 55] width 30 height 4
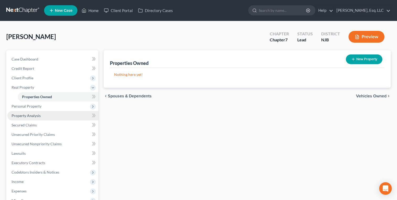
click at [23, 117] on span "Property Analysis" at bounding box center [26, 116] width 29 height 4
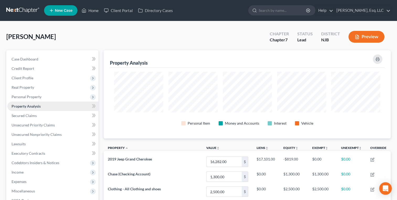
scroll to position [88, 287]
click at [28, 96] on span "Personal Property" at bounding box center [27, 97] width 30 height 4
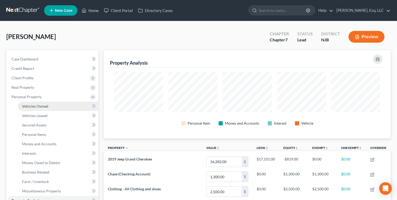
click at [36, 106] on span "Vehicles Owned" at bounding box center [35, 106] width 26 height 4
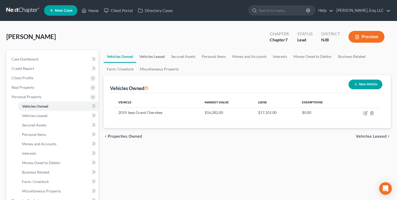
click at [152, 56] on link "Vehicles Leased" at bounding box center [152, 56] width 32 height 13
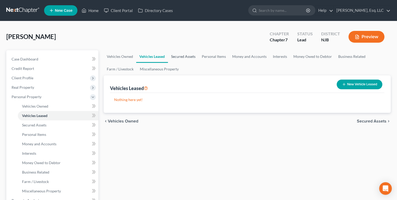
click at [185, 54] on link "Secured Assets" at bounding box center [183, 56] width 31 height 13
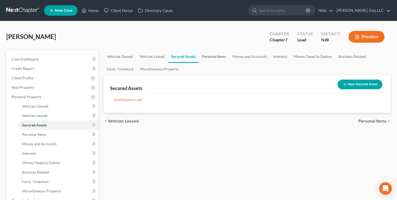
click at [215, 54] on link "Personal Items" at bounding box center [214, 56] width 30 height 13
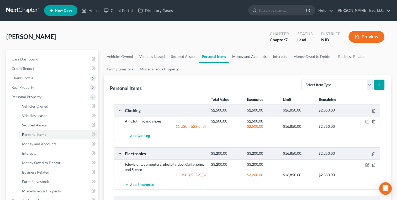
click at [258, 55] on link "Money and Accounts" at bounding box center [249, 56] width 41 height 13
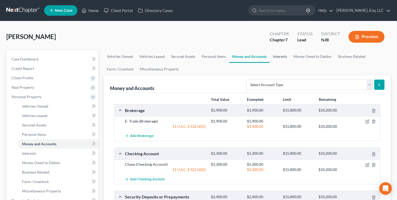
click at [284, 55] on link "Interests" at bounding box center [280, 56] width 20 height 13
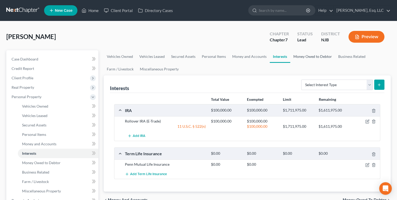
click at [315, 59] on link "Money Owed to Debtor" at bounding box center [312, 56] width 45 height 13
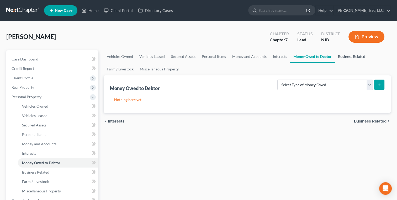
click at [349, 60] on link "Business Related" at bounding box center [352, 56] width 34 height 13
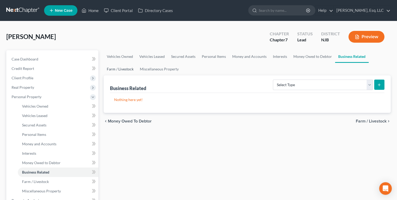
click at [120, 69] on link "Farm / Livestock" at bounding box center [120, 69] width 33 height 13
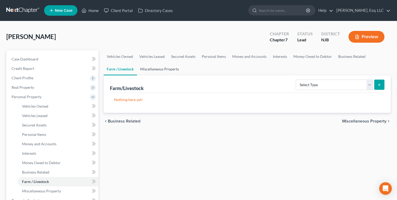
click at [158, 71] on link "Miscellaneous Property" at bounding box center [159, 69] width 45 height 13
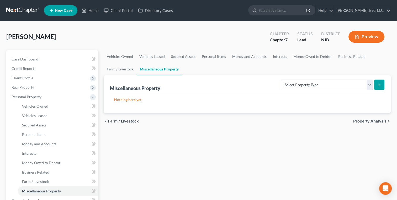
click at [153, 141] on div "Vehicles Owned Vehicles Leased Secured Assets Personal Items Money and Accounts…" at bounding box center [247, 201] width 292 height 303
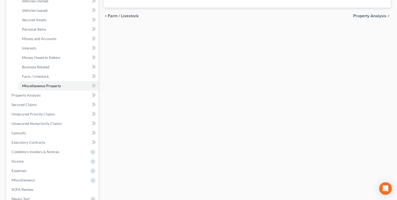
scroll to position [115, 0]
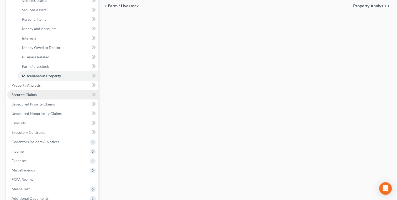
click at [24, 95] on span "Secured Claims" at bounding box center [24, 95] width 25 height 4
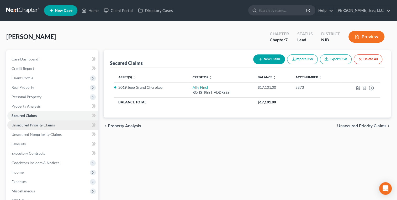
click at [30, 122] on link "Unsecured Priority Claims" at bounding box center [52, 125] width 91 height 9
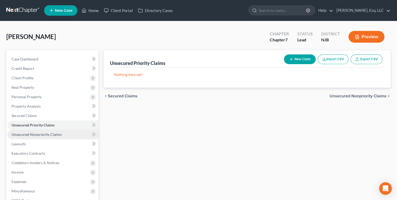
click at [31, 135] on span "Unsecured Nonpriority Claims" at bounding box center [37, 134] width 50 height 4
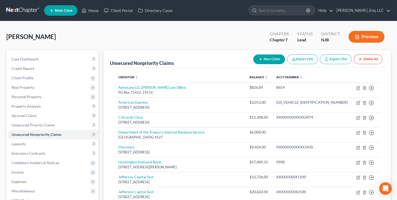
click at [163, 41] on div "[PERSON_NAME] Upgraded Chapter Chapter 7 Status [GEOGRAPHIC_DATA] [GEOGRAPHIC_D…" at bounding box center [198, 39] width 384 height 23
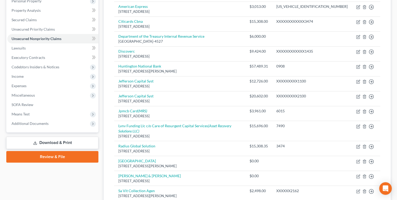
scroll to position [105, 0]
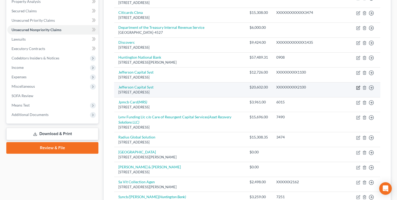
click at [359, 86] on icon "button" at bounding box center [358, 87] width 2 height 2
select select "24"
select select "0"
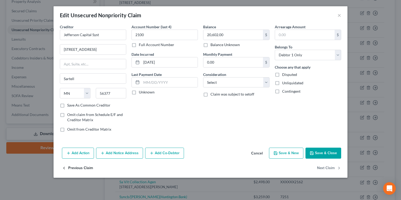
click at [76, 167] on button "Previous Claim" at bounding box center [77, 168] width 31 height 11
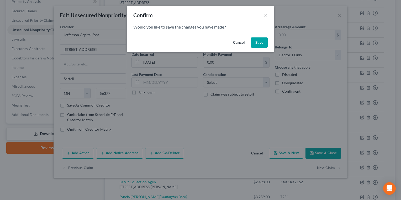
click at [257, 45] on button "Save" at bounding box center [259, 42] width 17 height 10
select select "24"
select select "0"
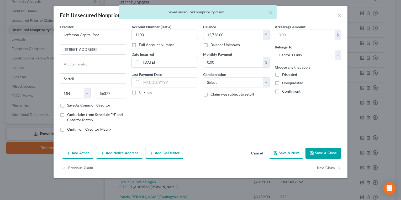
click at [67, 130] on label "Omit from Creditor Matrix" at bounding box center [89, 129] width 44 height 5
click at [69, 130] on input "Omit from Creditor Matrix" at bounding box center [70, 128] width 3 height 3
checkbox input "true"
click at [324, 153] on button "Save & Close" at bounding box center [323, 153] width 36 height 11
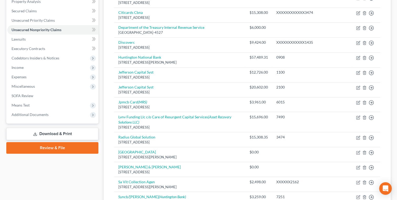
scroll to position [128, 0]
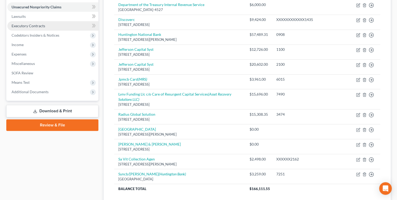
click at [18, 23] on link "Executory Contracts" at bounding box center [52, 25] width 91 height 9
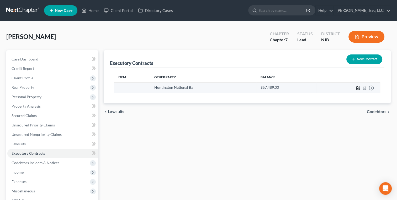
click at [358, 90] on icon "button" at bounding box center [358, 88] width 4 height 4
select select "36"
select select "0"
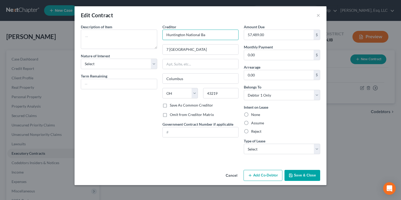
click at [208, 34] on input "Huntington National Ba" at bounding box center [200, 35] width 76 height 10
type input "Huntington National Bank"
click at [303, 175] on button "Save & Close" at bounding box center [302, 175] width 36 height 11
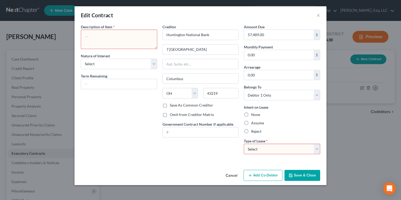
click at [315, 152] on select "Select Real Estate Car Other" at bounding box center [282, 149] width 76 height 10
select select "0"
click at [244, 144] on select "Select Real Estate Car Other" at bounding box center [282, 149] width 76 height 10
click at [251, 124] on label "Assume" at bounding box center [257, 123] width 13 height 5
click at [253, 124] on input "Assume" at bounding box center [254, 122] width 3 height 3
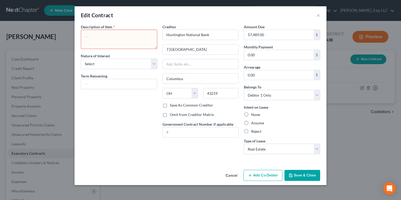
radio input "true"
click at [114, 31] on textarea at bounding box center [119, 39] width 76 height 19
type textarea "residential lease"
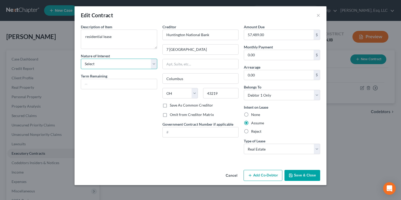
click at [148, 66] on select "Select Purchaser Agent Lessor Lessee" at bounding box center [119, 64] width 76 height 10
select select "3"
click at [81, 59] on select "Select Purchaser Agent Lessor Lessee" at bounding box center [119, 64] width 76 height 10
click at [255, 57] on input "0.00" at bounding box center [278, 55] width 69 height 10
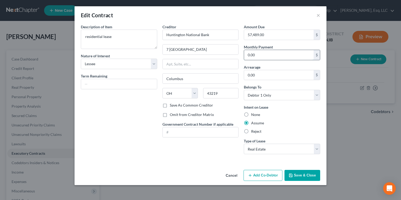
click at [255, 57] on input "0.00" at bounding box center [278, 55] width 69 height 10
click at [170, 115] on label "Omit from Creditor Matrix" at bounding box center [192, 114] width 44 height 5
click at [172, 115] on input "Omit from Creditor Matrix" at bounding box center [173, 113] width 3 height 3
checkbox input "true"
click at [304, 181] on div "Cancel Add Co-Debtor Save & Close" at bounding box center [200, 176] width 252 height 17
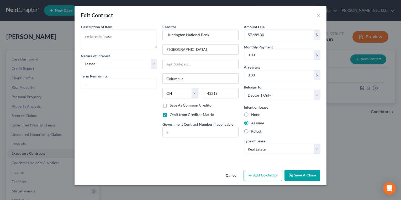
click at [303, 171] on button "Save & Close" at bounding box center [302, 175] width 36 height 11
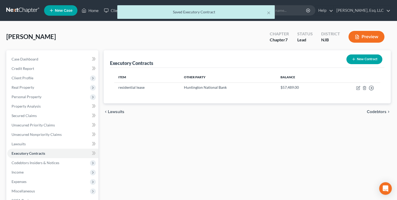
click at [263, 174] on div "Executory Contracts New Contract Item Other Party Balance residential lease [GE…" at bounding box center [247, 154] width 292 height 208
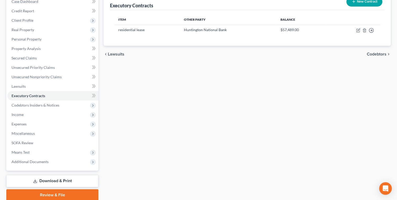
scroll to position [53, 0]
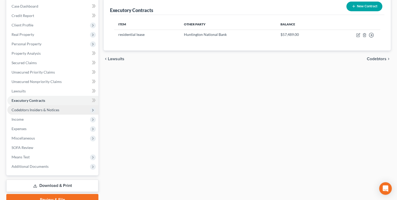
click at [35, 112] on span "Codebtors Insiders & Notices" at bounding box center [36, 110] width 48 height 4
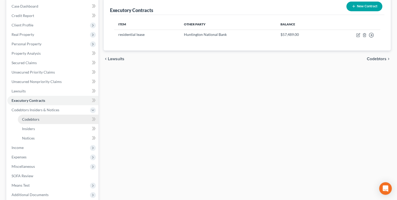
click at [29, 120] on span "Codebtors" at bounding box center [30, 119] width 17 height 4
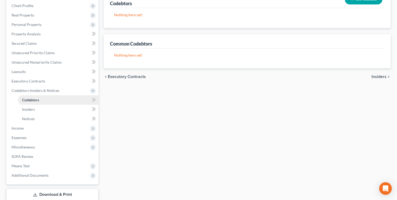
scroll to position [73, 0]
click at [26, 110] on span "Insiders" at bounding box center [28, 109] width 13 height 4
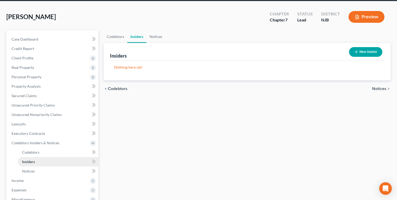
scroll to position [40, 0]
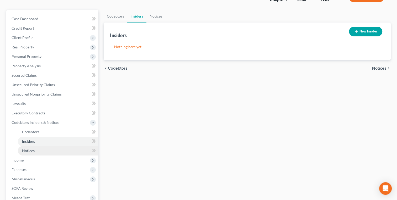
click at [34, 153] on link "Notices" at bounding box center [58, 150] width 80 height 9
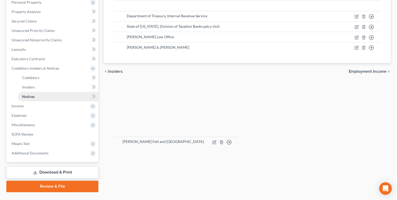
scroll to position [106, 0]
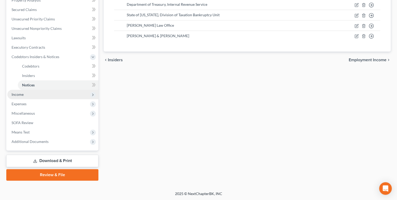
click at [12, 92] on span "Income" at bounding box center [18, 94] width 12 height 4
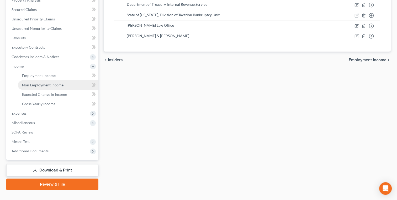
click at [38, 80] on link "Non Employment Income" at bounding box center [58, 84] width 80 height 9
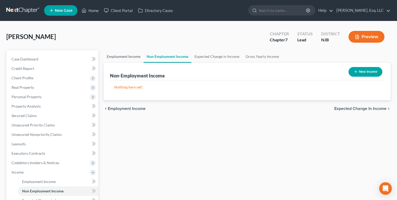
click at [126, 55] on link "Employment Income" at bounding box center [124, 56] width 40 height 13
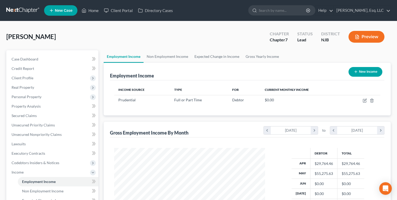
scroll to position [93, 161]
click at [208, 55] on link "Expected Change in Income" at bounding box center [216, 56] width 51 height 13
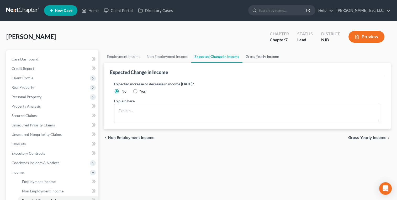
click at [256, 56] on link "Gross Yearly Income" at bounding box center [262, 56] width 40 height 13
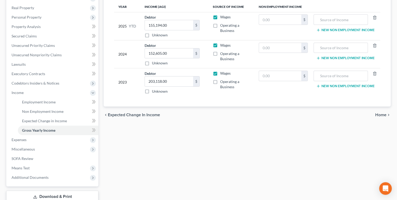
scroll to position [82, 0]
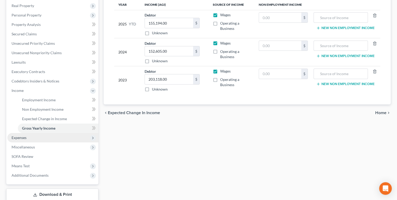
click at [17, 137] on span "Expenses" at bounding box center [19, 138] width 15 height 4
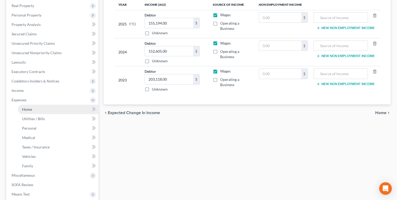
click at [29, 107] on span "Home" at bounding box center [27, 109] width 10 height 4
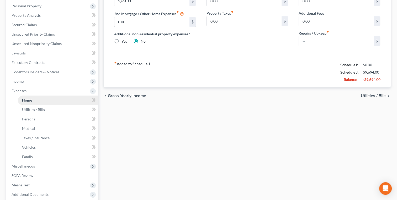
scroll to position [93, 0]
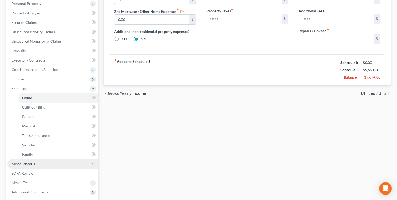
click at [18, 162] on span "Miscellaneous" at bounding box center [23, 164] width 23 height 4
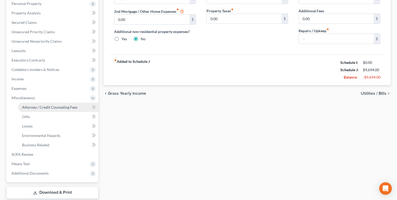
click at [35, 107] on span "Attorney / Credit Counseling Fees" at bounding box center [49, 107] width 55 height 4
select select "0"
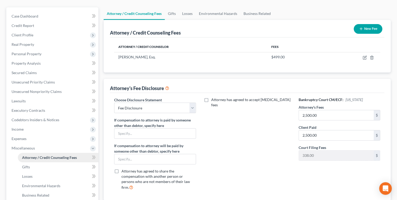
scroll to position [45, 0]
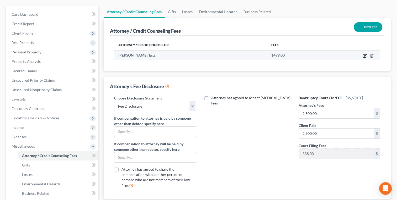
click at [364, 57] on icon "button" at bounding box center [364, 56] width 4 height 4
select select "33"
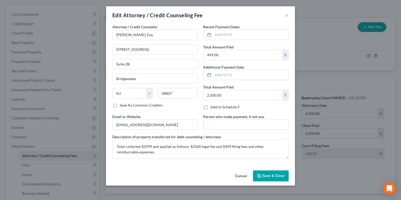
click at [273, 174] on span "Save & Close" at bounding box center [273, 176] width 22 height 4
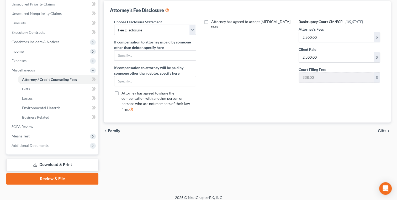
scroll to position [125, 0]
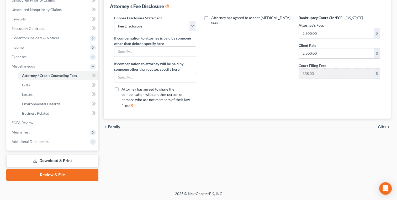
click at [16, 133] on span "Means Test" at bounding box center [21, 132] width 18 height 4
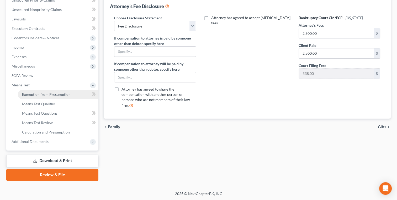
click at [37, 97] on link "Exemption from Presumption" at bounding box center [58, 94] width 80 height 9
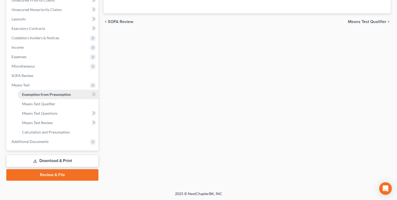
radio input "true"
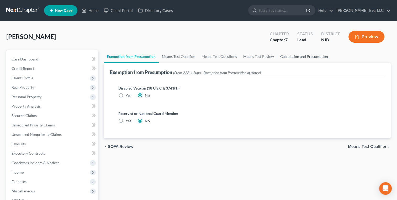
click at [300, 57] on link "Calculation and Presumption" at bounding box center [304, 56] width 54 height 13
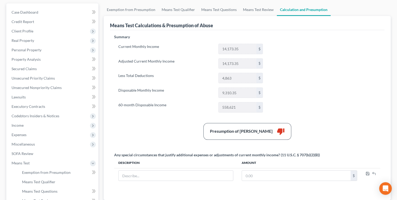
scroll to position [49, 0]
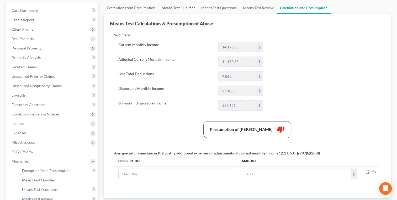
click at [175, 6] on link "Means Test Qualifier" at bounding box center [178, 8] width 40 height 13
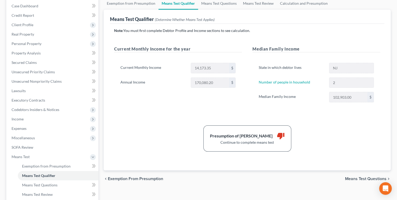
scroll to position [53, 0]
click at [16, 118] on span "Income" at bounding box center [18, 119] width 12 height 4
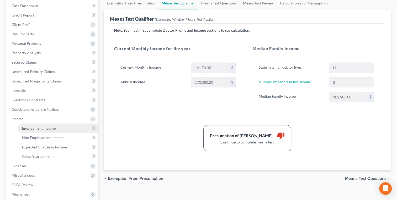
click at [38, 131] on link "Employment Income" at bounding box center [58, 128] width 80 height 9
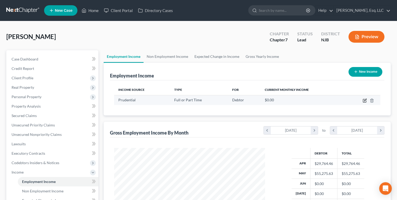
click at [363, 101] on icon "button" at bounding box center [364, 101] width 4 height 4
select select "0"
select select "33"
select select "2"
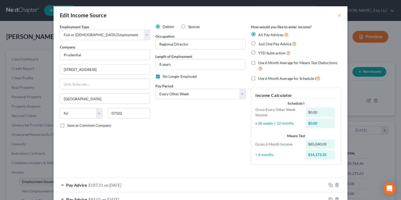
click at [258, 60] on label "Use 6 Month Average for Means Test Deductions" at bounding box center [299, 65] width 83 height 11
click at [260, 60] on input "Use 6 Month Average for Means Test Deductions" at bounding box center [261, 61] width 3 height 3
checkbox input "true"
click at [255, 76] on div "Use 6 Month Average for Schedule I" at bounding box center [296, 79] width 90 height 6
click at [258, 77] on label "Use 6 Month Average for Schedule I" at bounding box center [289, 79] width 62 height 6
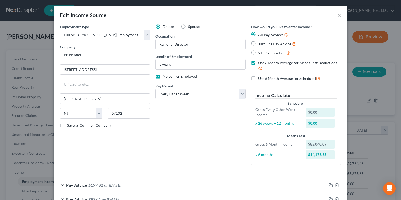
click at [260, 77] on input "Use 6 Month Average for Schedule I" at bounding box center [261, 77] width 3 height 3
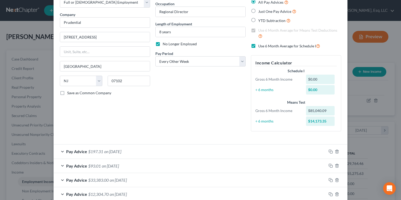
scroll to position [13, 0]
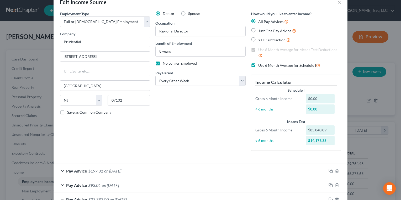
click at [258, 66] on label "Use 6 Month Average for Schedule I" at bounding box center [289, 65] width 62 height 6
click at [260, 66] on input "Use 6 Month Average for Schedule I" at bounding box center [261, 63] width 3 height 3
checkbox input "false"
click at [258, 30] on label "Just One Pay Advice" at bounding box center [277, 31] width 38 height 6
click at [260, 30] on input "Just One Pay Advice" at bounding box center [261, 29] width 3 height 3
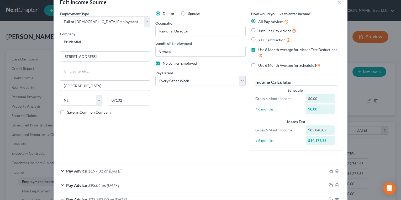
radio input "true"
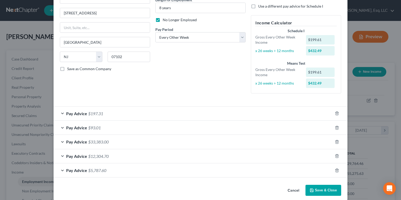
scroll to position [62, 0]
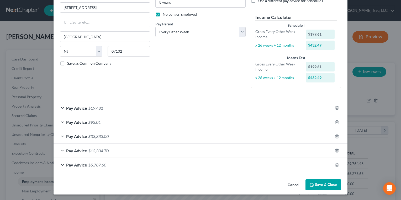
click at [75, 136] on span "Pay Advice" at bounding box center [76, 136] width 21 height 5
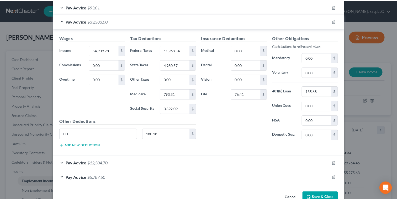
scroll to position [190, 0]
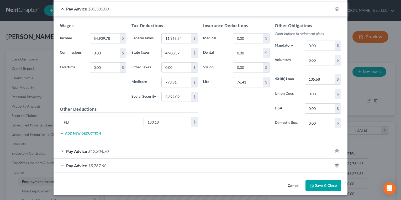
click at [316, 182] on button "Save & Close" at bounding box center [323, 185] width 36 height 11
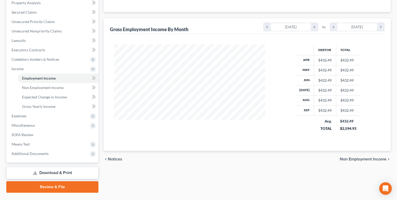
scroll to position [111, 0]
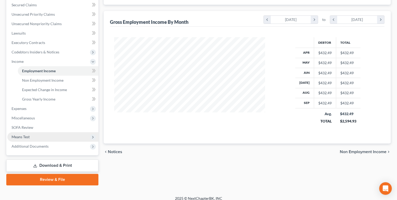
click at [19, 136] on span "Means Test" at bounding box center [21, 137] width 18 height 4
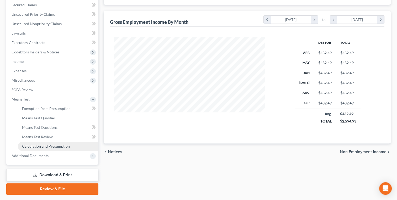
click at [30, 145] on span "Calculation and Presumption" at bounding box center [46, 146] width 48 height 4
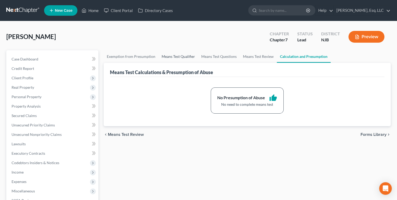
click at [173, 55] on link "Means Test Qualifier" at bounding box center [178, 56] width 40 height 13
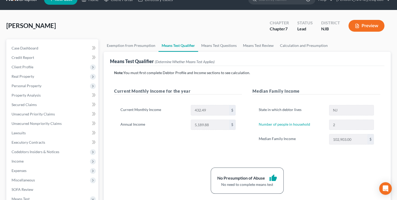
scroll to position [18, 0]
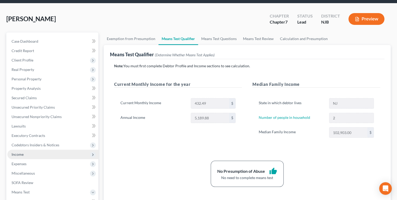
click at [15, 155] on span "Income" at bounding box center [18, 154] width 12 height 4
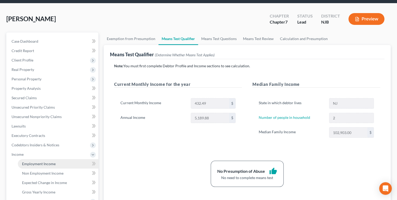
click at [32, 164] on span "Employment Income" at bounding box center [39, 164] width 34 height 4
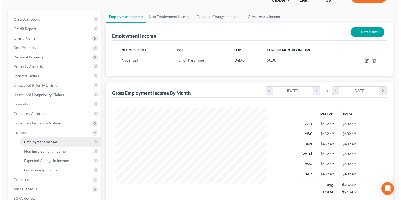
scroll to position [39, 0]
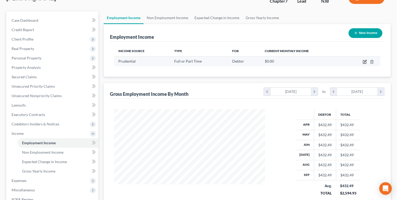
click at [364, 63] on icon "button" at bounding box center [364, 62] width 4 height 4
select select "0"
select select "33"
select select "2"
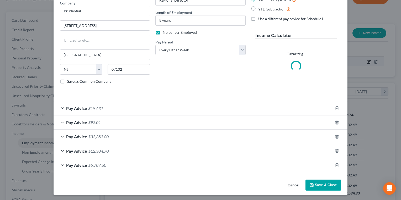
scroll to position [44, 0]
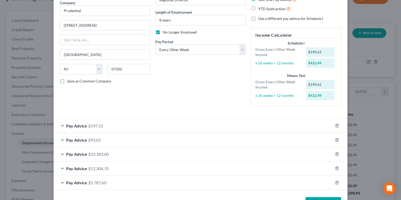
click at [157, 155] on div "Pay Advice $33,383.00" at bounding box center [192, 154] width 279 height 14
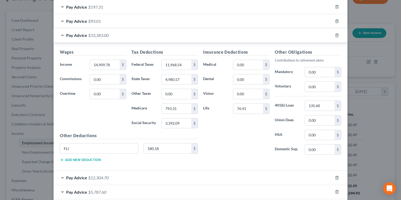
scroll to position [160, 0]
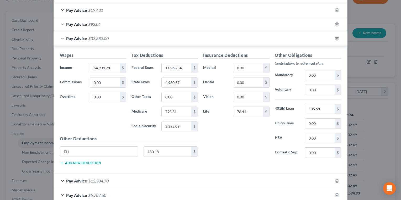
click at [116, 40] on div "Pay Advice $33,383.00" at bounding box center [192, 38] width 279 height 14
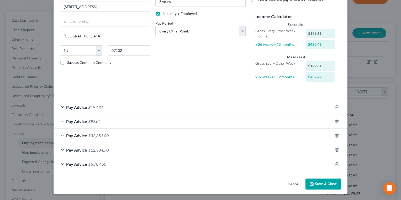
scroll to position [62, 0]
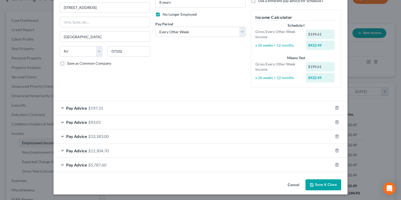
click at [122, 84] on div "Employment Type * Select Full or [DEMOGRAPHIC_DATA] Employment Self Employment …" at bounding box center [104, 27] width 95 height 130
click at [86, 111] on div "Pay Advice $197.31" at bounding box center [192, 108] width 279 height 14
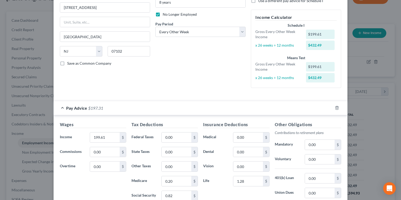
scroll to position [160, 0]
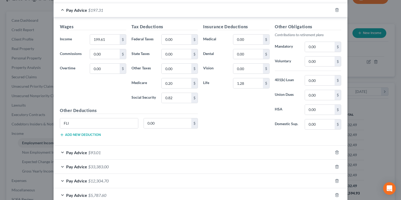
click at [98, 93] on div "Wages Income * 199.61 $ Commissions 0.00 $ Overtime 0.00 $" at bounding box center [93, 66] width 72 height 84
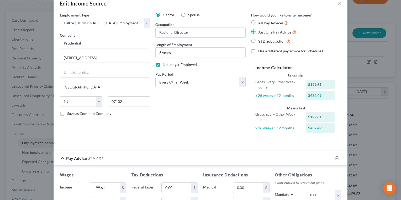
scroll to position [0, 0]
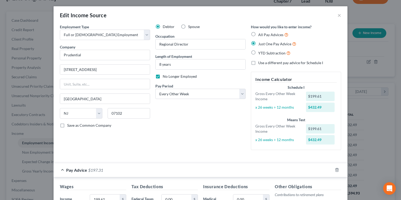
click at [258, 52] on label "YTD Subtraction" at bounding box center [274, 53] width 32 height 6
click at [260, 52] on input "YTD Subtraction" at bounding box center [261, 51] width 3 height 3
radio input "true"
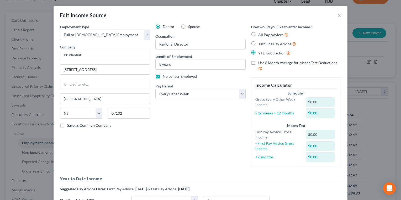
click at [258, 42] on label "Just One Pay Advice" at bounding box center [277, 44] width 38 height 6
click at [260, 42] on input "Just One Pay Advice" at bounding box center [261, 42] width 3 height 3
radio input "true"
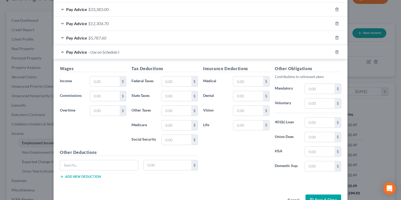
scroll to position [331, 0]
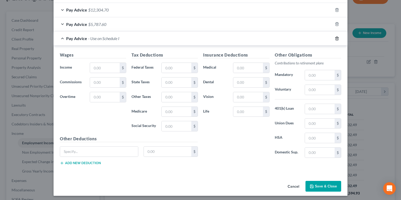
click at [336, 38] on line "button" at bounding box center [336, 38] width 0 height 1
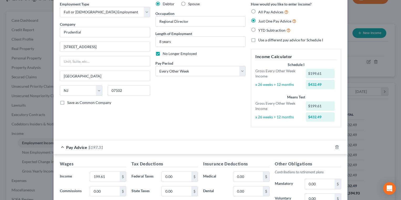
scroll to position [28, 0]
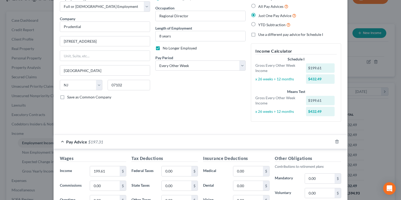
click at [210, 143] on div "Pay Advice $197.31" at bounding box center [192, 142] width 279 height 14
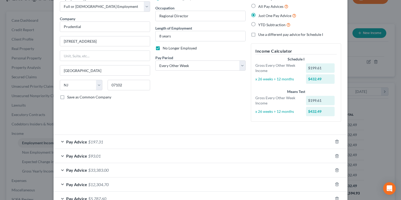
scroll to position [62, 0]
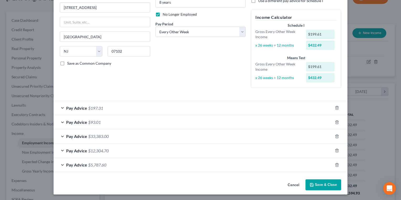
click at [160, 72] on div "Debtor Spouse Occupation Regional Director Length of Employment 8 years No Long…" at bounding box center [200, 27] width 95 height 130
click at [160, 165] on div "Pay Advice $5,787.60" at bounding box center [192, 165] width 279 height 14
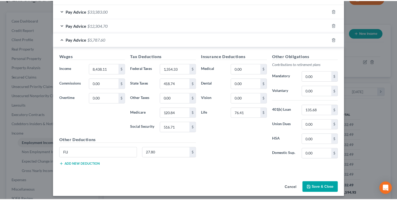
scroll to position [190, 0]
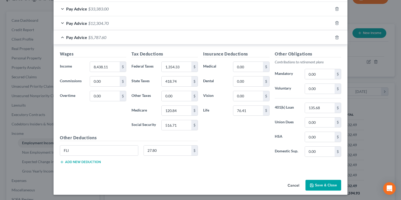
click at [291, 181] on button "Cancel" at bounding box center [293, 186] width 20 height 10
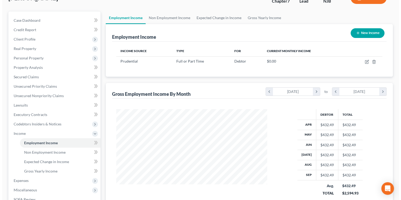
scroll to position [262103, 262036]
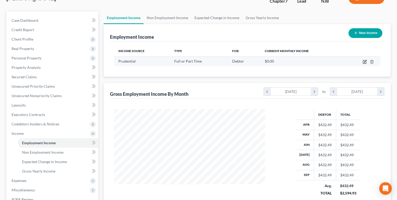
click at [363, 61] on icon "button" at bounding box center [364, 62] width 4 height 4
select select "0"
select select "33"
select select "2"
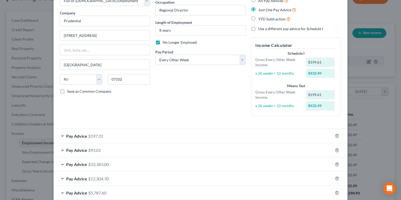
scroll to position [30, 0]
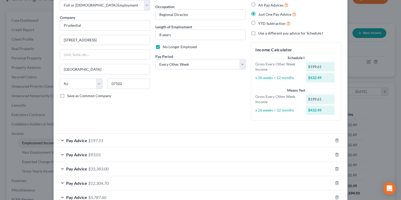
click at [163, 45] on label "No Longer Employed" at bounding box center [180, 46] width 34 height 5
click at [165, 45] on input "No Longer Employed" at bounding box center [166, 45] width 3 height 3
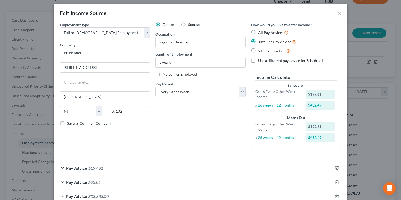
scroll to position [1, 0]
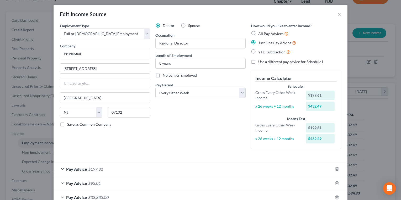
click at [163, 77] on label "No Longer Employed" at bounding box center [180, 75] width 34 height 5
click at [165, 76] on input "No Longer Employed" at bounding box center [166, 74] width 3 height 3
checkbox input "true"
click at [258, 32] on label "All Pay Advices" at bounding box center [273, 34] width 30 height 6
click at [260, 32] on input "All Pay Advices" at bounding box center [261, 32] width 3 height 3
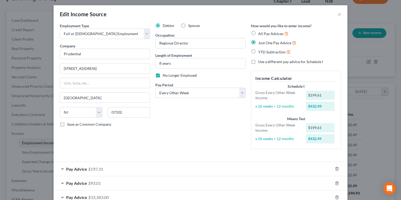
radio input "true"
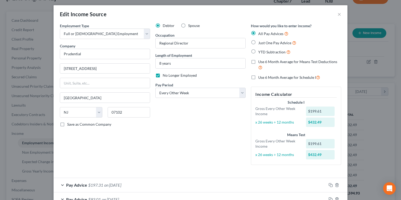
click at [156, 146] on div "Debtor Spouse Occupation Regional Director Length of Employment 8 years No Long…" at bounding box center [200, 96] width 95 height 146
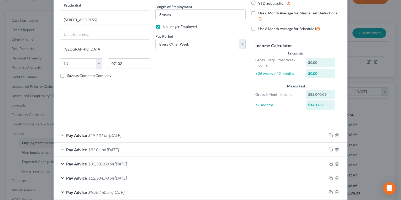
scroll to position [78, 0]
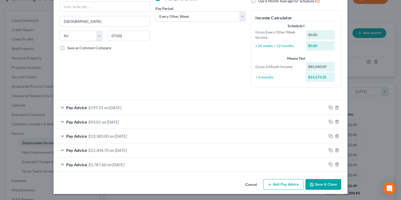
click at [282, 183] on button "Add Pay Advice" at bounding box center [283, 184] width 40 height 11
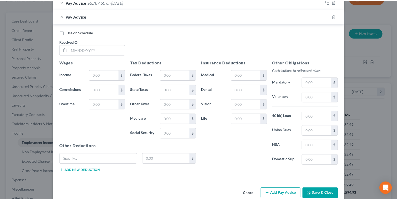
scroll to position [249, 0]
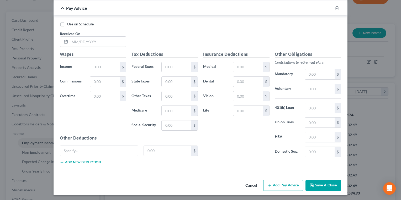
click at [252, 181] on button "Cancel" at bounding box center [251, 186] width 20 height 10
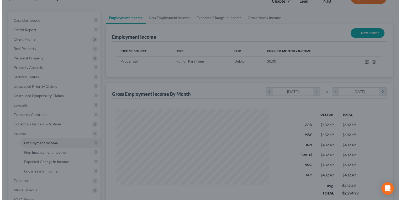
scroll to position [262103, 262036]
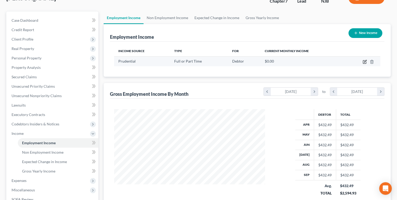
click at [363, 63] on icon "button" at bounding box center [364, 62] width 4 height 4
select select "0"
select select "33"
select select "2"
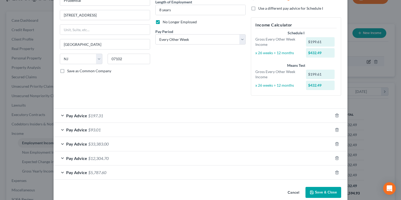
scroll to position [62, 0]
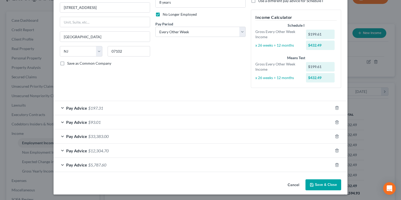
click at [249, 108] on div "Pay Advice $197.31" at bounding box center [192, 108] width 279 height 14
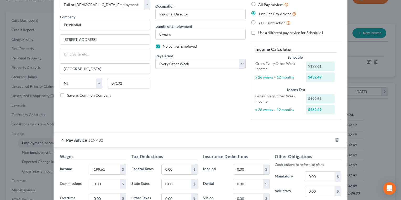
scroll to position [0, 0]
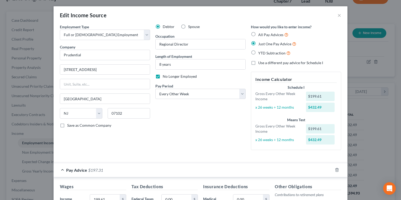
click at [175, 169] on div "Pay Advice $197.31" at bounding box center [192, 170] width 279 height 14
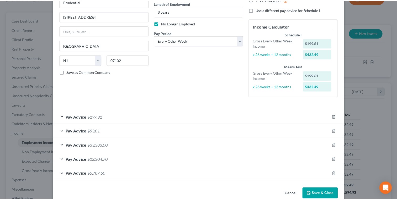
scroll to position [62, 0]
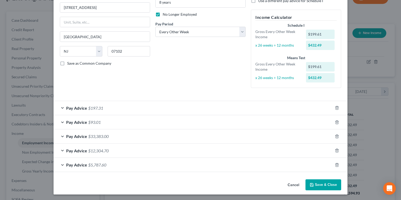
click at [290, 184] on button "Cancel" at bounding box center [293, 185] width 20 height 10
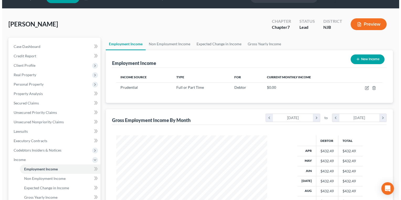
scroll to position [0, 0]
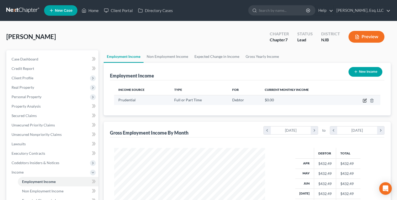
click at [362, 100] on icon "button" at bounding box center [364, 101] width 4 height 4
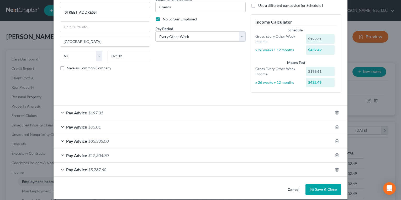
scroll to position [61, 0]
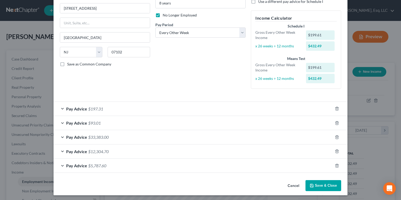
click at [177, 168] on div "Pay Advice $5,787.60" at bounding box center [192, 166] width 279 height 14
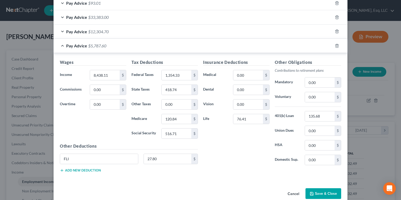
scroll to position [190, 0]
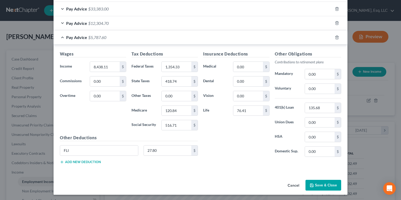
click at [222, 158] on div "Insurance Deductions Medical 0.00 $ Dental 0.00 $ Vision 0.00 $ Life 76.41 $" at bounding box center [236, 106] width 72 height 110
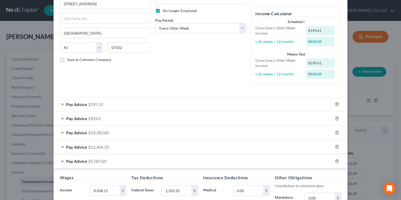
scroll to position [65, 0]
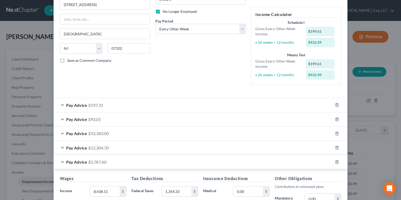
click at [99, 162] on span "$5,787.60" at bounding box center [97, 162] width 18 height 5
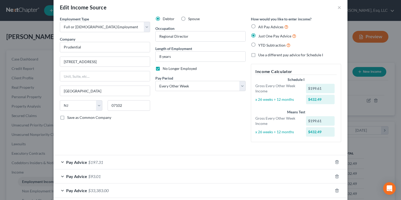
scroll to position [0, 0]
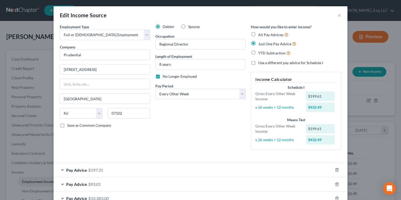
click at [258, 62] on label "Use a different pay advice for Schedule I" at bounding box center [290, 62] width 65 height 5
click at [260, 62] on input "Use a different pay advice for Schedule I" at bounding box center [261, 61] width 3 height 3
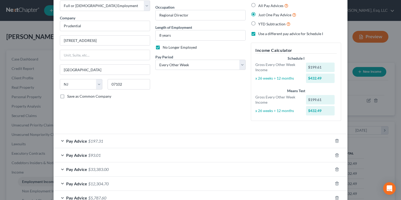
scroll to position [62, 0]
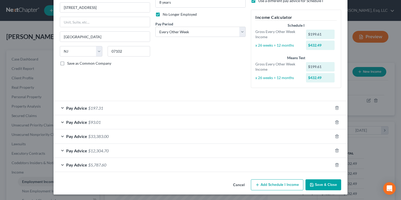
click at [255, 183] on icon "button" at bounding box center [257, 185] width 4 height 4
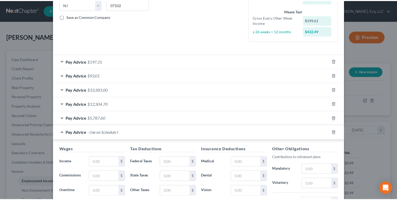
scroll to position [204, 0]
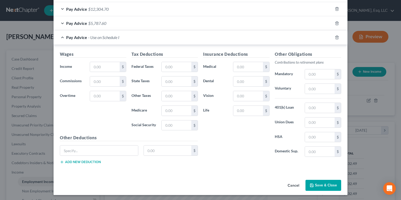
click at [321, 184] on button "Save & Close" at bounding box center [323, 185] width 36 height 11
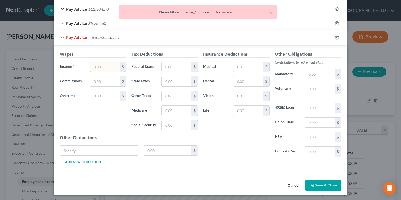
click at [288, 181] on button "Cancel" at bounding box center [293, 186] width 20 height 10
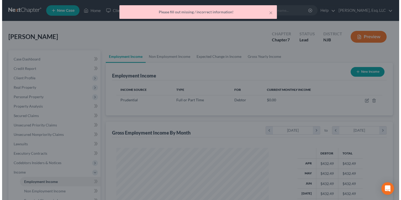
scroll to position [262103, 262036]
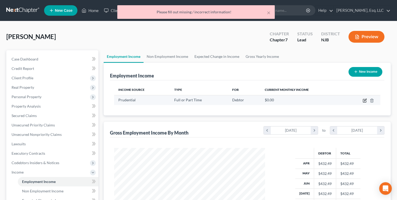
click at [364, 100] on icon "button" at bounding box center [364, 101] width 4 height 4
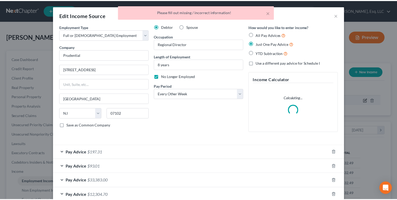
scroll to position [93, 163]
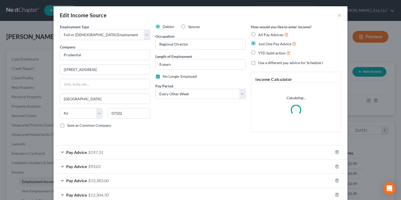
click at [204, 115] on div "Debtor Spouse Occupation Regional Director Length of Employment 8 years No Long…" at bounding box center [200, 80] width 95 height 112
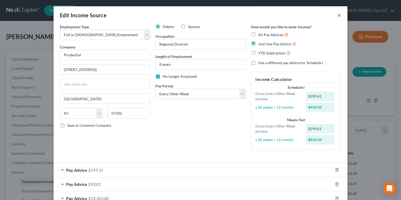
click at [337, 16] on button "×" at bounding box center [339, 15] width 4 height 6
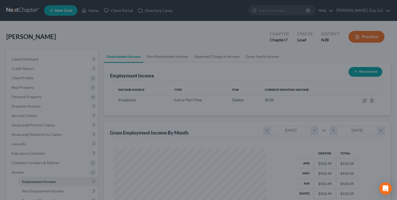
scroll to position [262103, 262036]
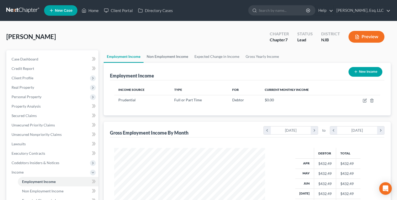
click at [173, 57] on link "Non Employment Income" at bounding box center [167, 56] width 48 height 13
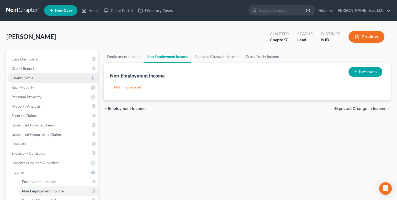
click at [27, 77] on span "Client Profile" at bounding box center [23, 78] width 22 height 4
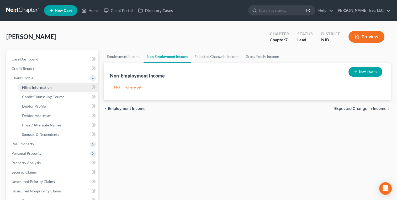
click at [46, 87] on span "Filing Information" at bounding box center [37, 87] width 30 height 4
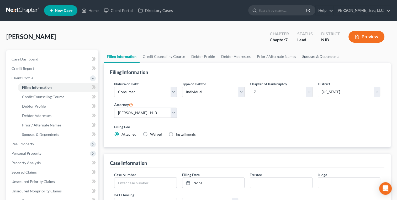
click at [316, 57] on link "Spouses & Dependents" at bounding box center [320, 56] width 43 height 13
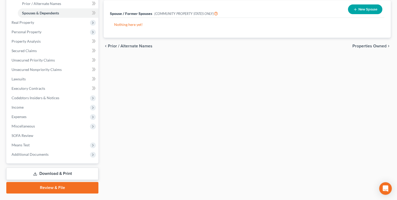
scroll to position [123, 0]
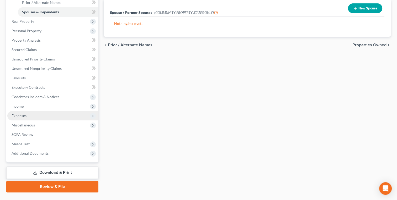
click at [15, 116] on span "Expenses" at bounding box center [19, 116] width 15 height 4
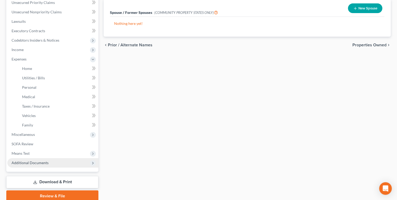
click at [14, 163] on span "Additional Documents" at bounding box center [30, 163] width 37 height 4
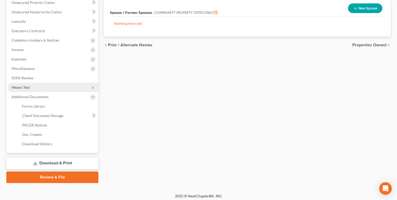
click at [14, 89] on span "Means Test" at bounding box center [52, 87] width 91 height 9
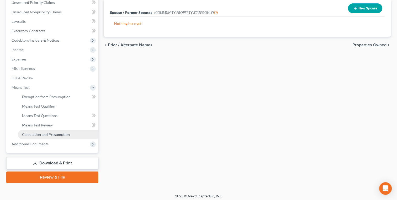
click at [23, 133] on span "Calculation and Presumption" at bounding box center [46, 134] width 48 height 4
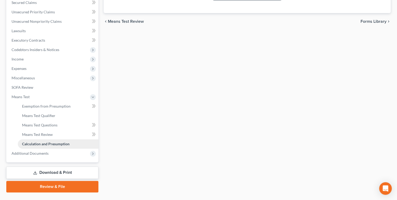
scroll to position [125, 0]
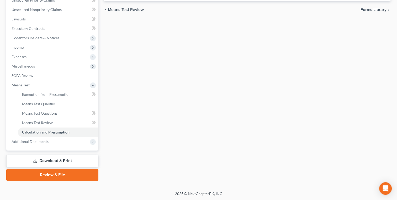
click at [39, 159] on link "Download & Print" at bounding box center [52, 161] width 92 height 12
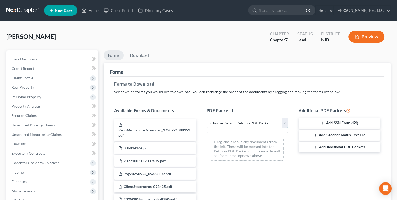
click at [219, 125] on select "Choose Default Petition PDF Packet Complete Bankruptcy Petition (all forms and …" at bounding box center [247, 123] width 82 height 10
click at [206, 118] on select "Choose Default Petition PDF Packet Complete Bankruptcy Petition (all forms and …" at bounding box center [247, 123] width 82 height 10
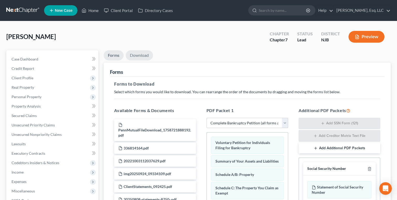
click at [140, 54] on link "Download" at bounding box center [139, 55] width 27 height 10
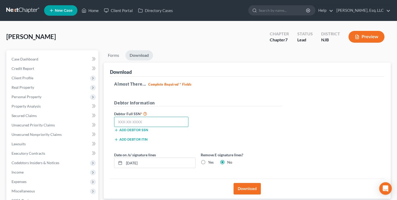
click at [168, 120] on input "text" at bounding box center [151, 122] width 74 height 10
click at [249, 192] on button "Download" at bounding box center [246, 189] width 27 height 12
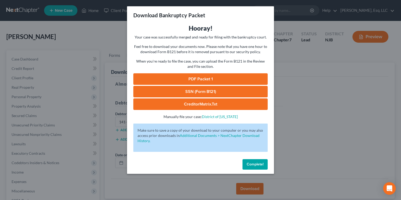
click at [216, 94] on link "SSN (Form B121)" at bounding box center [200, 92] width 134 height 12
click at [258, 165] on span "Complete!" at bounding box center [254, 164] width 17 height 4
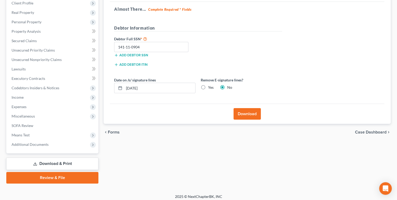
click at [41, 180] on link "Review & File" at bounding box center [52, 178] width 92 height 12
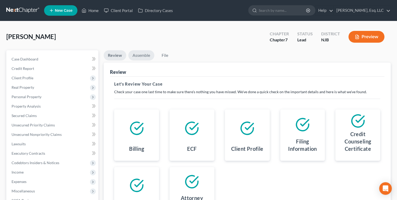
click at [141, 51] on link "Assemble" at bounding box center [141, 55] width 26 height 10
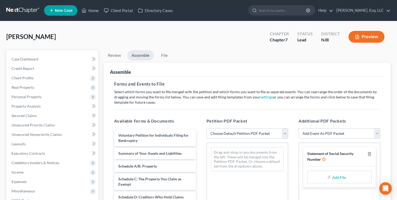
click at [249, 133] on select "Choose Default Petition PDF Packet Complete Bankruptcy Petition (all forms and …" at bounding box center [247, 133] width 82 height 10
click at [206, 128] on select "Choose Default Petition PDF Packet Complete Bankruptcy Petition (all forms and …" at bounding box center [247, 133] width 82 height 10
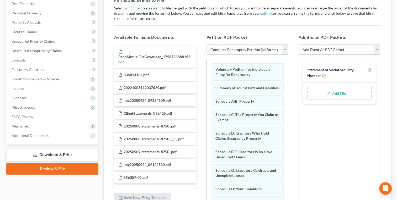
scroll to position [89, 0]
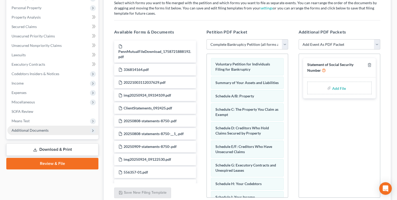
click at [25, 132] on span "Additional Documents" at bounding box center [30, 130] width 37 height 4
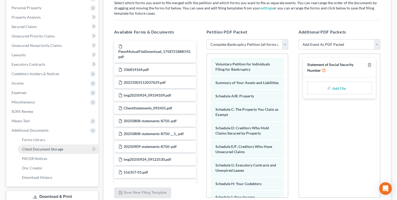
click at [33, 151] on span "Client Document Storage" at bounding box center [42, 149] width 41 height 4
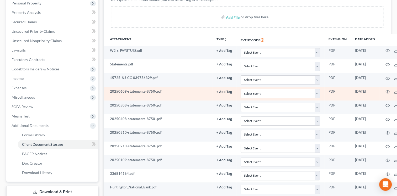
scroll to position [94, 0]
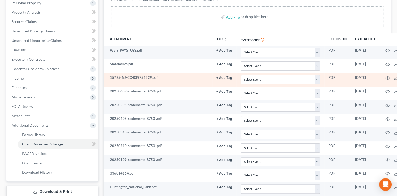
click at [221, 78] on button "+ Add Tag" at bounding box center [224, 77] width 16 height 3
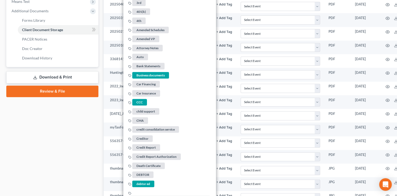
scroll to position [214, 0]
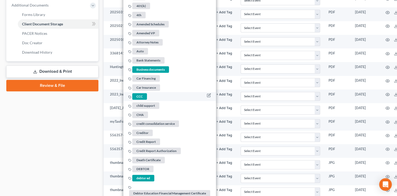
click at [137, 94] on span "CCC" at bounding box center [139, 97] width 15 height 7
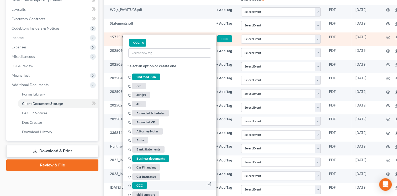
scroll to position [135, 0]
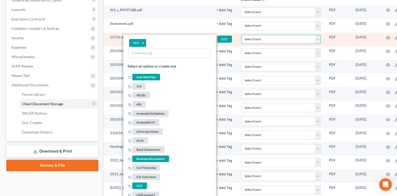
click at [248, 41] on select "Select Event 20 Largest Unsecured Creditors Amended Attorney Compensation State…" at bounding box center [280, 39] width 79 height 9
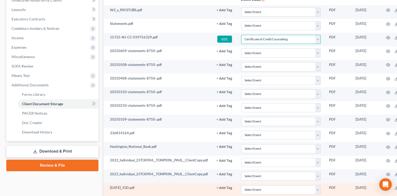
click at [241, 35] on select "Select Event 20 Largest Unsecured Creditors Amended Attorney Compensation State…" at bounding box center [280, 39] width 79 height 9
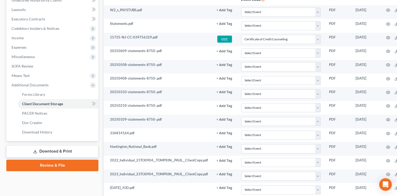
click at [51, 169] on link "Review & File" at bounding box center [52, 166] width 92 height 12
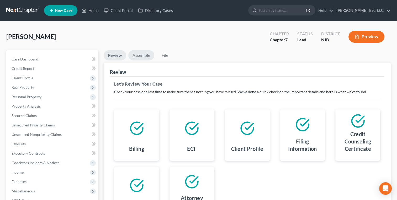
click at [141, 56] on link "Assemble" at bounding box center [141, 55] width 26 height 10
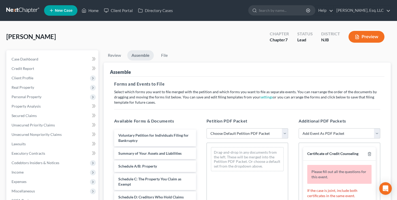
click at [285, 136] on select "Choose Default Petition PDF Packet Complete Bankruptcy Petition (all forms and …" at bounding box center [247, 133] width 82 height 10
click at [206, 128] on select "Choose Default Petition PDF Packet Complete Bankruptcy Petition (all forms and …" at bounding box center [247, 133] width 82 height 10
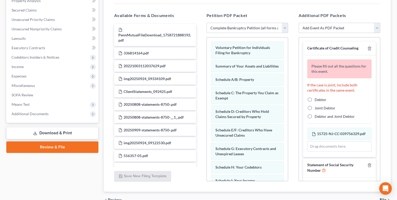
scroll to position [111, 0]
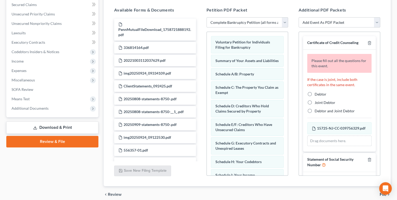
click at [314, 95] on label "Debtor" at bounding box center [320, 94] width 12 height 5
click at [316, 95] on input "Debtor" at bounding box center [317, 93] width 3 height 3
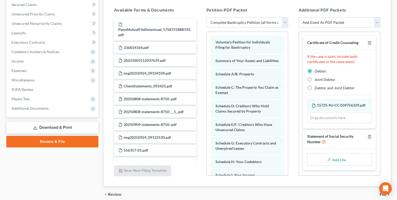
click at [338, 162] on input "file" at bounding box center [338, 159] width 13 height 9
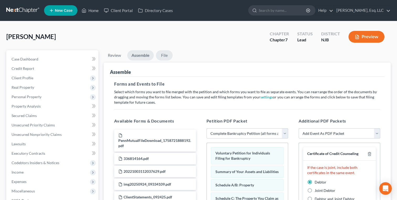
click at [164, 55] on link "File" at bounding box center [164, 55] width 17 height 10
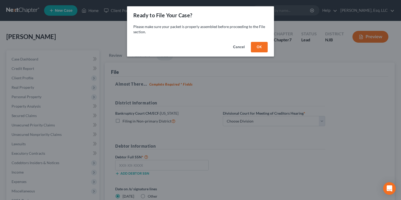
click at [264, 44] on button "OK" at bounding box center [259, 47] width 17 height 10
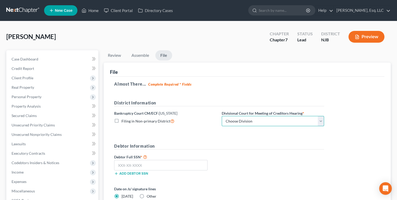
click at [247, 125] on select "Choose Division [GEOGRAPHIC_DATA] [GEOGRAPHIC_DATA]/[GEOGRAPHIC_DATA] [GEOGRAPH…" at bounding box center [273, 121] width 102 height 10
click at [222, 116] on select "Choose Division [GEOGRAPHIC_DATA] [GEOGRAPHIC_DATA]/[GEOGRAPHIC_DATA] [GEOGRAPH…" at bounding box center [273, 121] width 102 height 10
click at [173, 165] on input "text" at bounding box center [160, 165] width 93 height 10
paste input "141-11-0904"
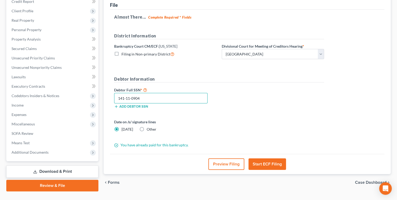
scroll to position [67, 0]
click at [268, 165] on button "Start ECF Filing" at bounding box center [266, 164] width 37 height 12
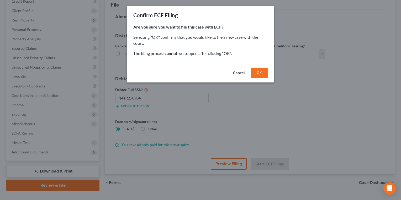
click at [262, 72] on button "OK" at bounding box center [259, 73] width 17 height 10
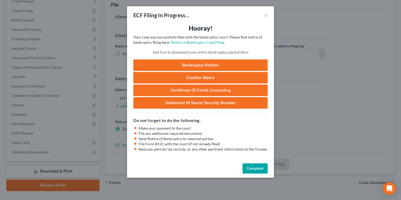
click at [254, 166] on button "Complete!" at bounding box center [254, 169] width 25 height 10
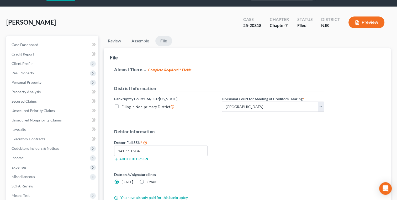
scroll to position [0, 0]
